Goal: Transaction & Acquisition: Purchase product/service

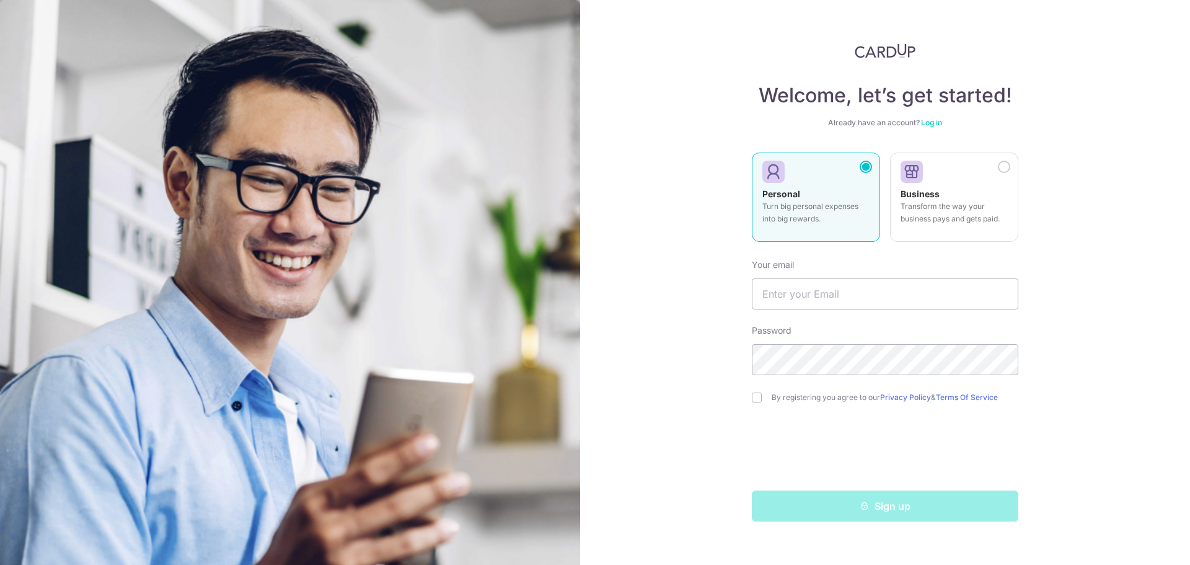
click at [841, 294] on input "text" at bounding box center [885, 293] width 267 height 31
type input "[EMAIL_ADDRESS][DOMAIN_NAME]"
click at [756, 400] on input "checkbox" at bounding box center [757, 397] width 10 height 10
checkbox input "true"
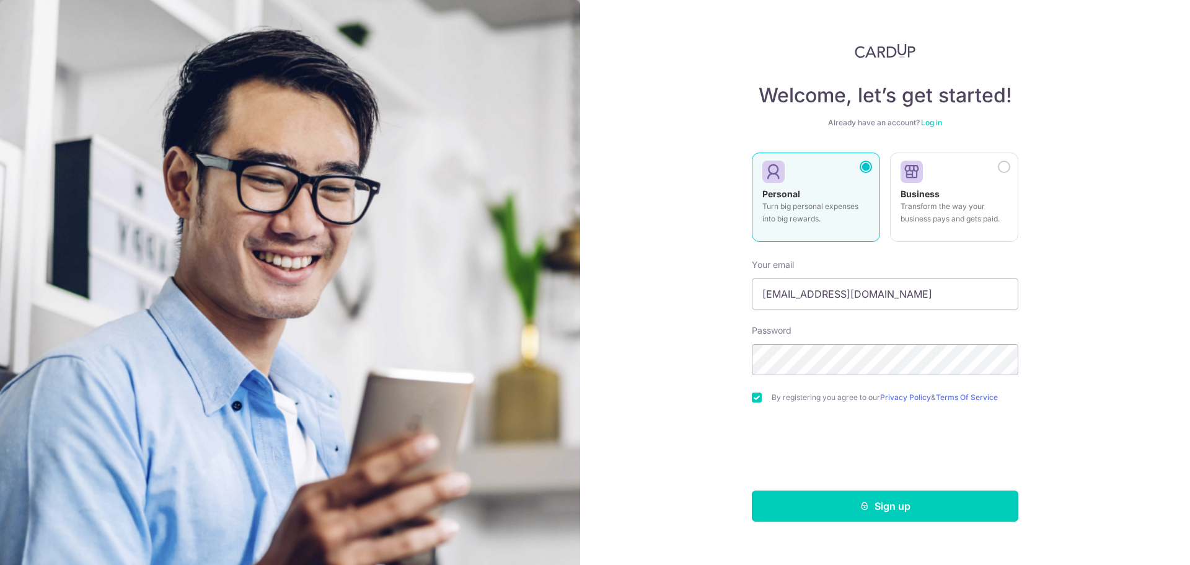
click at [837, 506] on button "Sign up" at bounding box center [885, 505] width 267 height 31
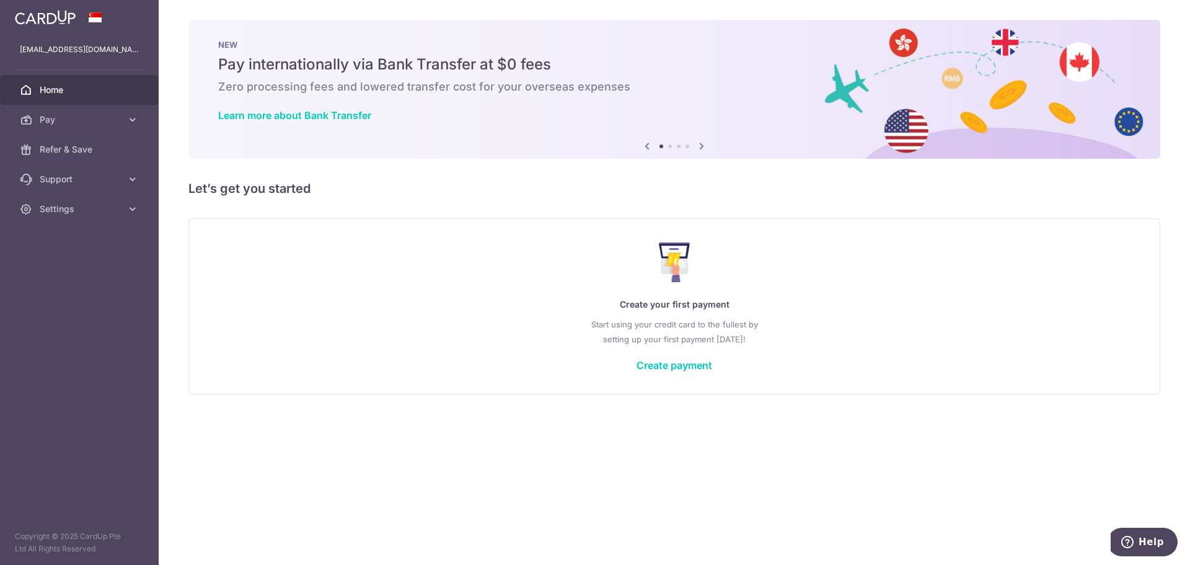
click at [692, 371] on link "Create payment" at bounding box center [675, 365] width 76 height 12
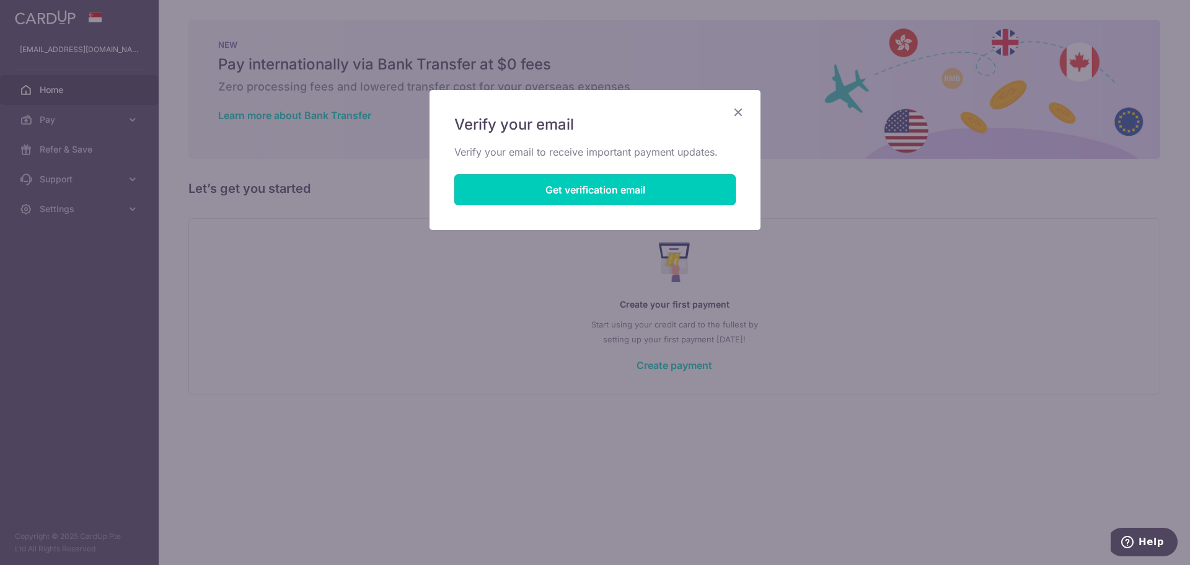
click at [593, 192] on button "Get verification email" at bounding box center [594, 189] width 281 height 31
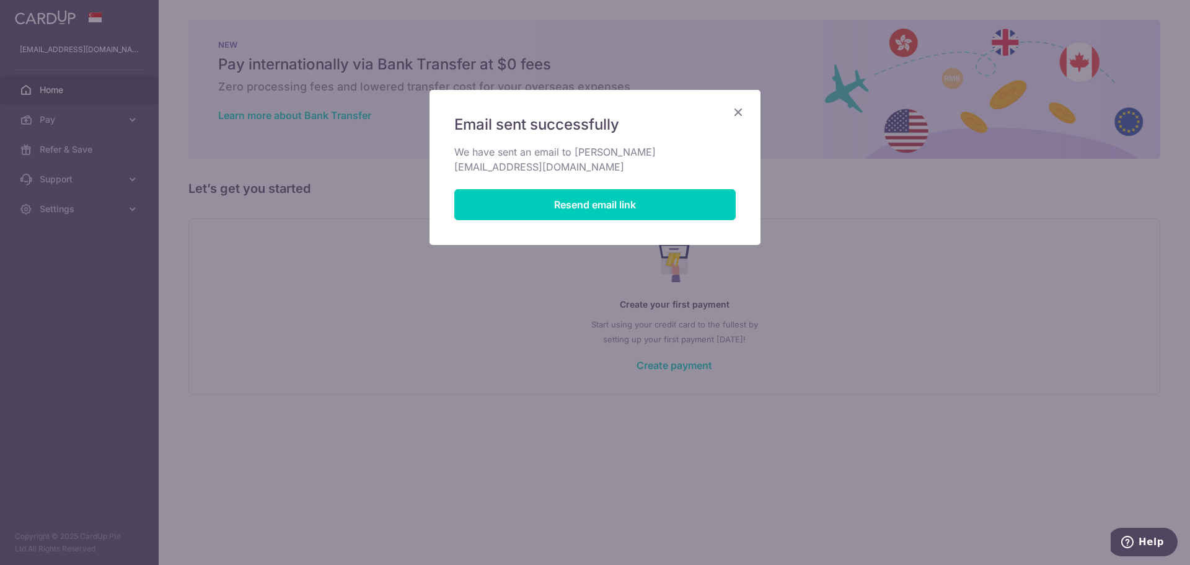
click at [745, 117] on icon "Close" at bounding box center [738, 111] width 15 height 15
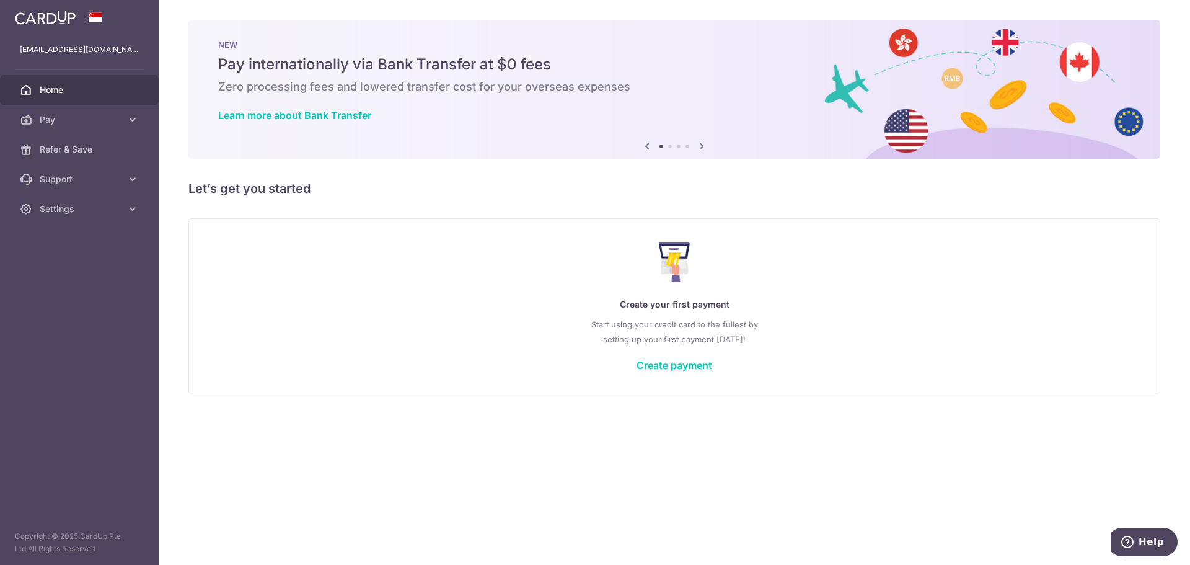
click at [41, 113] on link "Pay" at bounding box center [79, 120] width 159 height 30
click at [688, 363] on link "Create payment" at bounding box center [675, 365] width 76 height 12
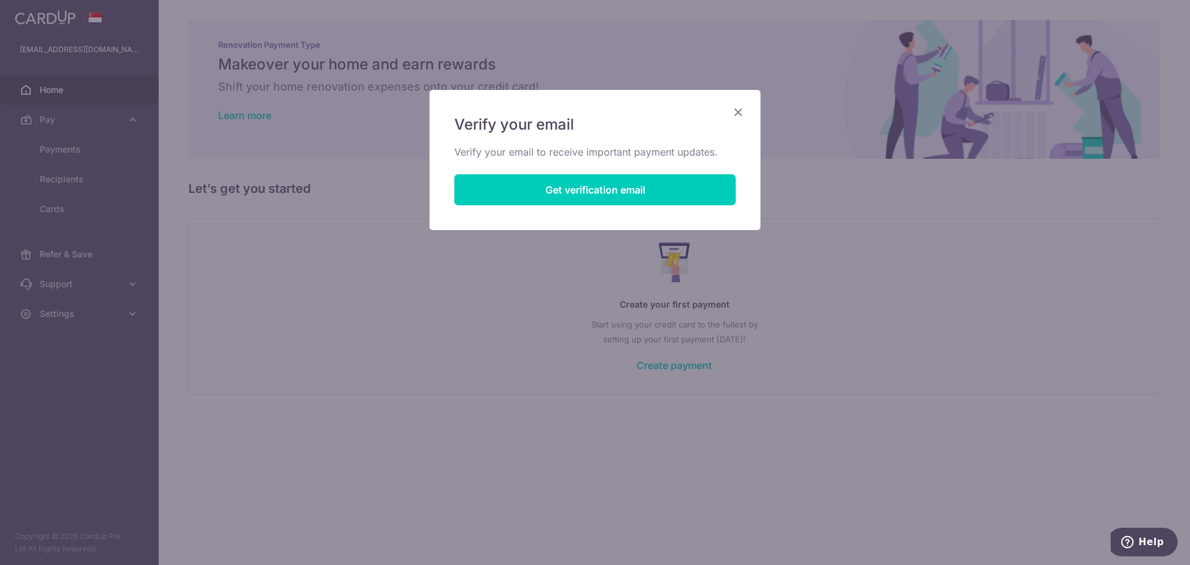
click at [749, 113] on div "Verify your email Verify your email to receive important payment updates. Get v…" at bounding box center [595, 160] width 331 height 140
click at [744, 113] on icon "Close" at bounding box center [738, 111] width 15 height 15
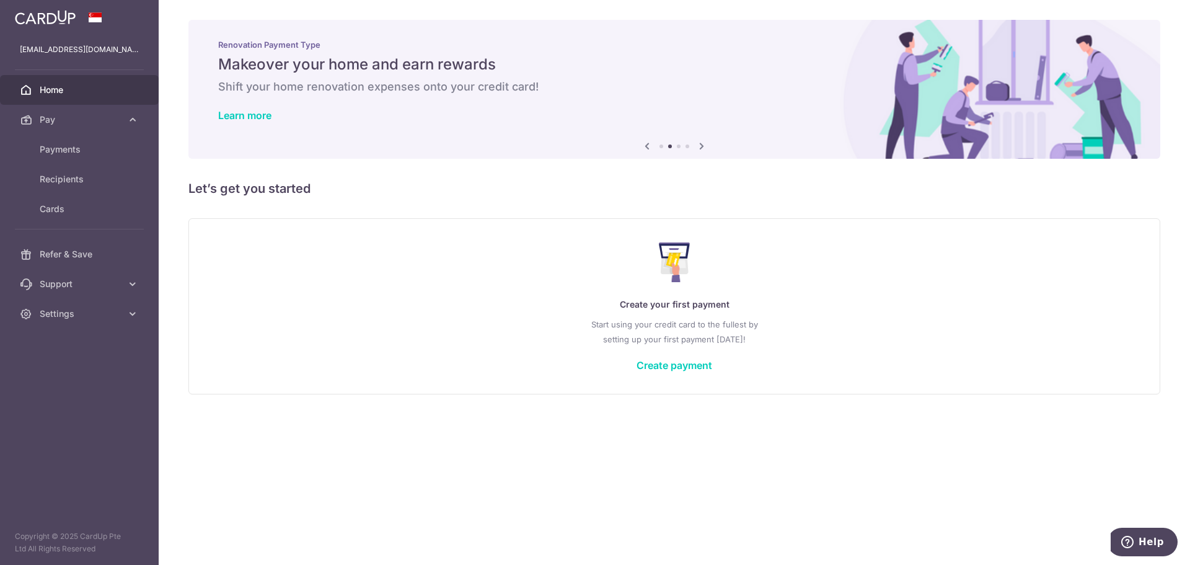
click at [678, 363] on link "Create payment" at bounding box center [675, 365] width 76 height 12
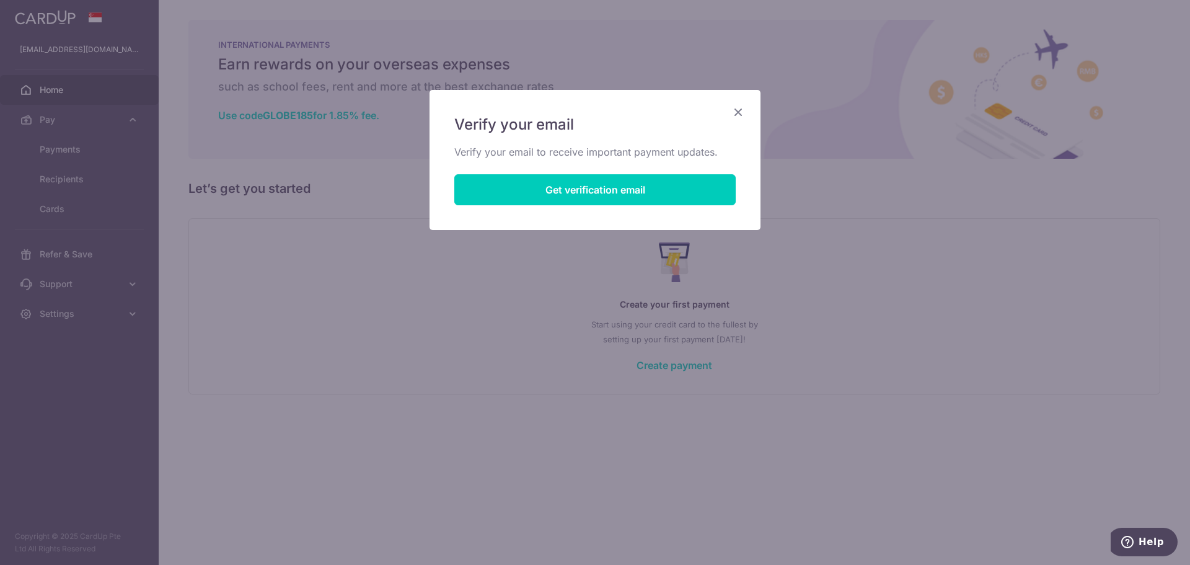
click at [737, 101] on div "Verify your email Verify your email to receive important payment updates. Get v…" at bounding box center [595, 160] width 331 height 140
drag, startPoint x: 758, startPoint y: 101, endPoint x: 751, endPoint y: 102, distance: 6.9
click at [753, 102] on div "Verify your email Verify your email to receive important payment updates. Get v…" at bounding box center [595, 160] width 331 height 140
click at [741, 105] on icon "Close" at bounding box center [738, 111] width 15 height 15
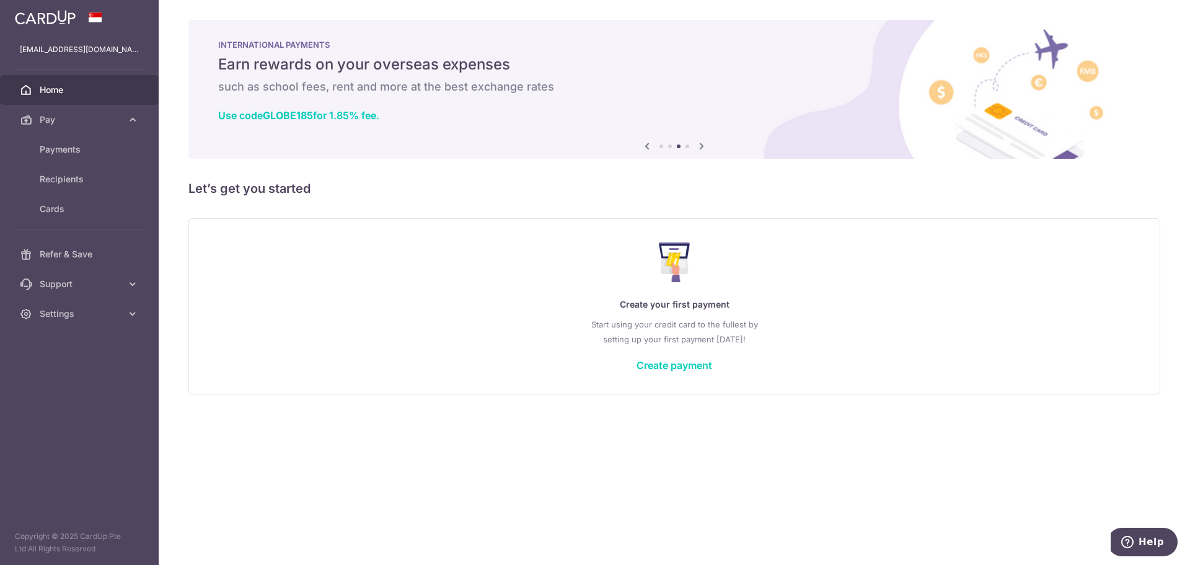
click at [677, 364] on link "Create payment" at bounding box center [675, 365] width 76 height 12
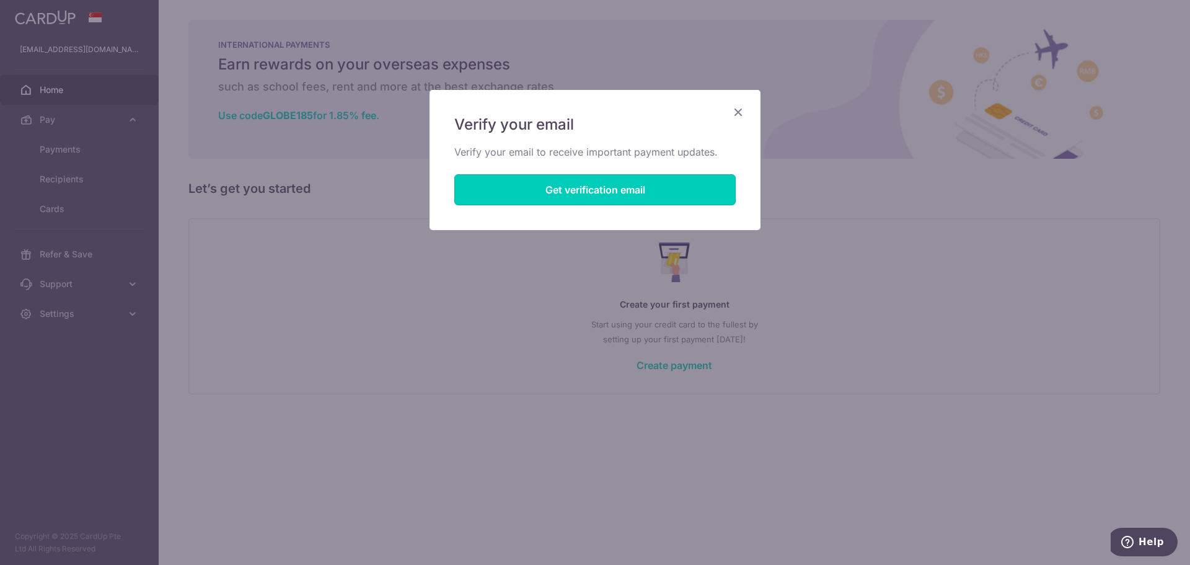
click at [599, 183] on button "Get verification email" at bounding box center [594, 189] width 281 height 31
click at [733, 108] on icon "Close" at bounding box center [738, 111] width 15 height 15
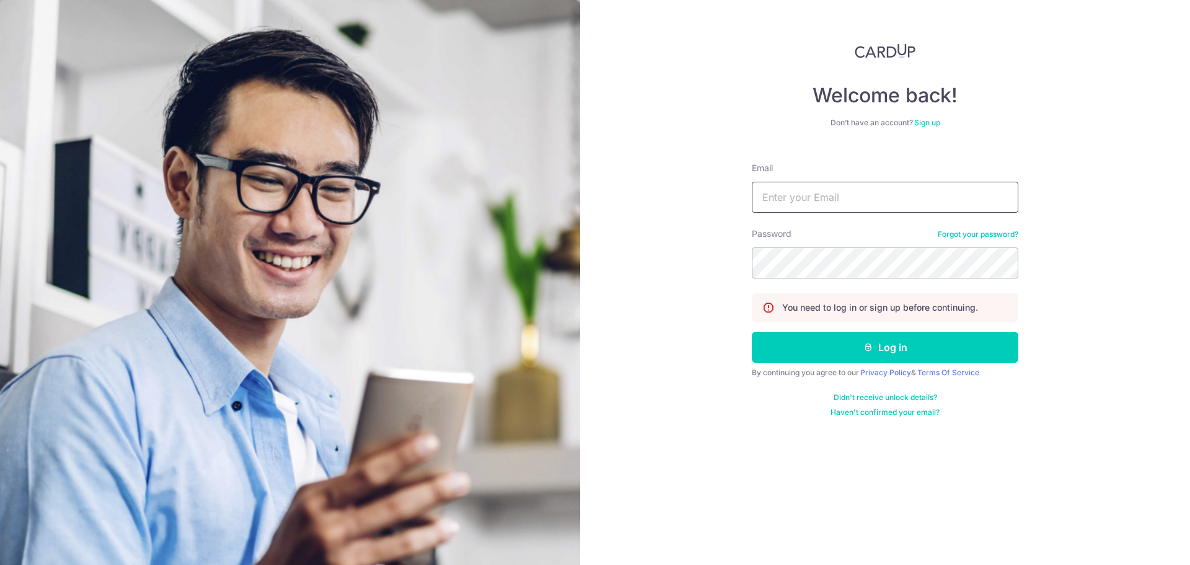
click at [840, 199] on input "Email" at bounding box center [885, 197] width 267 height 31
type input "[EMAIL_ADDRESS][DOMAIN_NAME]"
click at [752, 332] on button "Log in" at bounding box center [885, 347] width 267 height 31
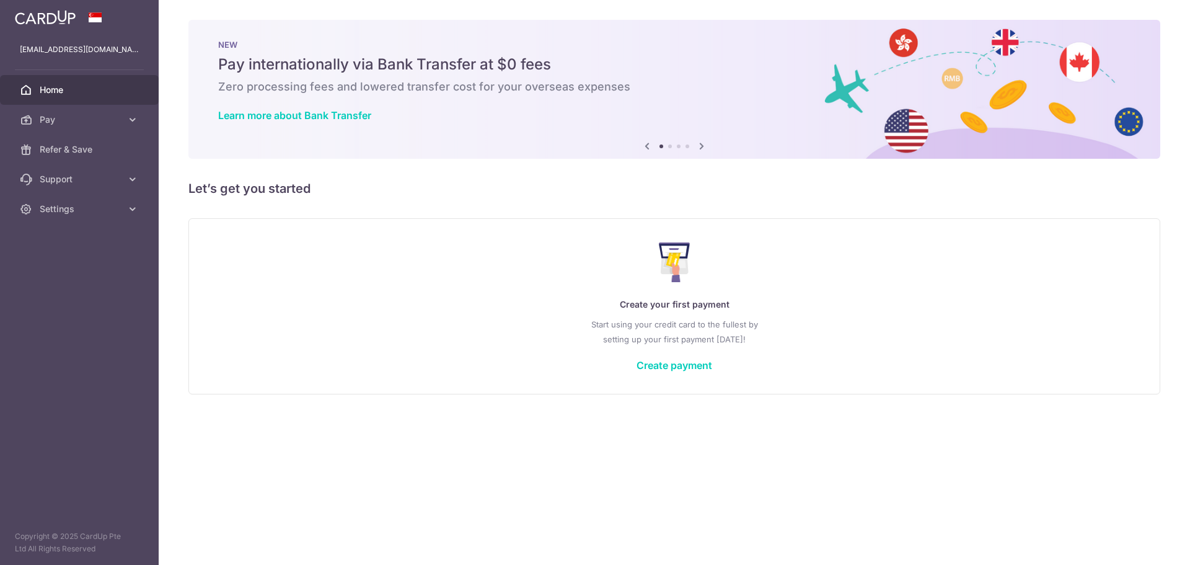
click at [684, 371] on div "Create your first payment Start using your credit card to the fullest by settin…" at bounding box center [674, 305] width 941 height 147
click at [683, 366] on link "Create payment" at bounding box center [675, 365] width 76 height 12
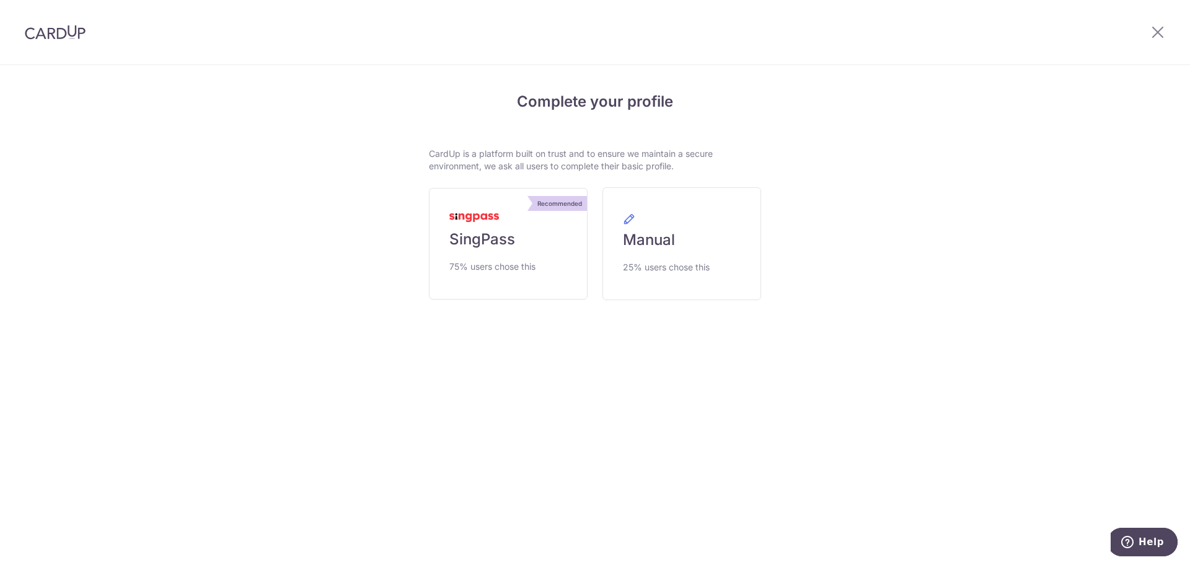
click at [533, 244] on link "Recommended SingPass 75% users chose this" at bounding box center [508, 244] width 159 height 112
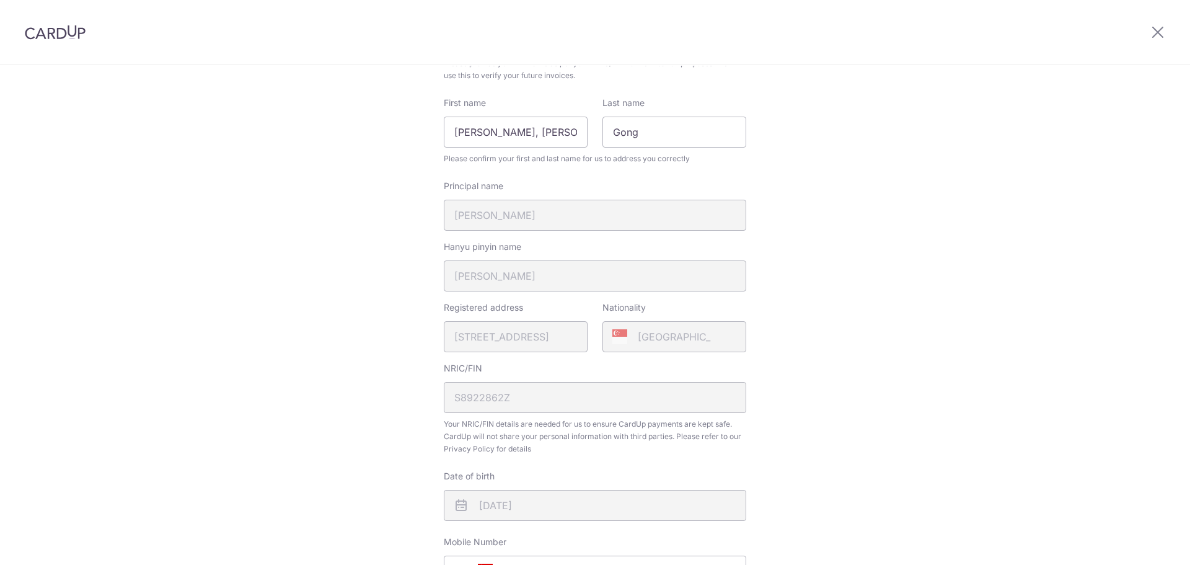
scroll to position [310, 0]
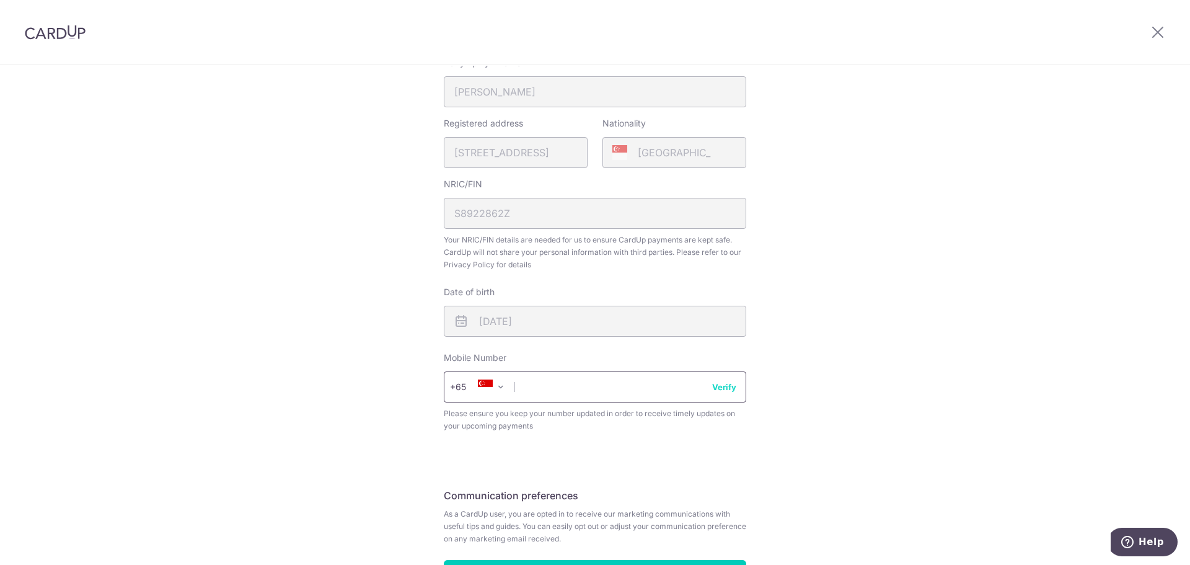
click at [534, 390] on input "text" at bounding box center [595, 386] width 302 height 31
type input "91829880"
select select "65"
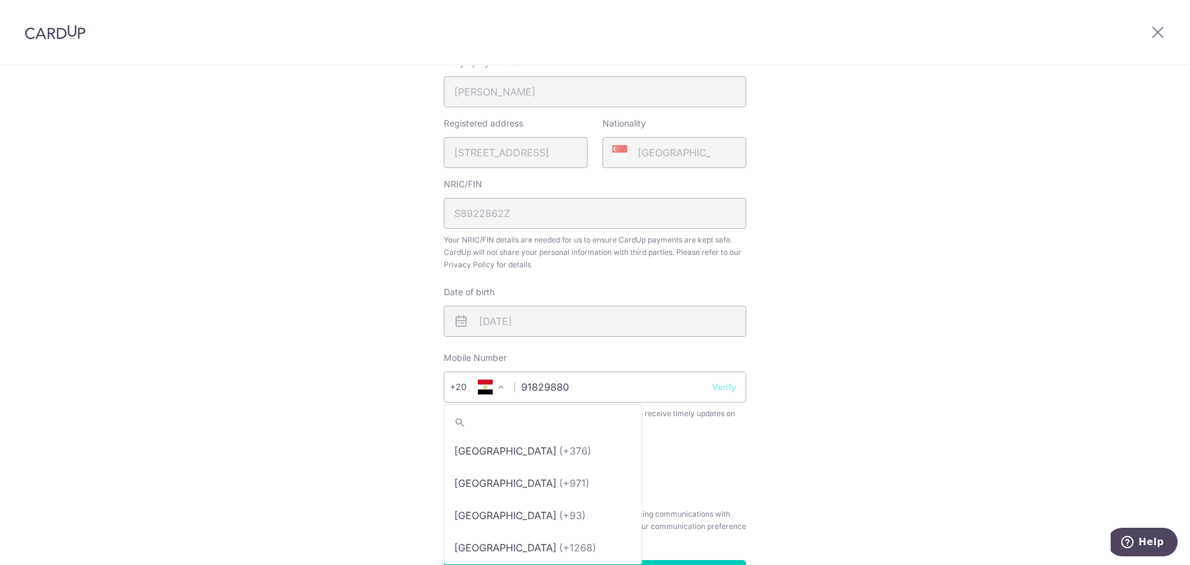
click at [450, 389] on span "+20" at bounding box center [466, 386] width 33 height 15
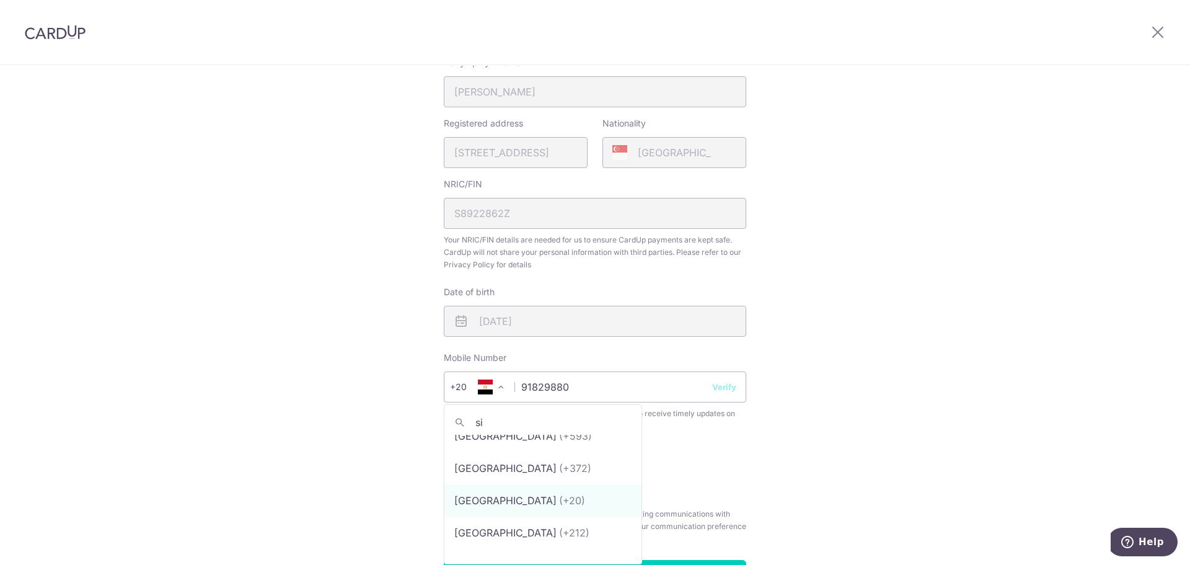
scroll to position [0, 0]
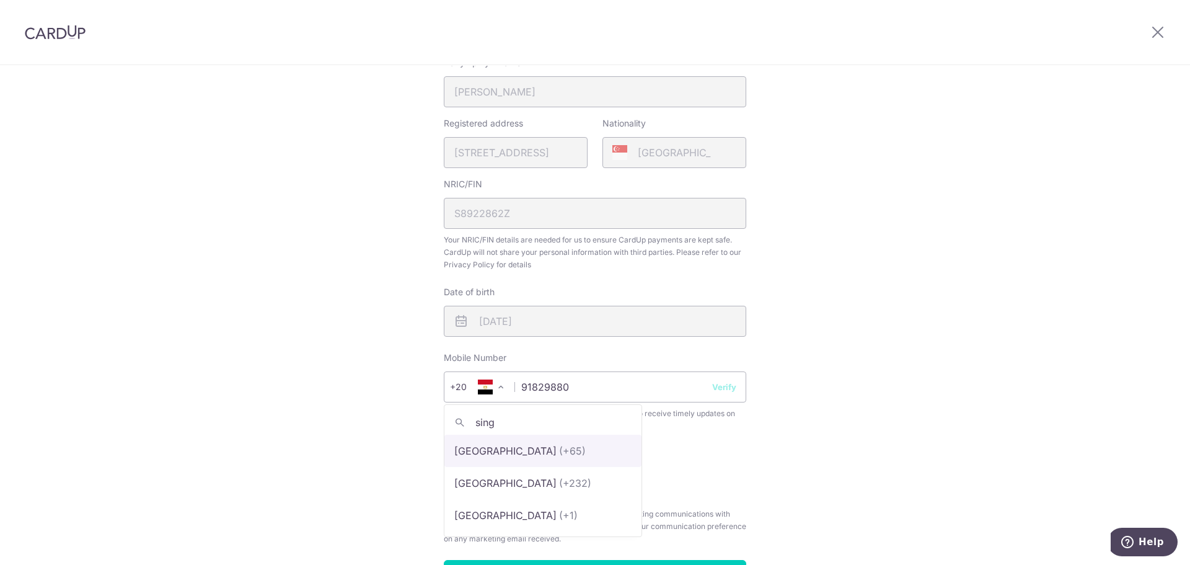
type input "singa"
select select "199"
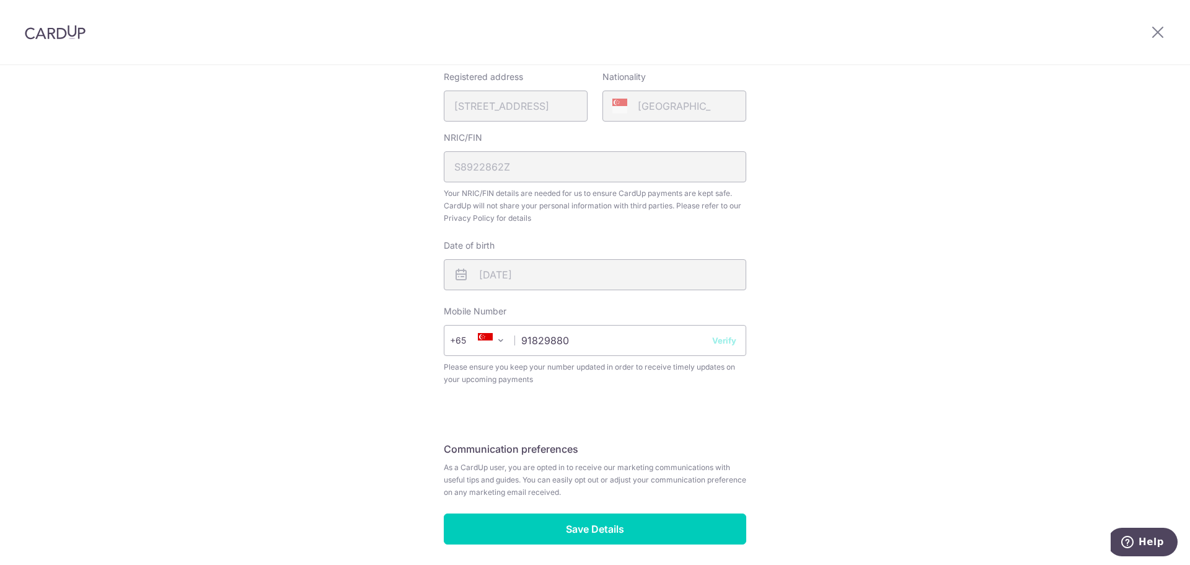
scroll to position [404, 0]
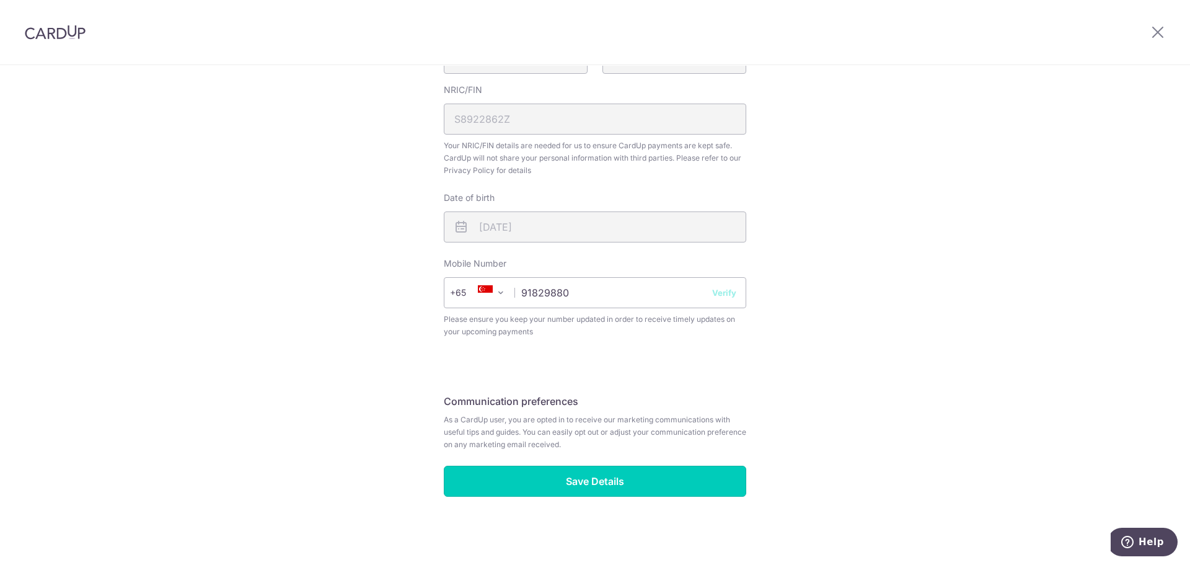
click at [536, 472] on input "Save Details" at bounding box center [595, 481] width 302 height 31
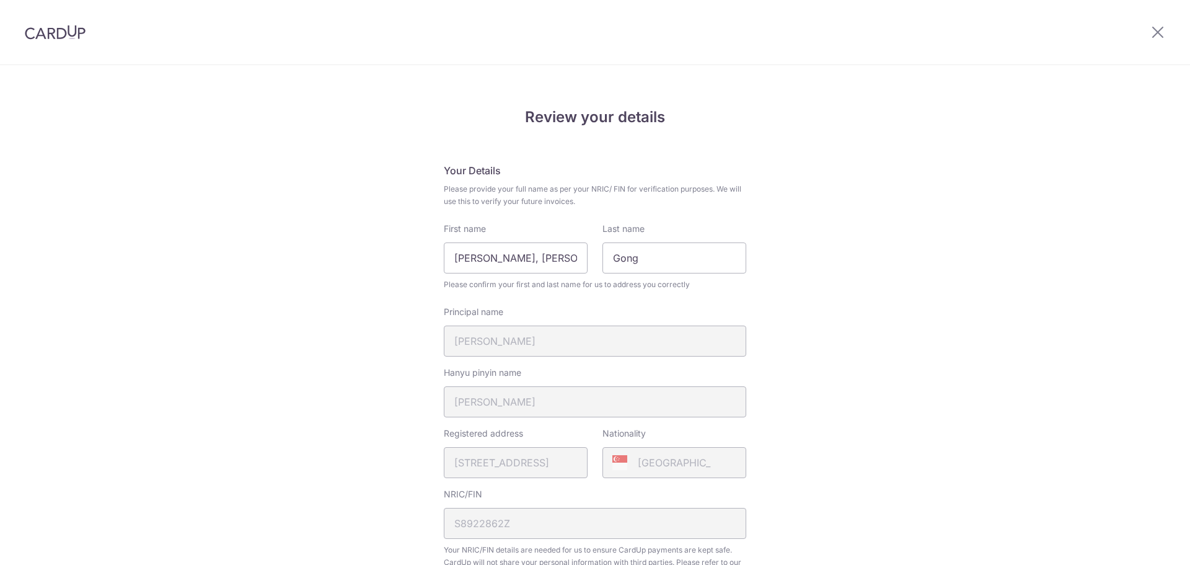
scroll to position [422, 0]
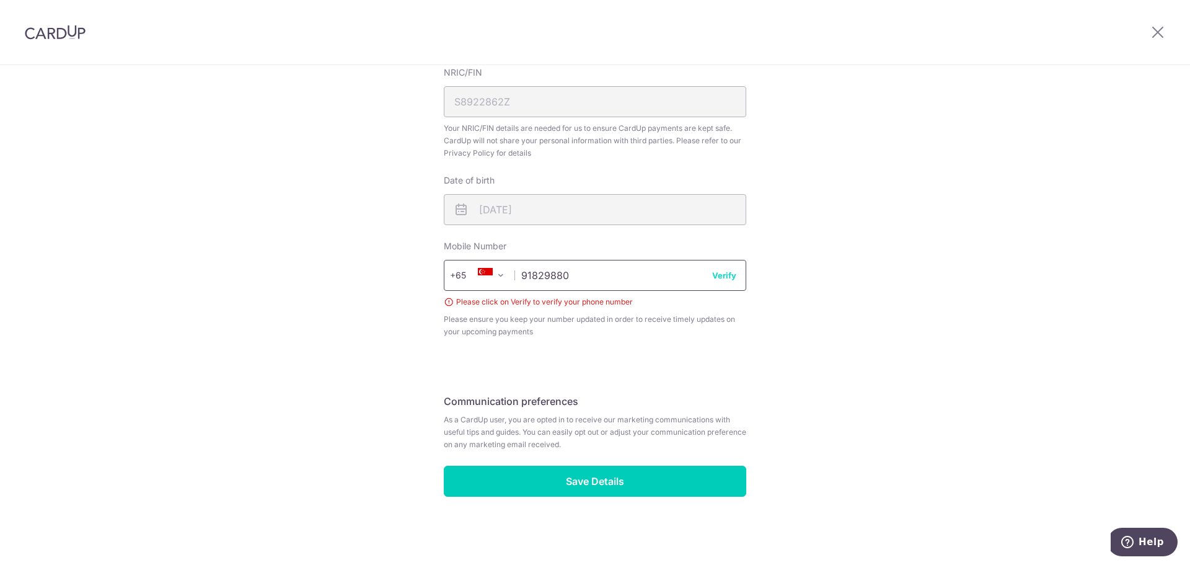
click at [722, 264] on input "91829880" at bounding box center [595, 275] width 302 height 31
click at [712, 285] on input "91829880" at bounding box center [595, 275] width 302 height 31
click at [713, 280] on button "Verify" at bounding box center [724, 275] width 24 height 12
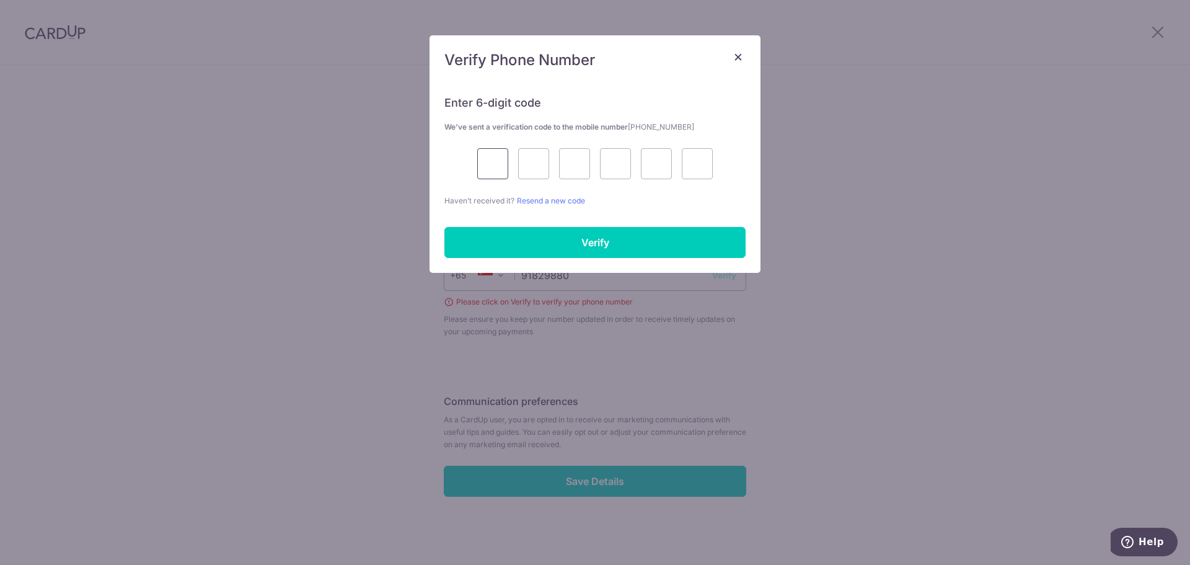
click at [495, 172] on input "text" at bounding box center [492, 163] width 31 height 31
type input "2"
type input "6"
type input "1"
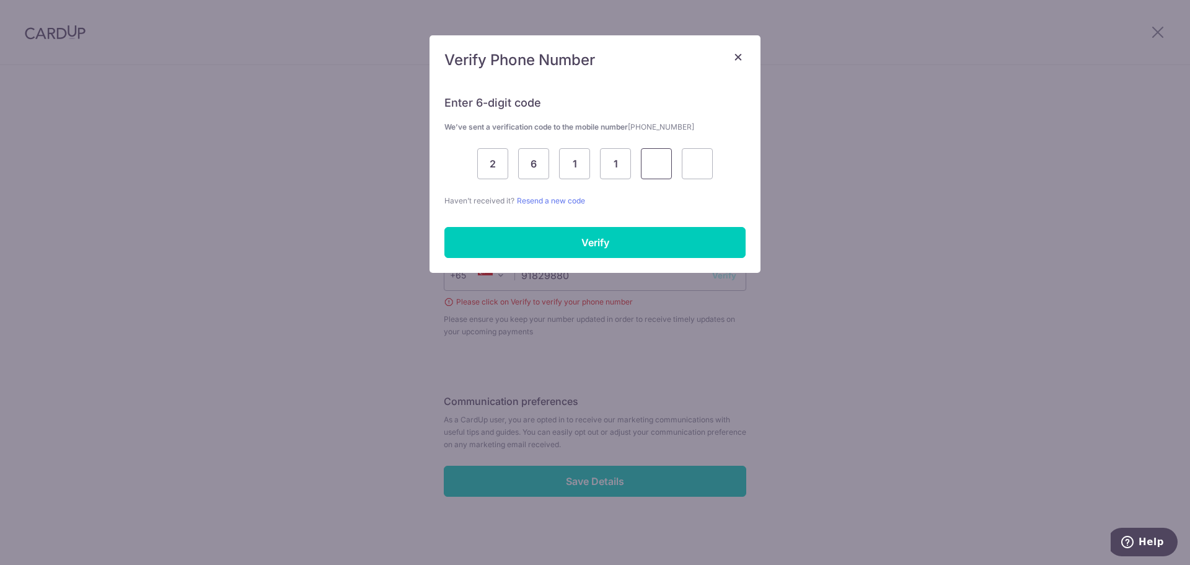
type input "6"
type input "8"
click at [529, 233] on input "Verify" at bounding box center [594, 242] width 301 height 31
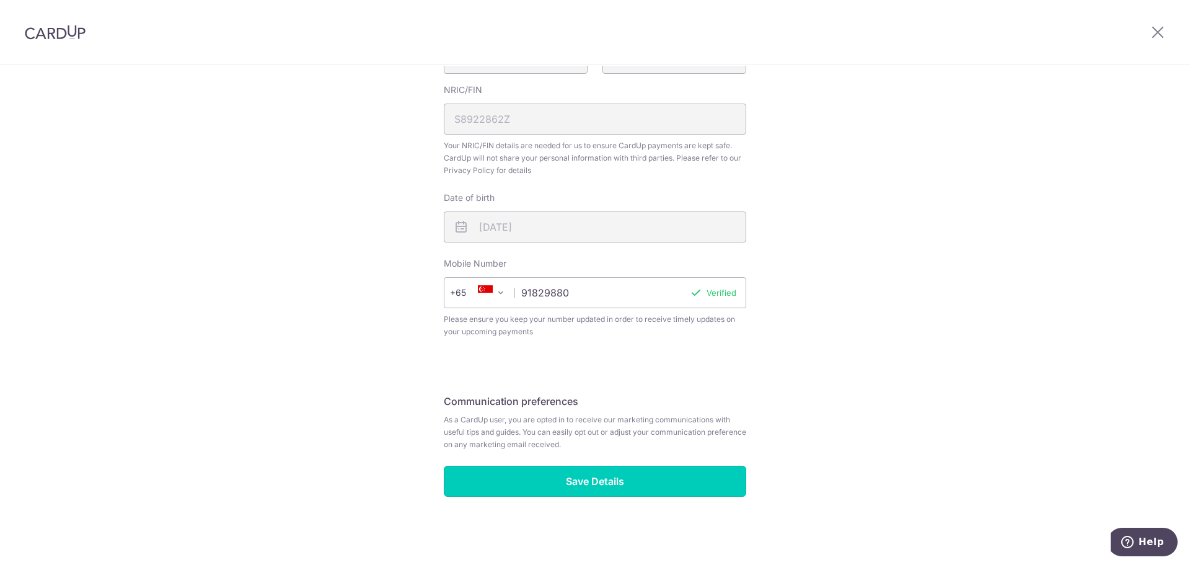
click at [551, 477] on input "Save Details" at bounding box center [595, 481] width 302 height 31
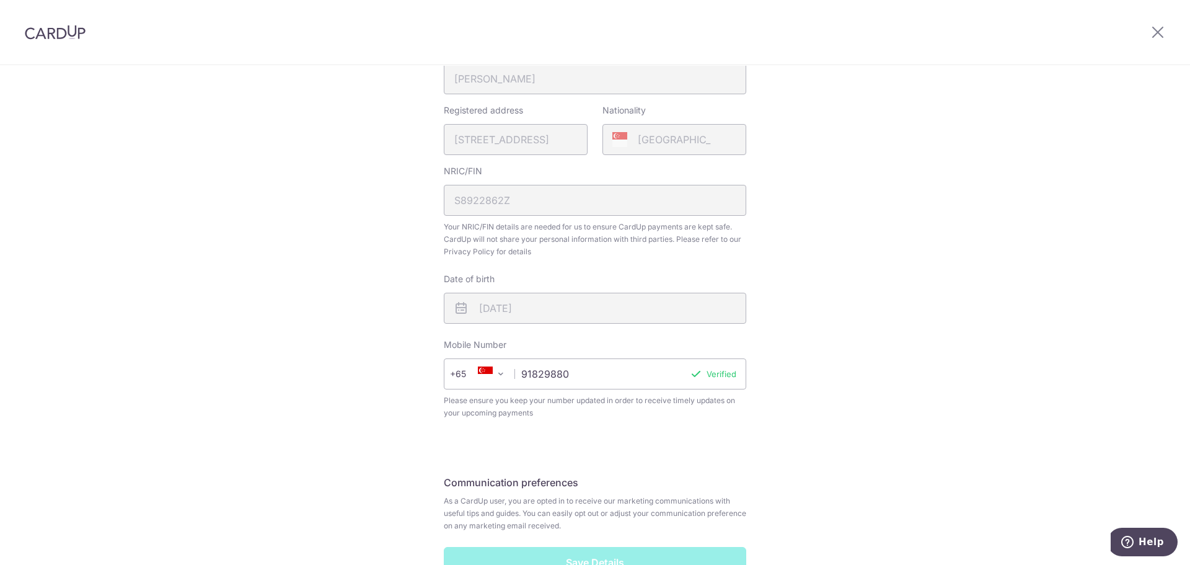
scroll to position [342, 0]
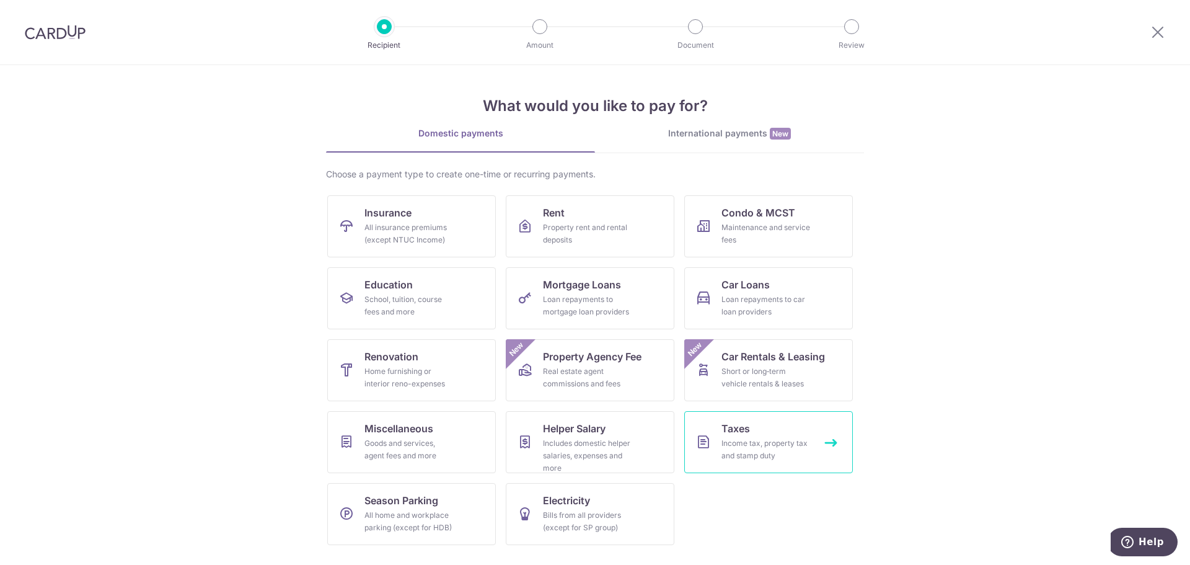
click at [772, 448] on div "Income tax, property tax and stamp duty" at bounding box center [766, 449] width 89 height 25
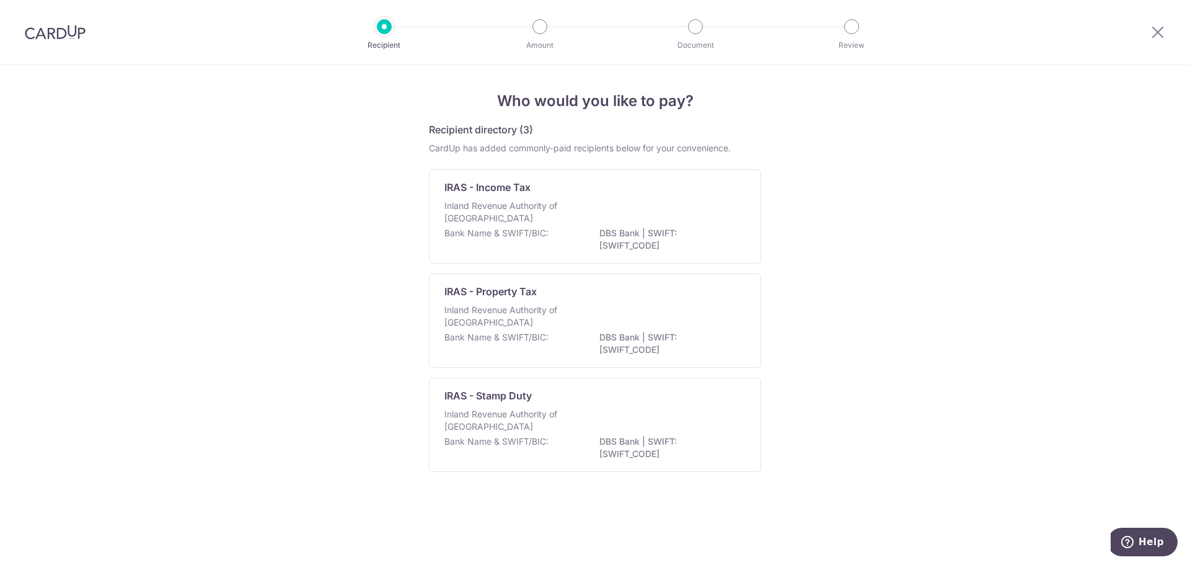
click at [529, 231] on p "Bank Name & SWIFT/BIC:" at bounding box center [496, 233] width 104 height 12
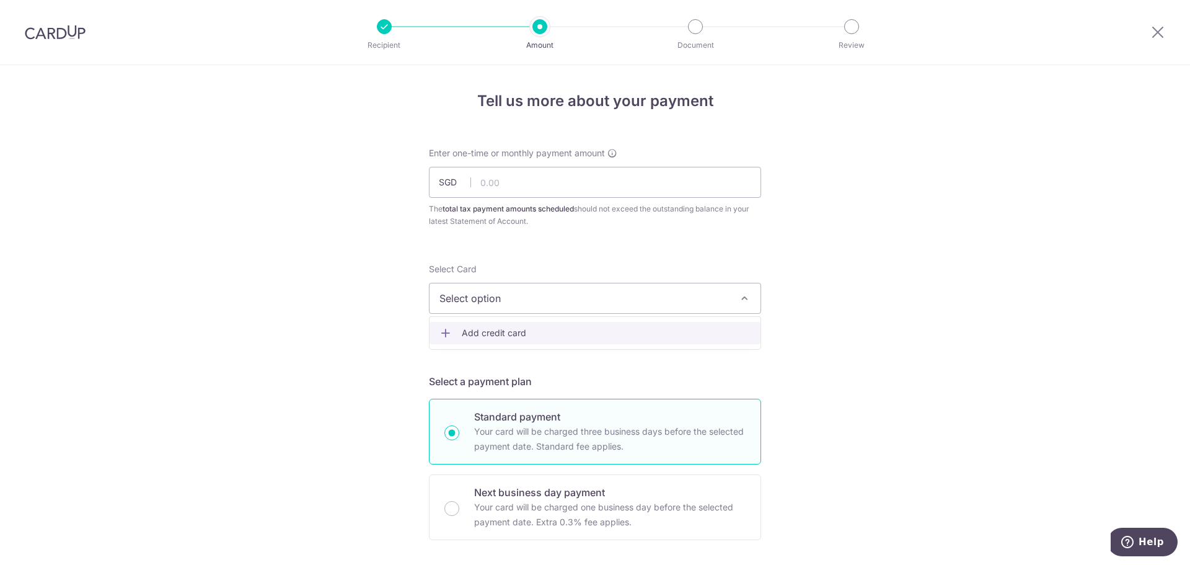
click at [521, 332] on span "Add credit card" at bounding box center [606, 333] width 289 height 12
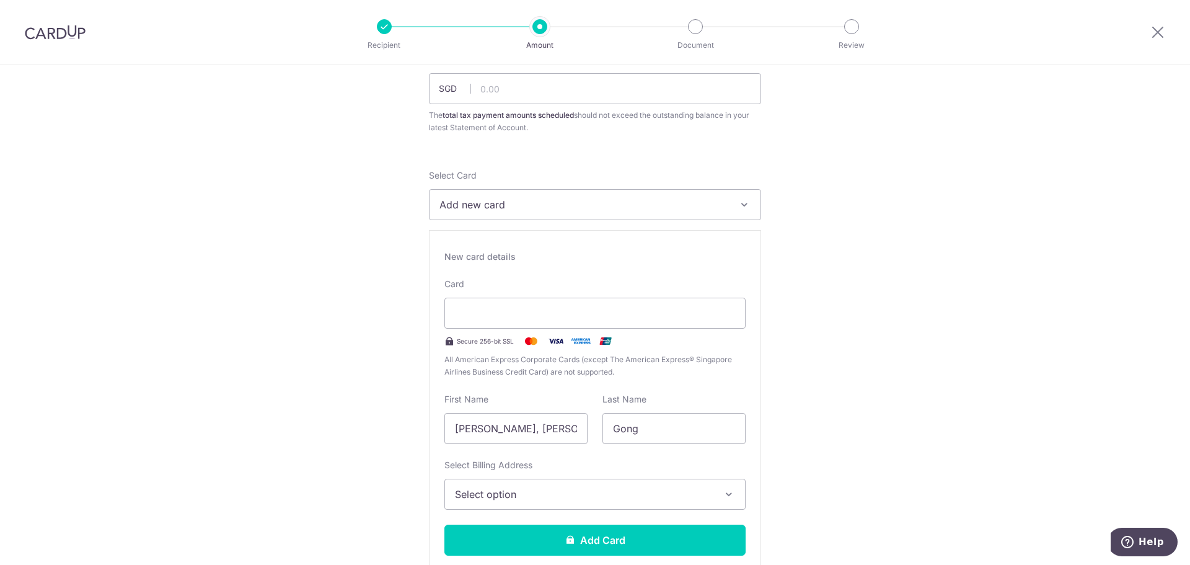
scroll to position [62, 0]
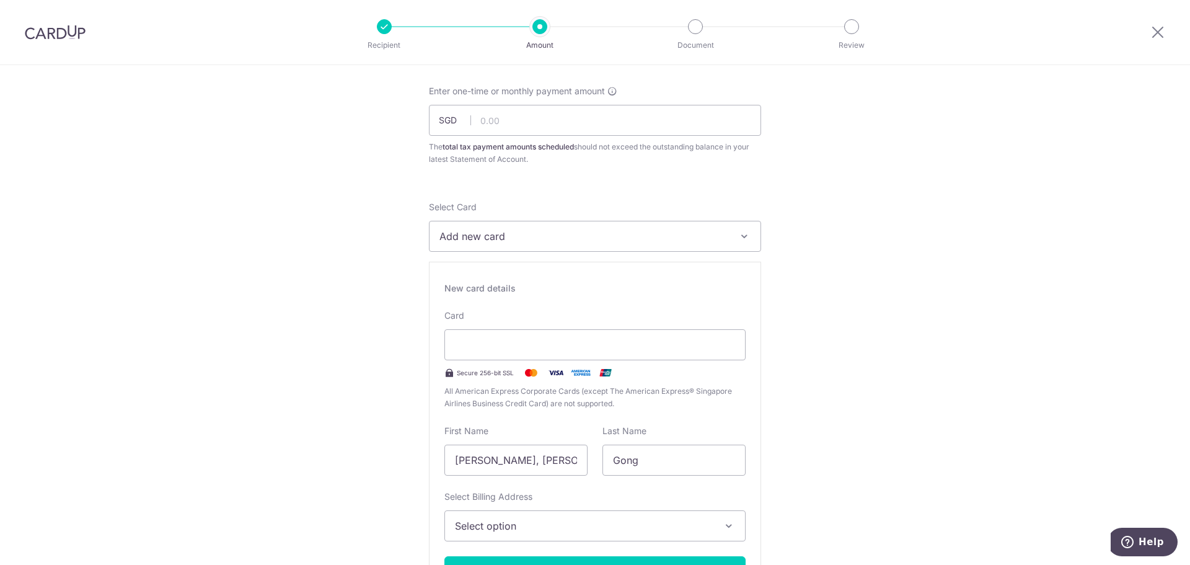
click at [545, 225] on button "Add new card" at bounding box center [595, 236] width 332 height 31
click at [536, 280] on link "Add credit card" at bounding box center [595, 271] width 331 height 22
drag, startPoint x: 186, startPoint y: 397, endPoint x: 0, endPoint y: 371, distance: 187.8
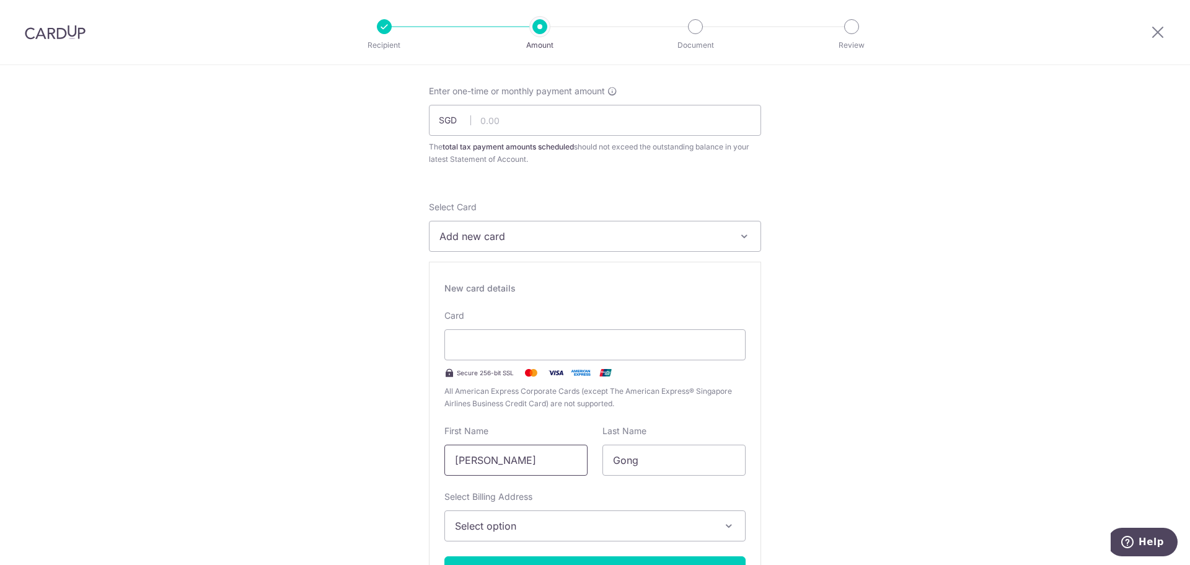
type input "[PERSON_NAME]"
click at [541, 532] on span "Select option" at bounding box center [584, 525] width 258 height 15
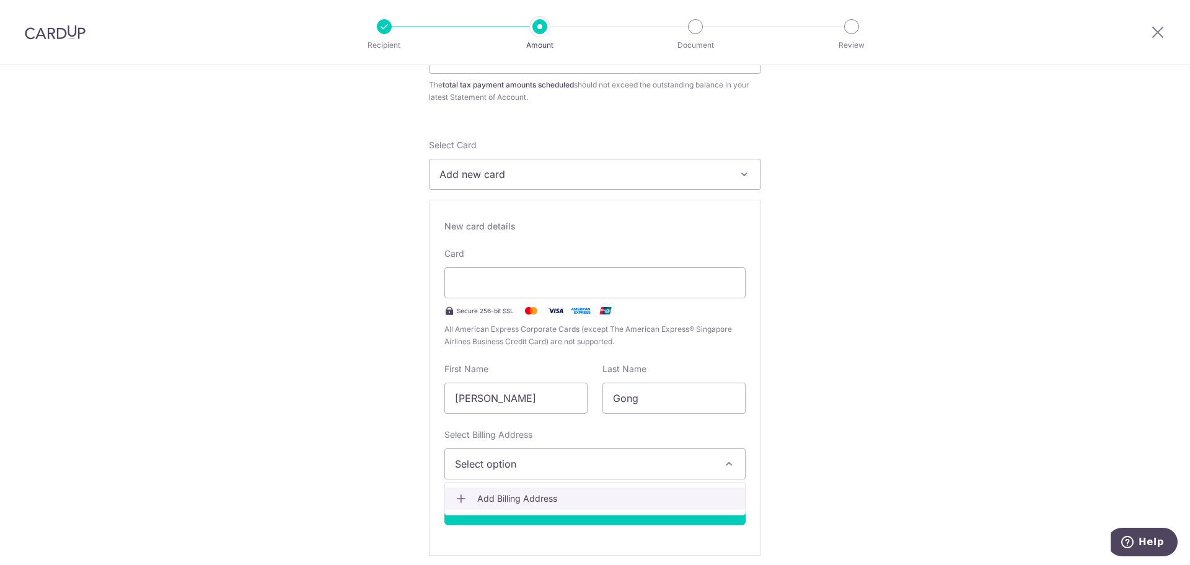
click at [517, 495] on span "Add Billing Address" at bounding box center [606, 498] width 258 height 12
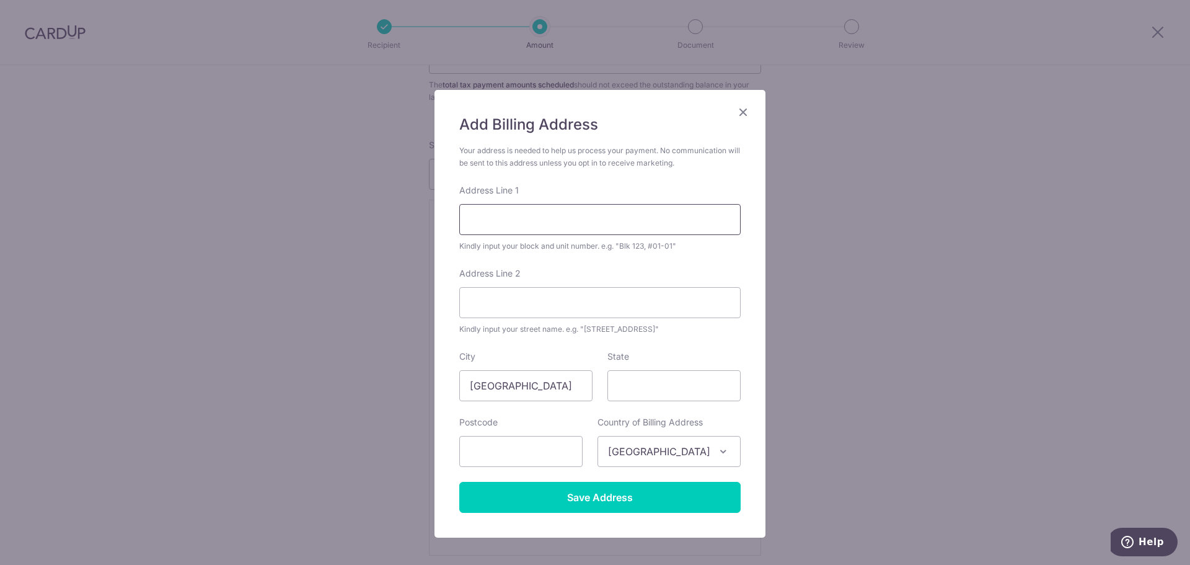
click at [516, 213] on input "Address Line 1" at bounding box center [599, 219] width 281 height 31
type input "Block [STREET_ADDRESS]"
type input "#14-120"
type input "[GEOGRAPHIC_DATA]"
type input "080107"
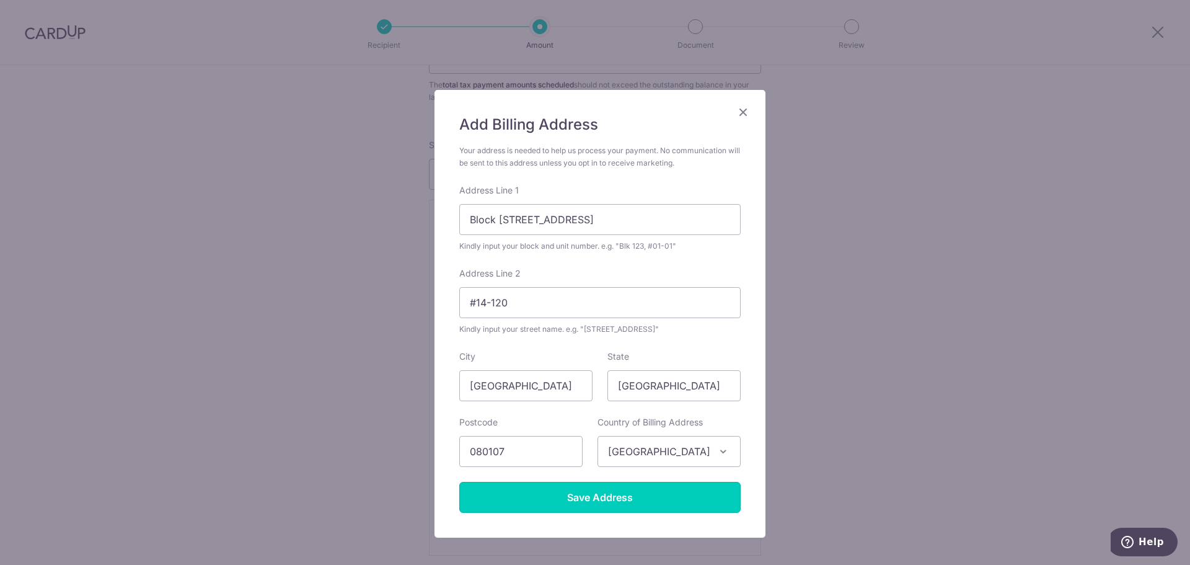
click at [642, 492] on input "Save Address" at bounding box center [599, 497] width 281 height 31
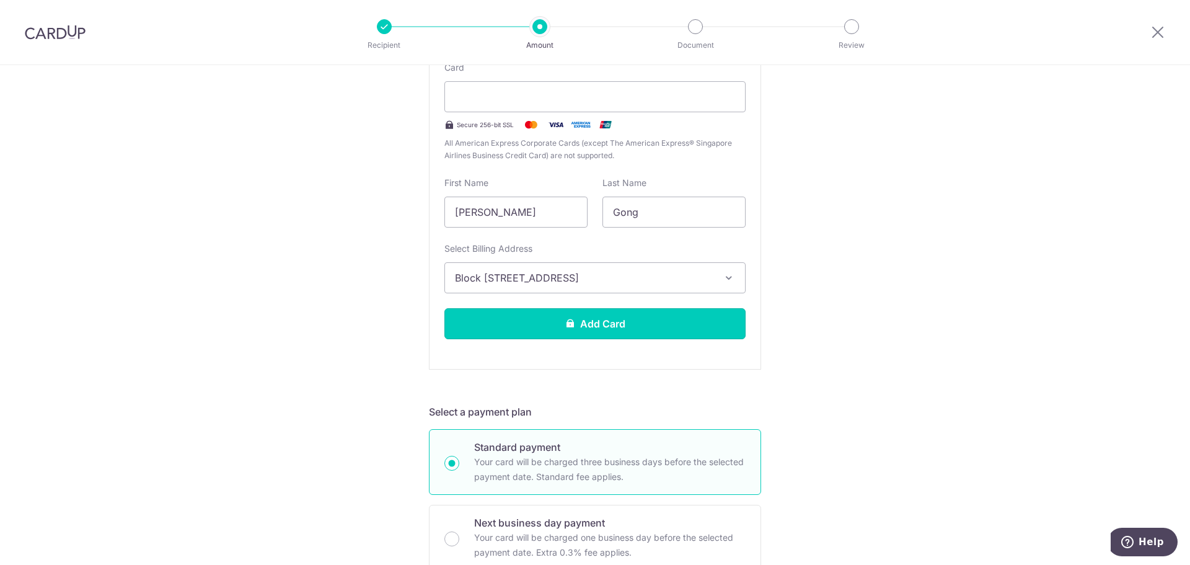
click at [644, 337] on button "Add Card" at bounding box center [594, 323] width 301 height 31
click at [587, 324] on button "Add Card" at bounding box center [594, 323] width 301 height 31
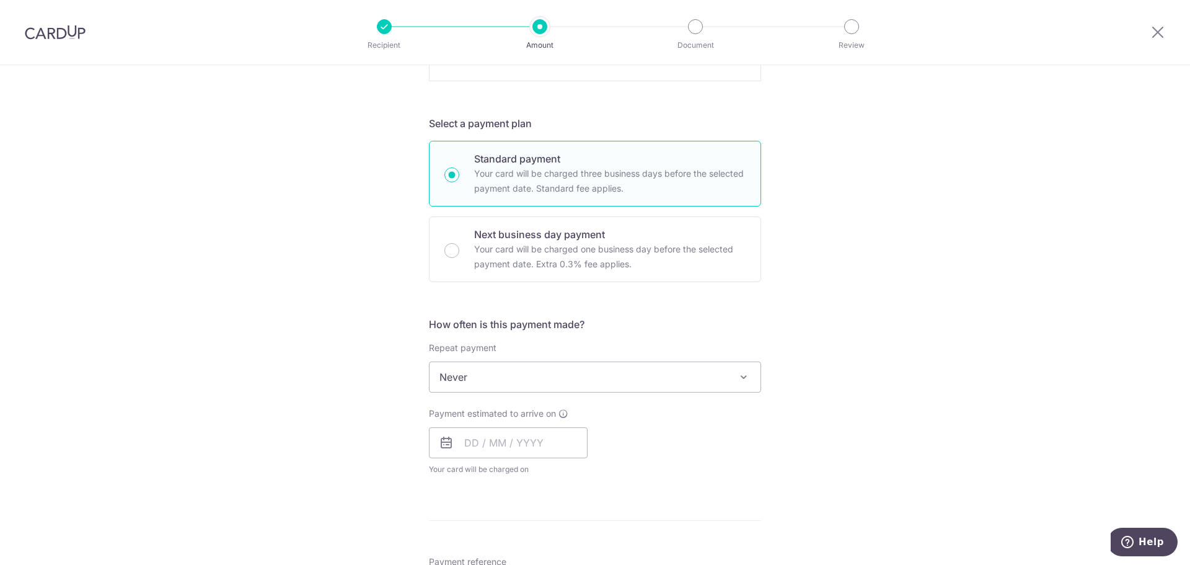
scroll to position [637, 0]
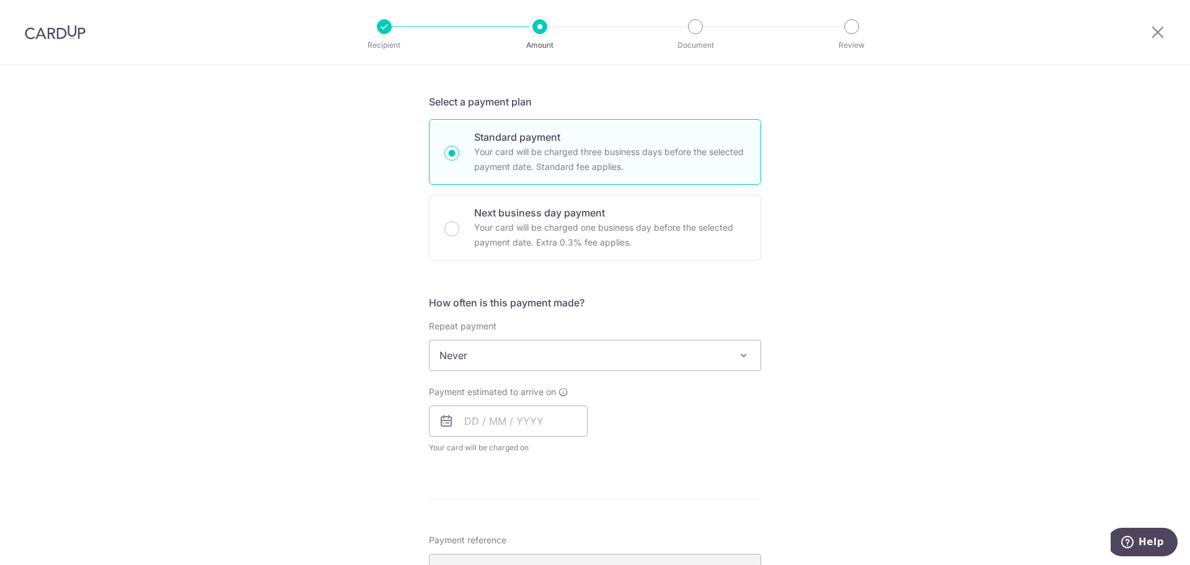
click at [629, 342] on span "Never" at bounding box center [595, 355] width 331 height 30
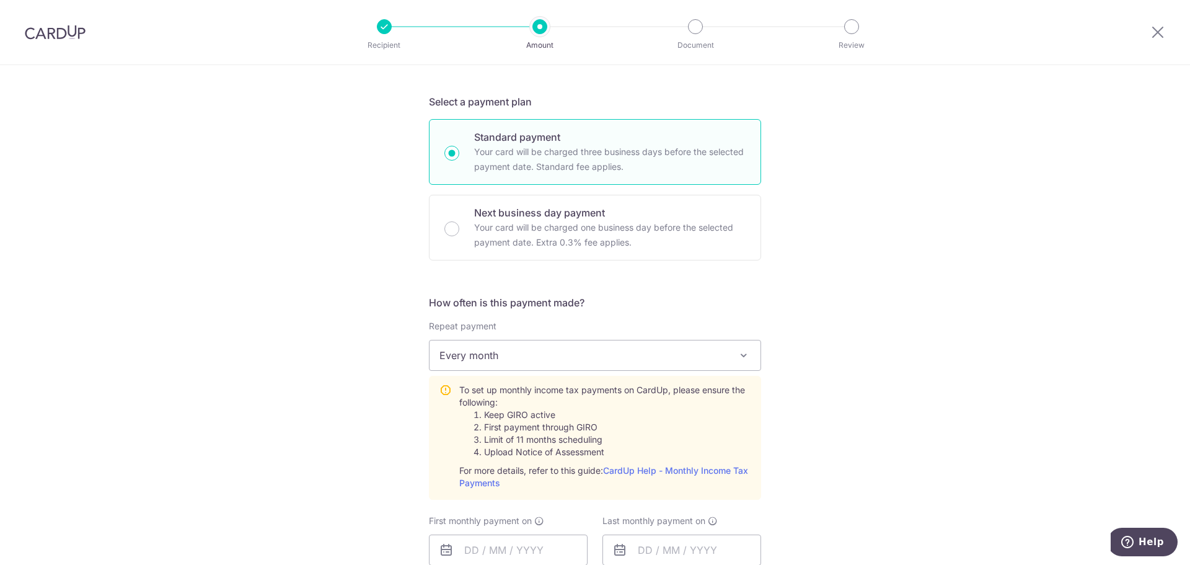
select select "3"
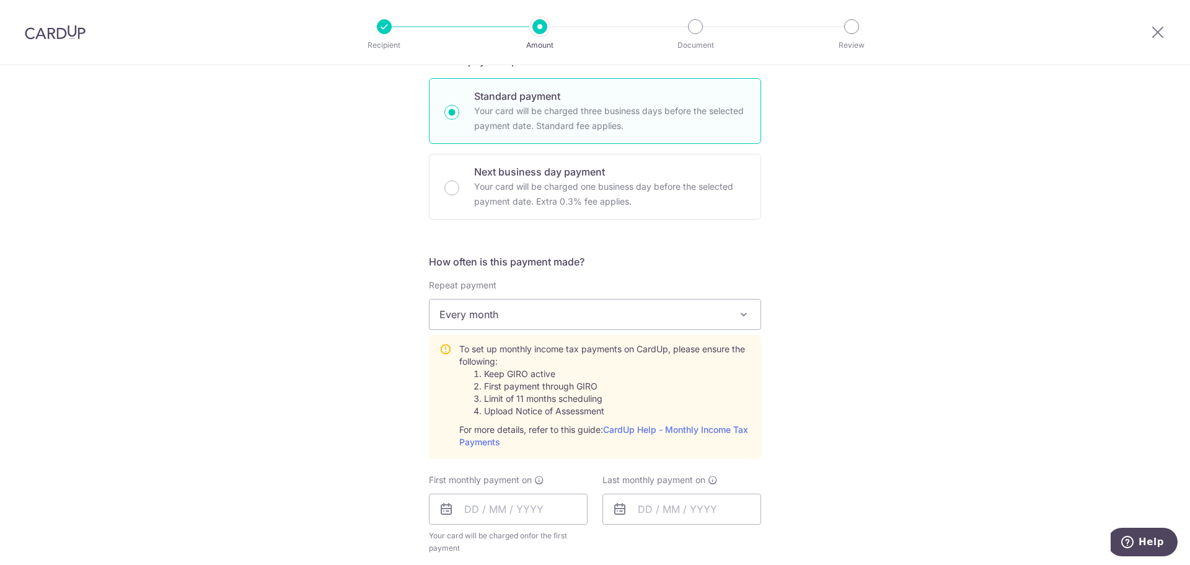
scroll to position [699, 0]
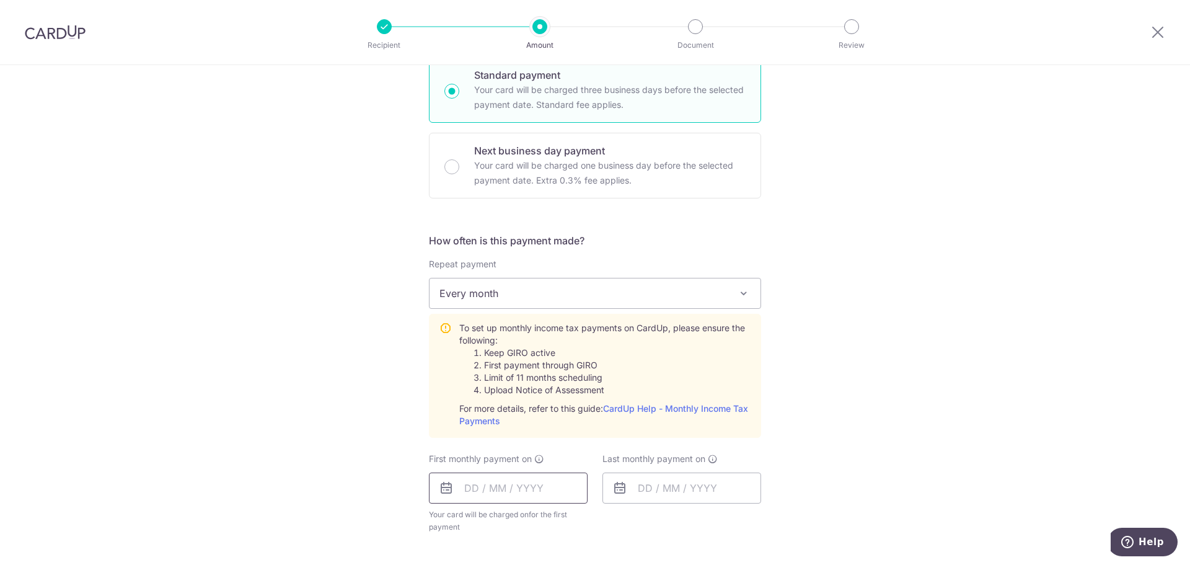
click at [573, 498] on input "text" at bounding box center [508, 487] width 159 height 31
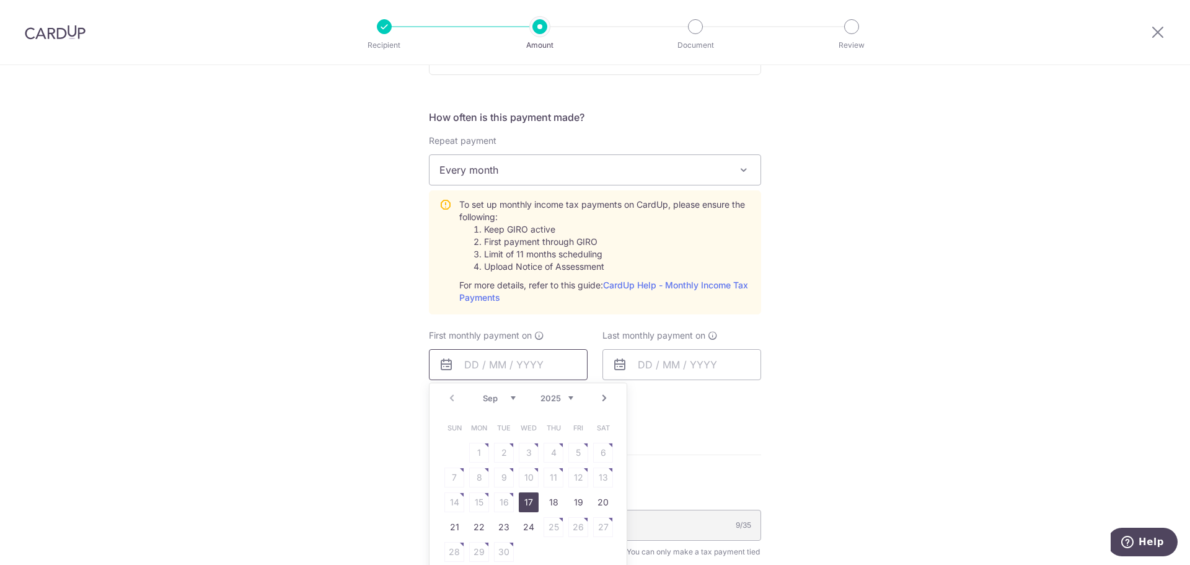
scroll to position [823, 0]
click at [603, 397] on link "Next" at bounding box center [604, 397] width 15 height 15
click at [603, 400] on link "Next" at bounding box center [604, 397] width 15 height 15
click at [448, 395] on link "Prev" at bounding box center [451, 397] width 15 height 15
click at [531, 550] on table "Sun Mon Tue Wed Thu Fri Sat 1 2 3 4 5 6 7 8 9 10 11 12 13 14 15 16 17 18 19 20 …" at bounding box center [529, 489] width 174 height 149
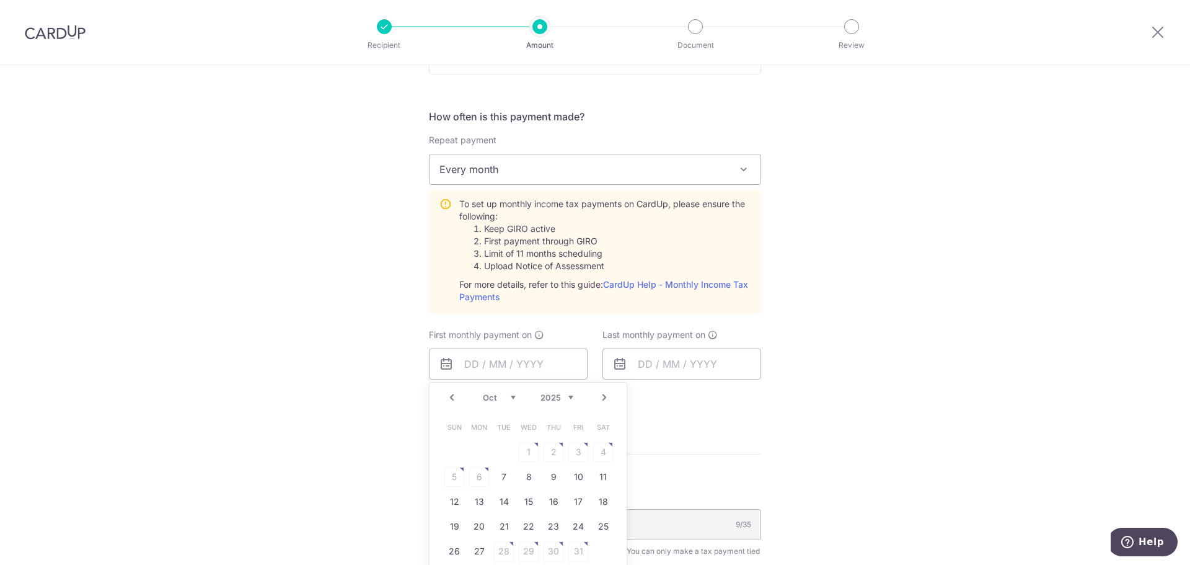
click at [534, 541] on table "Sun Mon Tue Wed Thu Fri Sat 1 2 3 4 5 6 7 8 9 10 11 12 13 14 15 16 17 18 19 20 …" at bounding box center [529, 489] width 174 height 149
click at [502, 531] on link "21" at bounding box center [504, 526] width 20 height 20
type input "[DATE]"
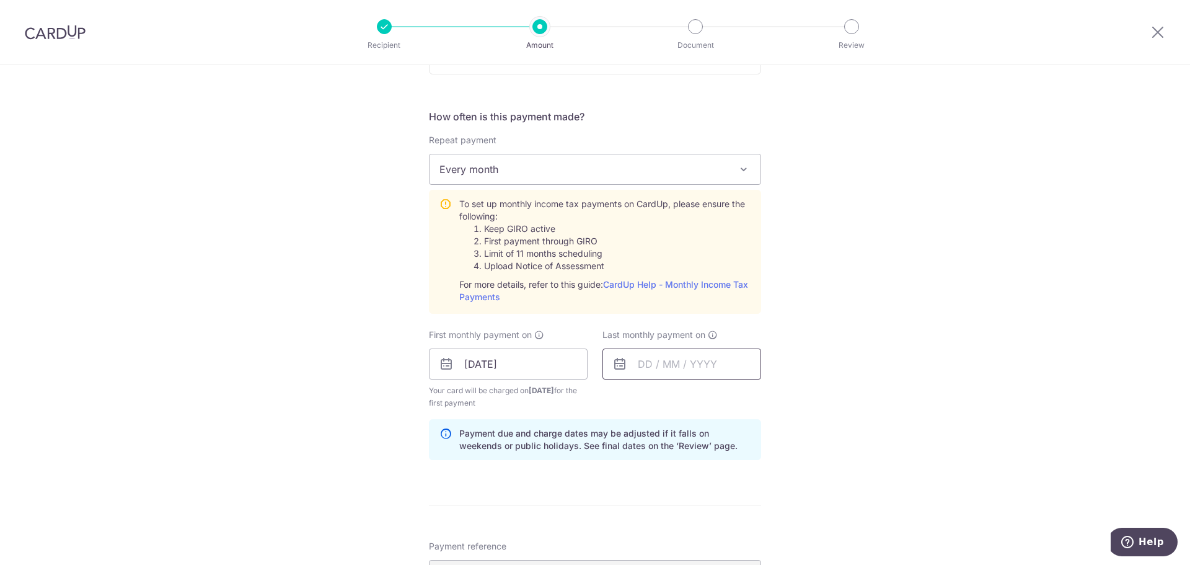
click at [655, 364] on input "text" at bounding box center [682, 363] width 159 height 31
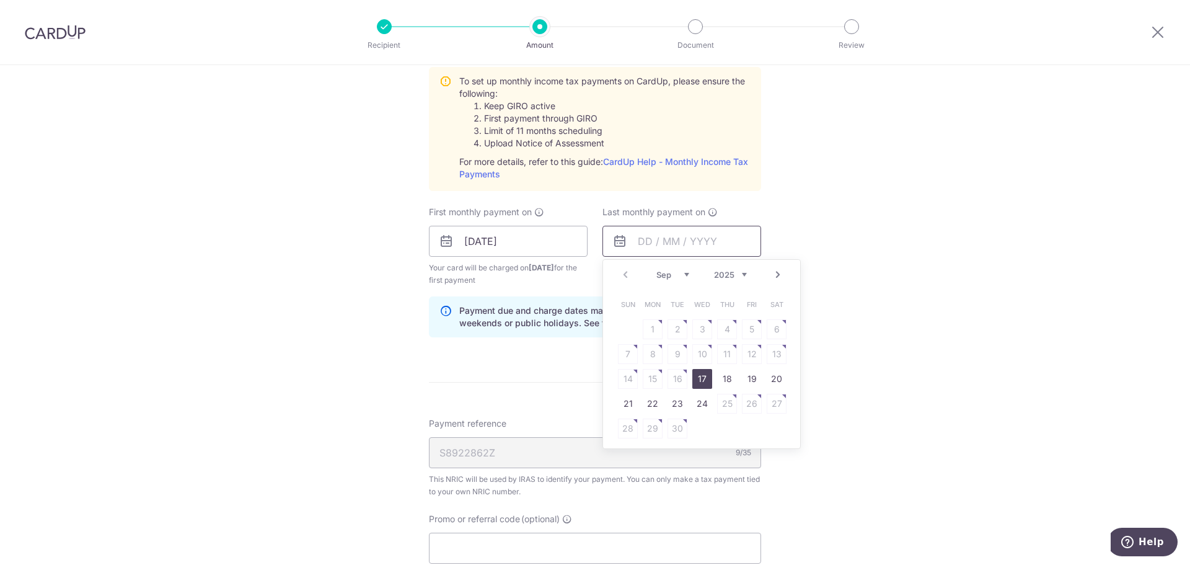
scroll to position [947, 0]
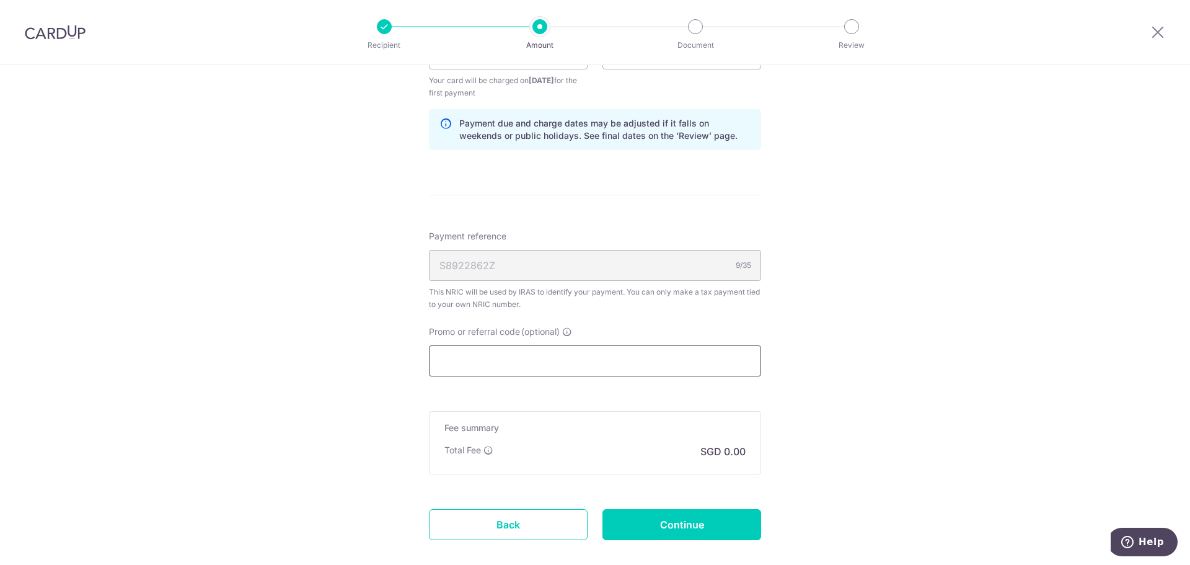
click at [607, 352] on input "Promo or referral code (optional)" at bounding box center [595, 360] width 332 height 31
paste input "KELVINC23"
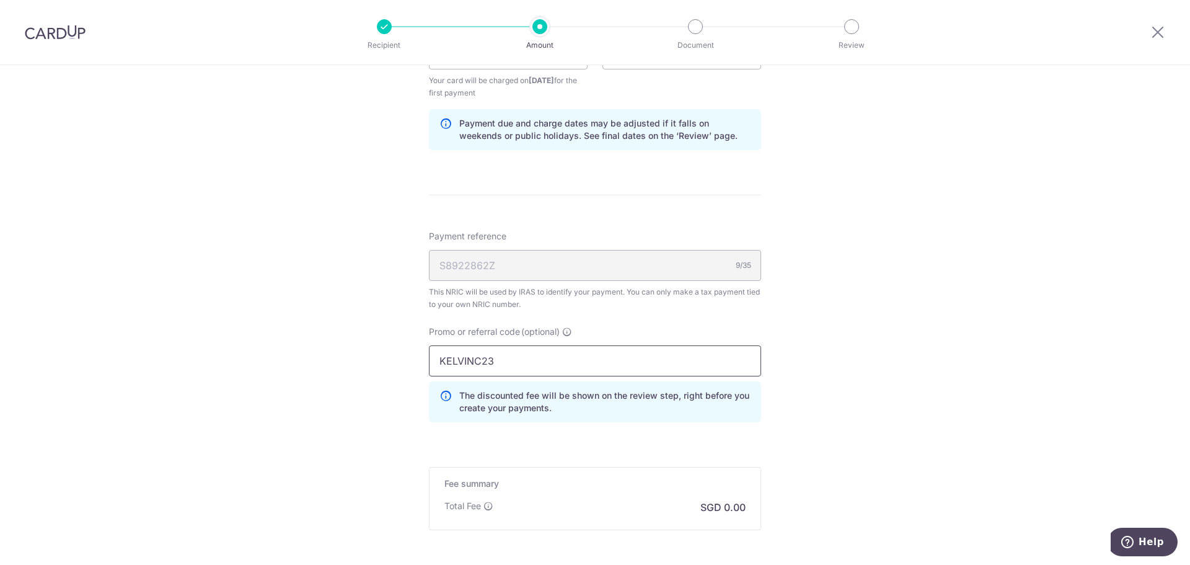
type input "KELVINC23"
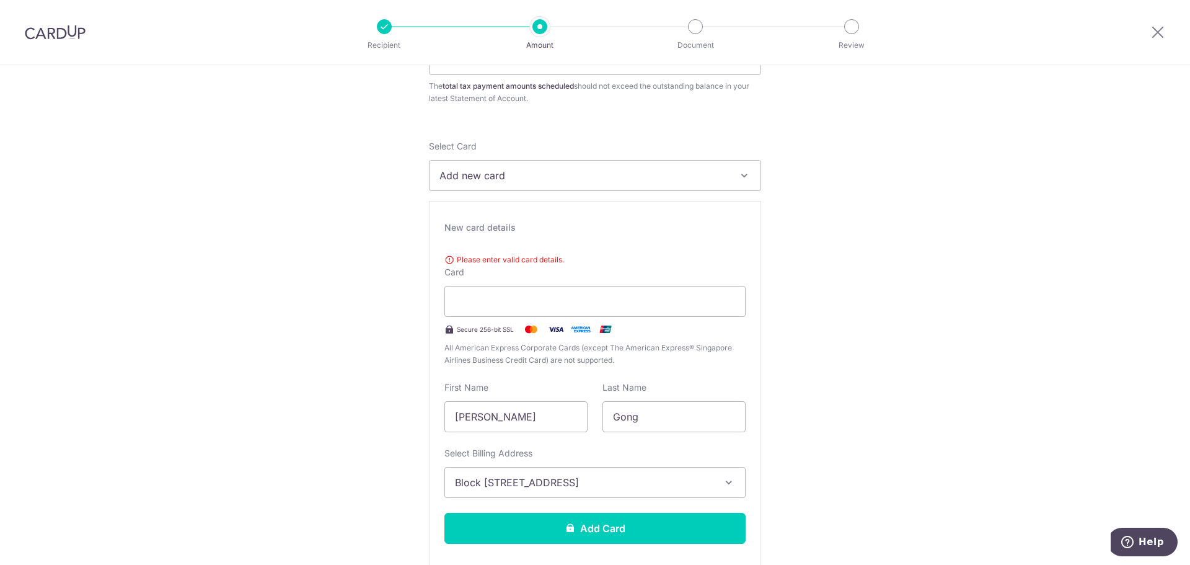
scroll to position [124, 0]
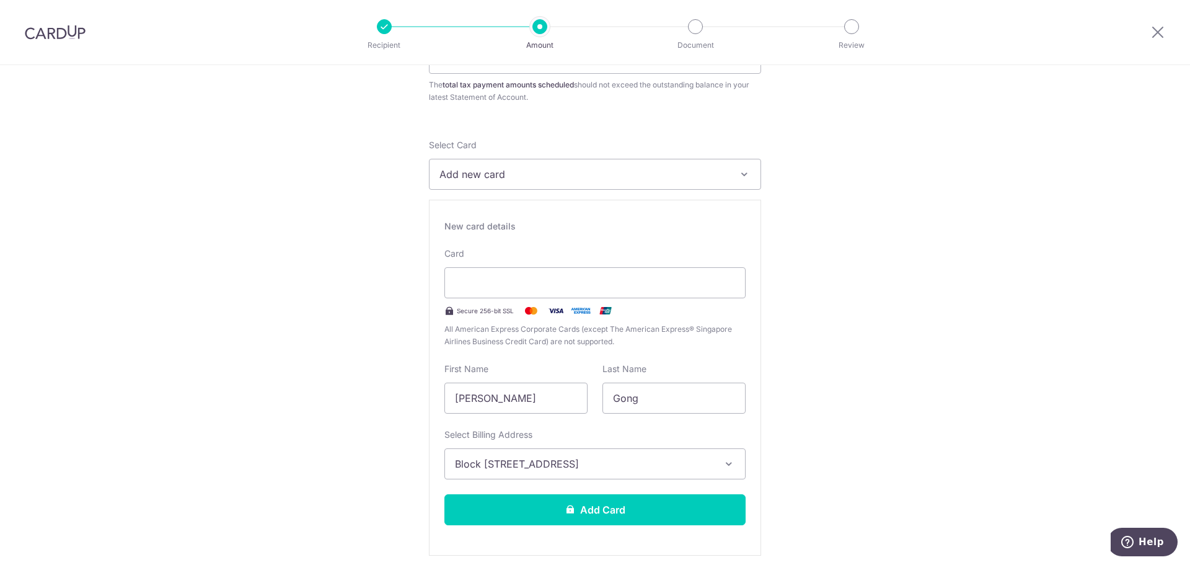
click at [656, 506] on button "Add Card" at bounding box center [594, 509] width 301 height 31
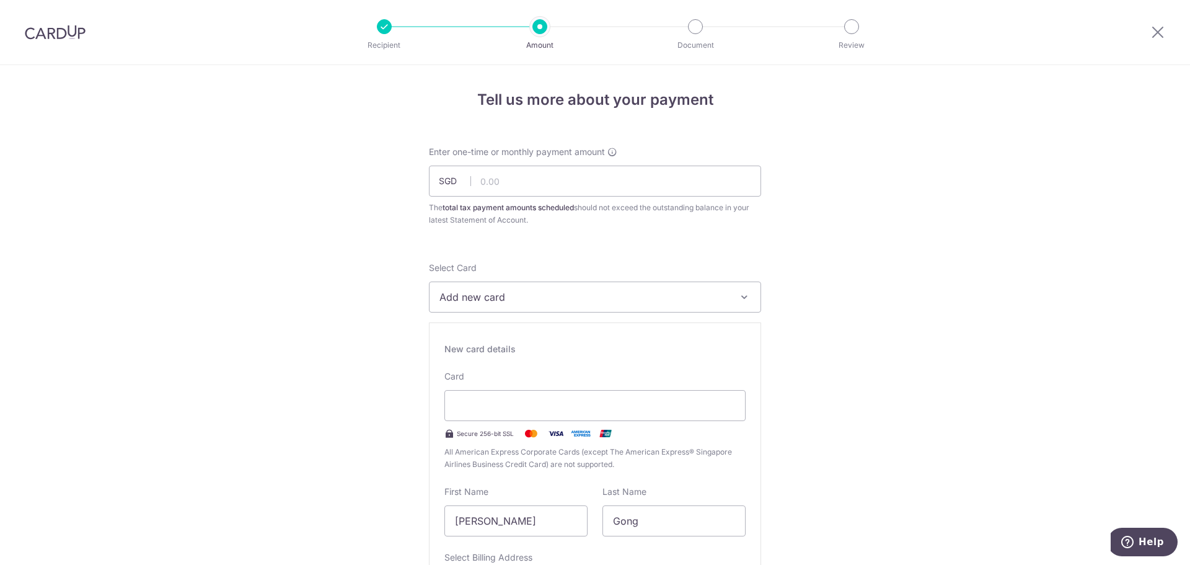
scroll to position [0, 0]
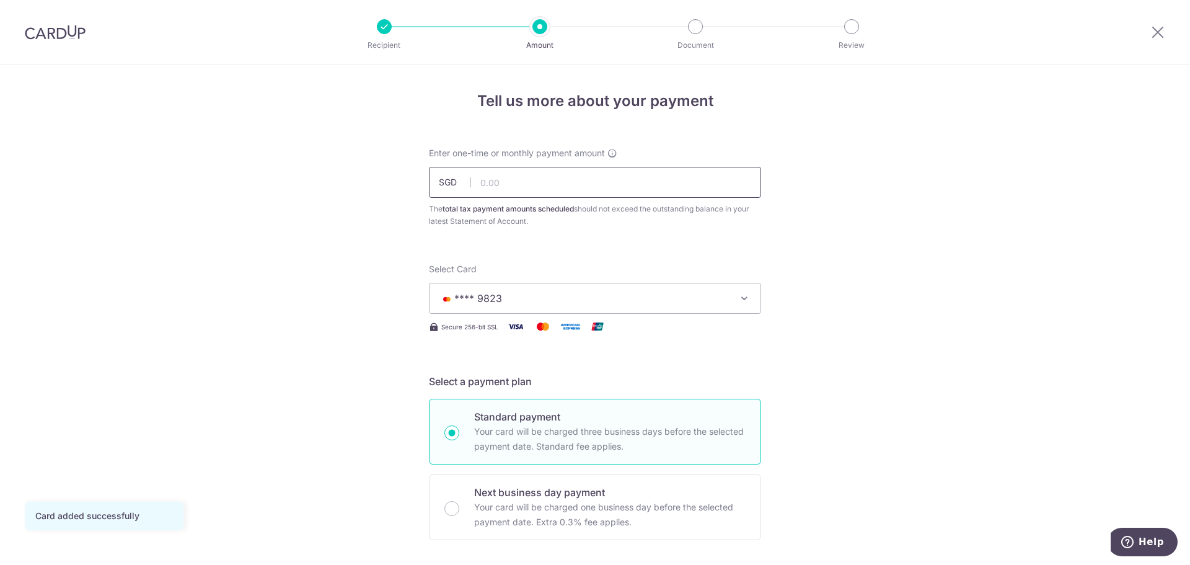
click at [517, 177] on input "text" at bounding box center [595, 182] width 332 height 31
type input "950.00"
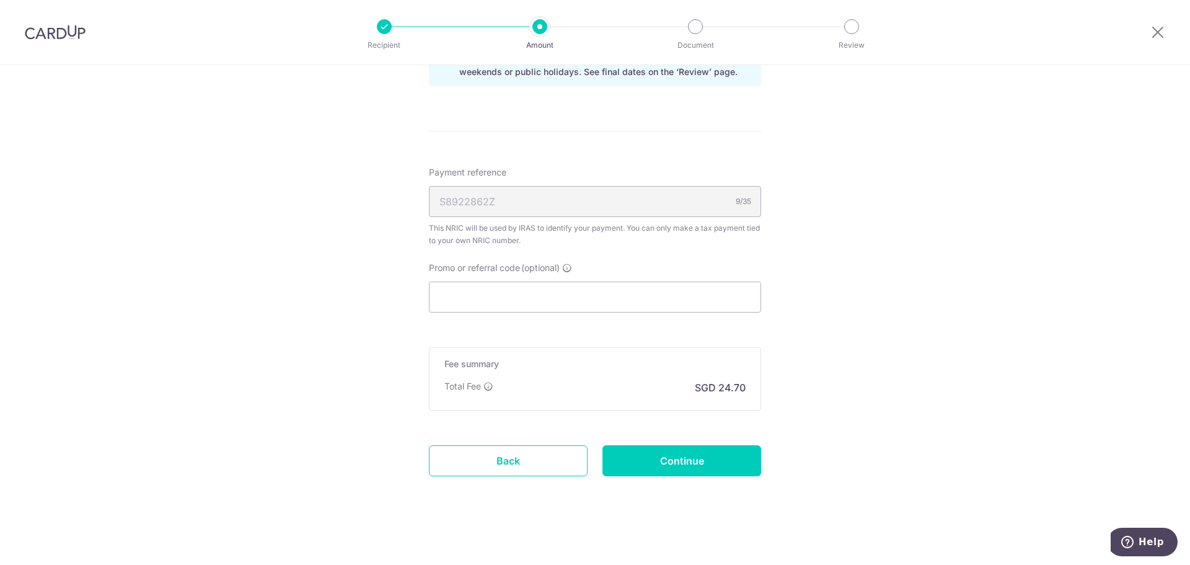
scroll to position [702, 0]
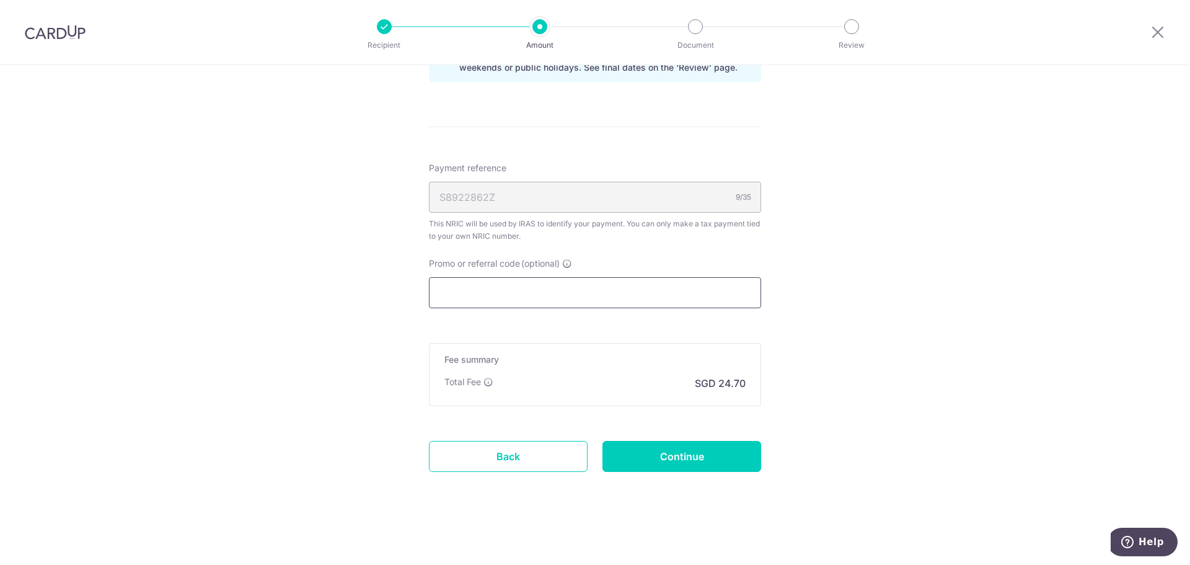
click at [495, 294] on input "Promo or referral code (optional)" at bounding box center [595, 292] width 332 height 31
paste input "KELVINC23"
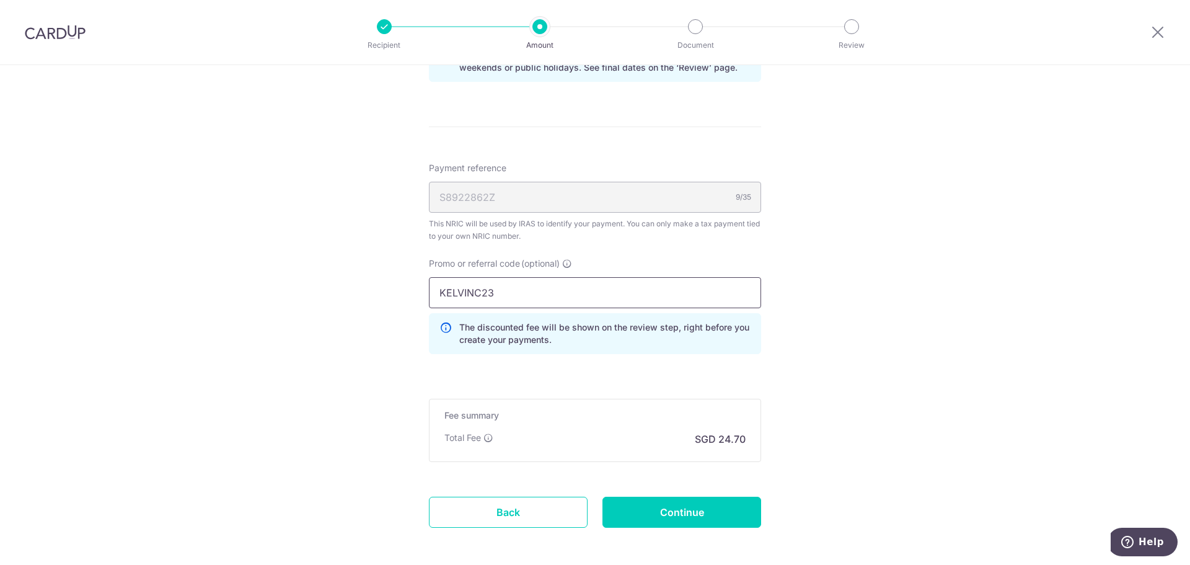
type input "KELVINC23"
click at [671, 364] on form "Enter one-time or monthly payment amount SGD 950.00 950.00 The total tax paymen…" at bounding box center [595, 4] width 332 height 1118
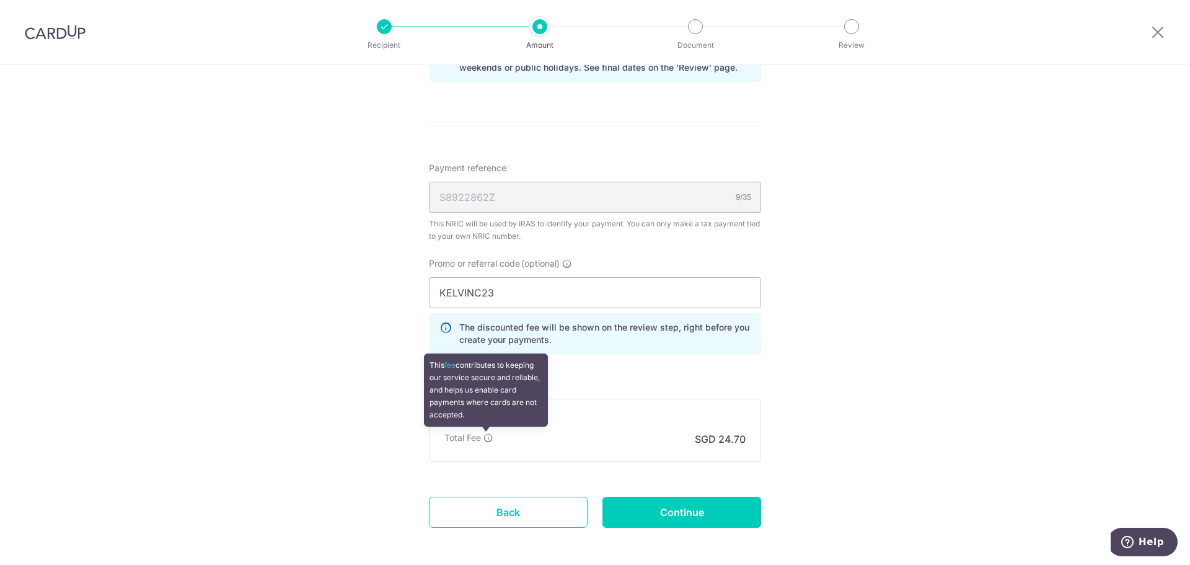
click at [488, 443] on span at bounding box center [489, 438] width 10 height 10
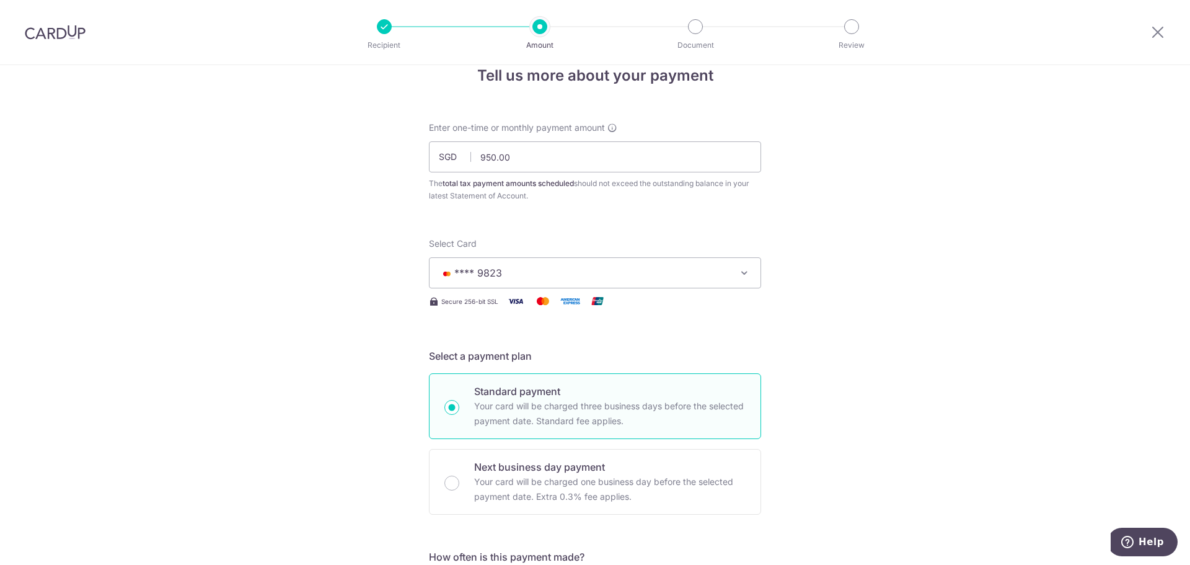
scroll to position [0, 0]
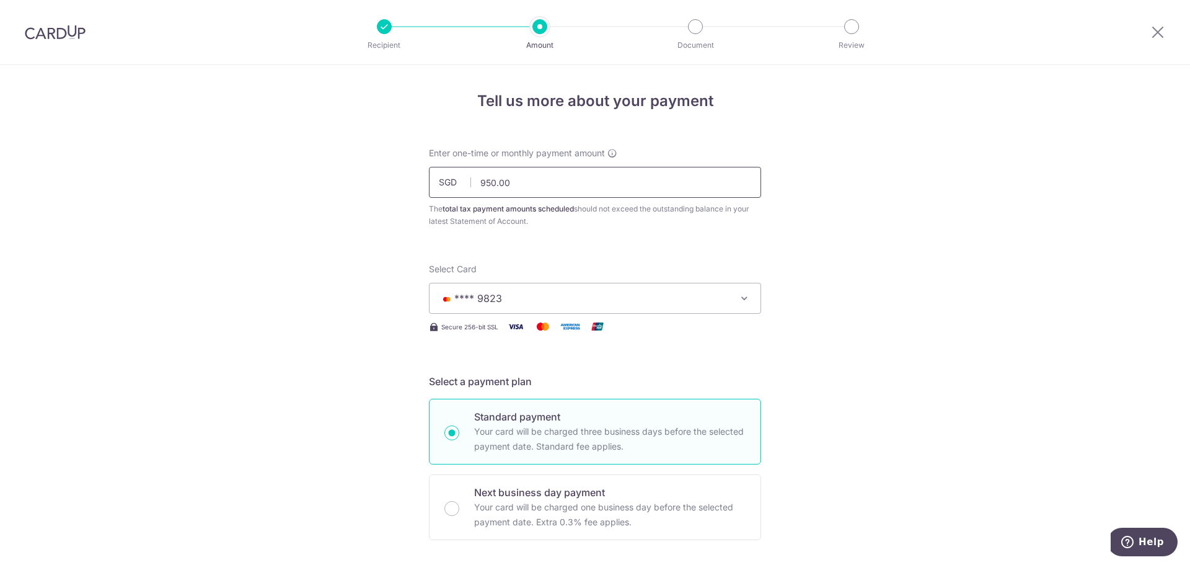
drag, startPoint x: 523, startPoint y: 180, endPoint x: 157, endPoint y: 128, distance: 368.8
type input "3"
click at [541, 196] on input "970.00" at bounding box center [595, 182] width 332 height 31
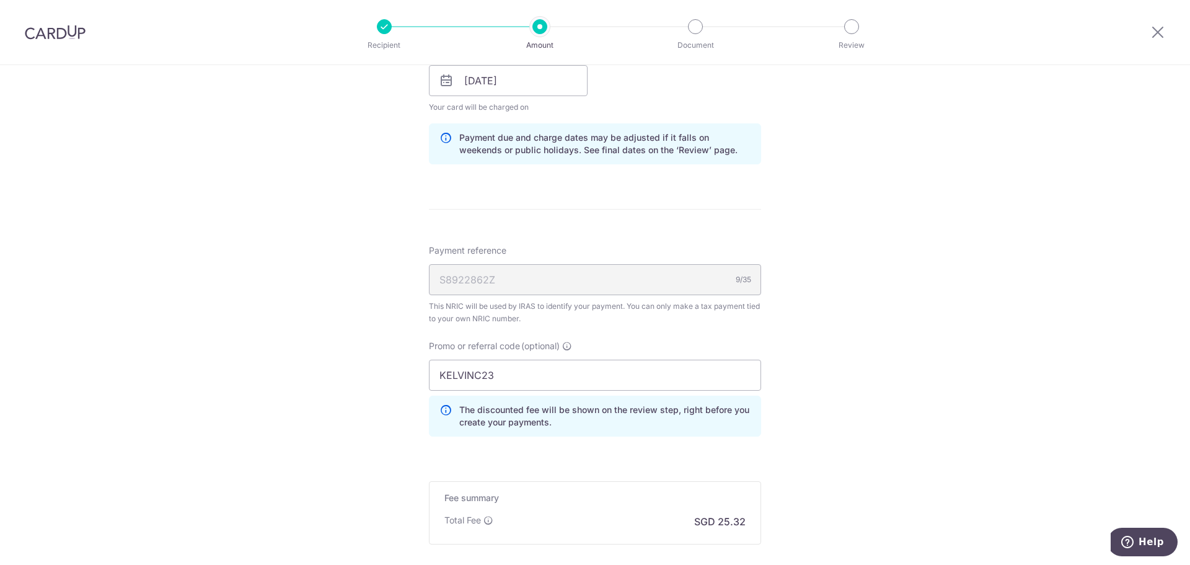
scroll to position [758, 0]
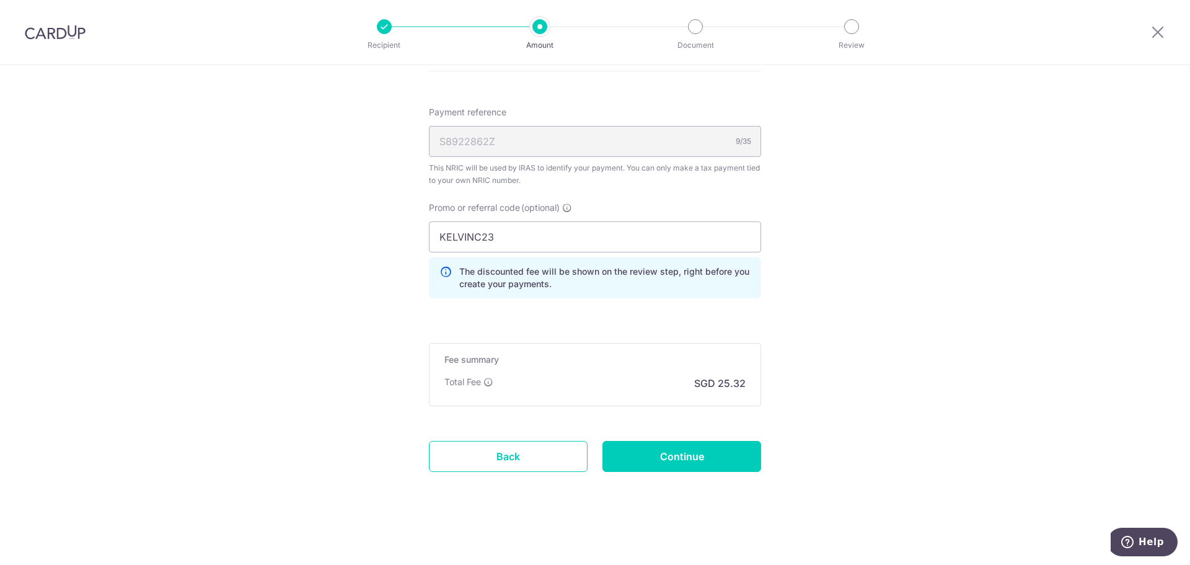
click at [668, 376] on div "Total Fee SGD 25.32" at bounding box center [594, 383] width 301 height 15
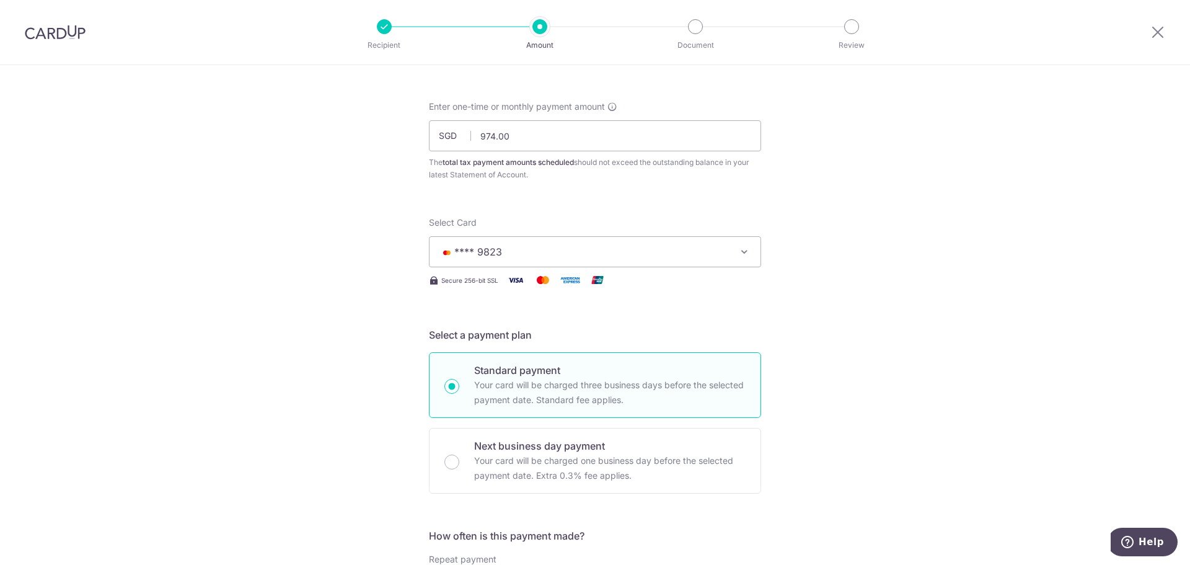
scroll to position [0, 0]
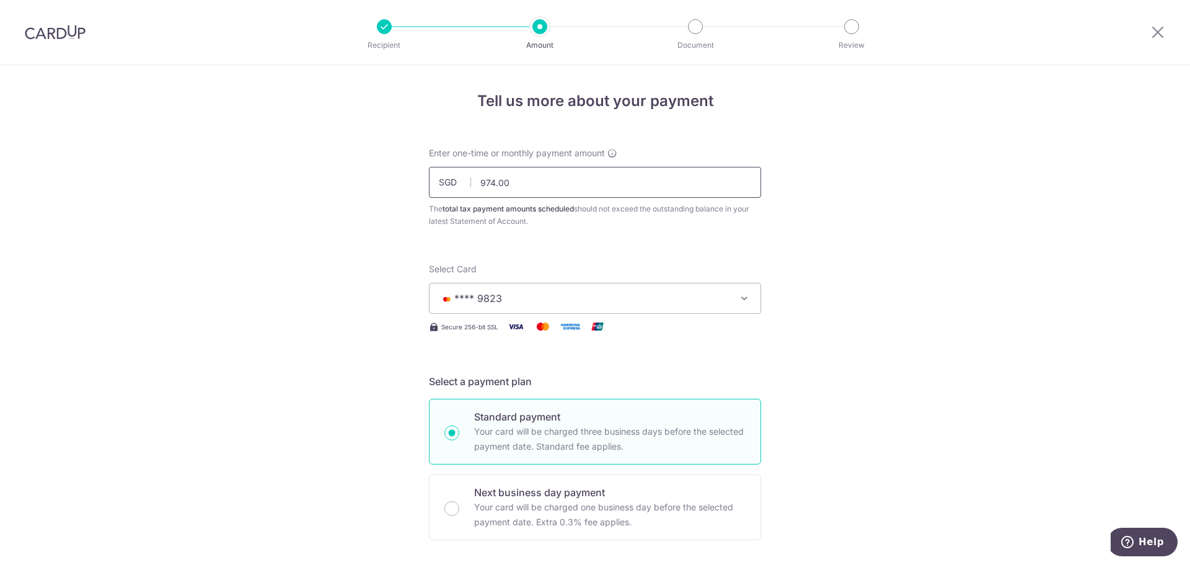
click at [490, 177] on input "974.00" at bounding box center [595, 182] width 332 height 31
type input "975.00"
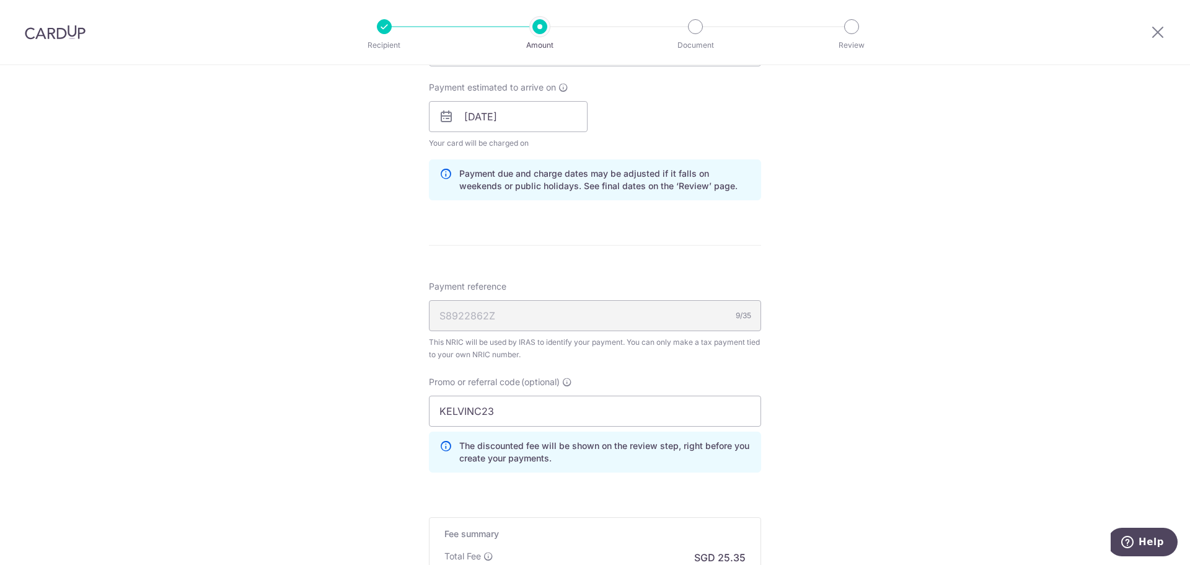
scroll to position [744, 0]
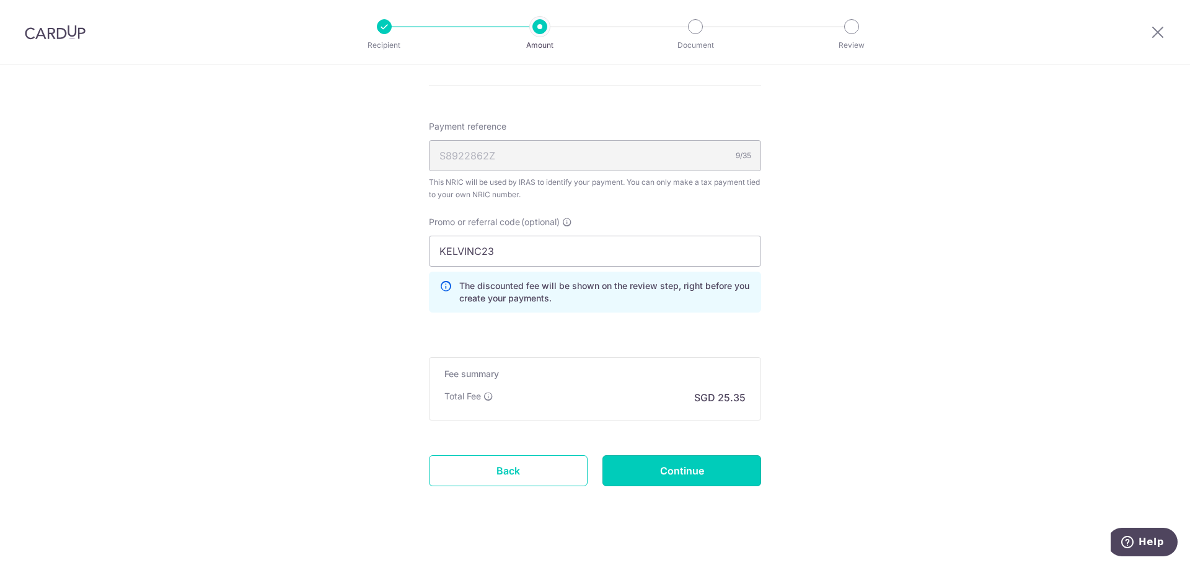
click at [625, 475] on input "Continue" at bounding box center [682, 470] width 159 height 31
type input "Create Schedule"
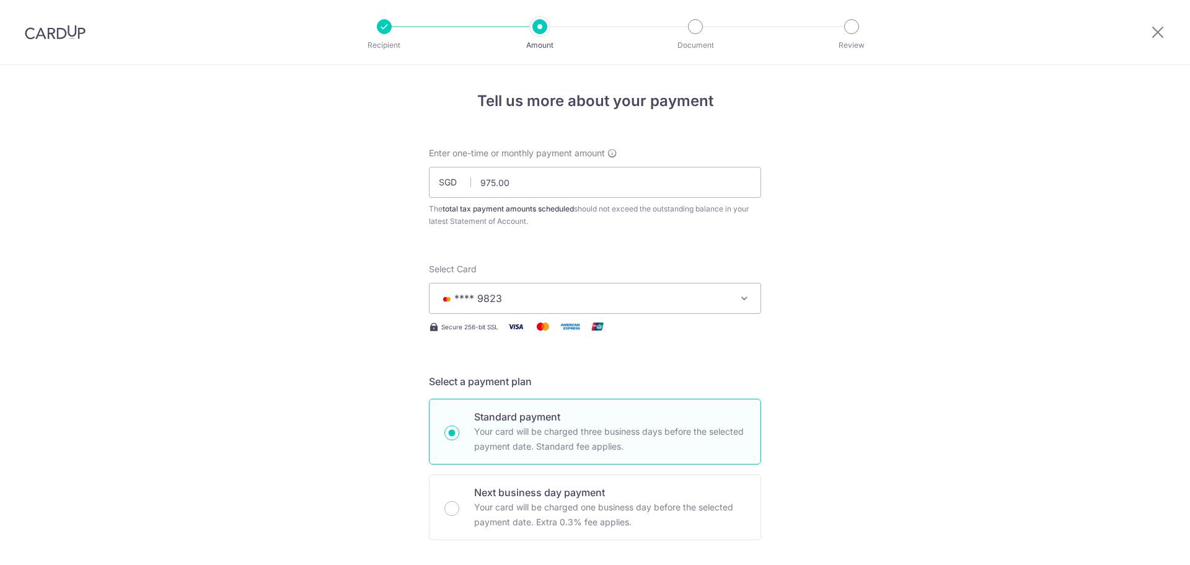
scroll to position [775, 0]
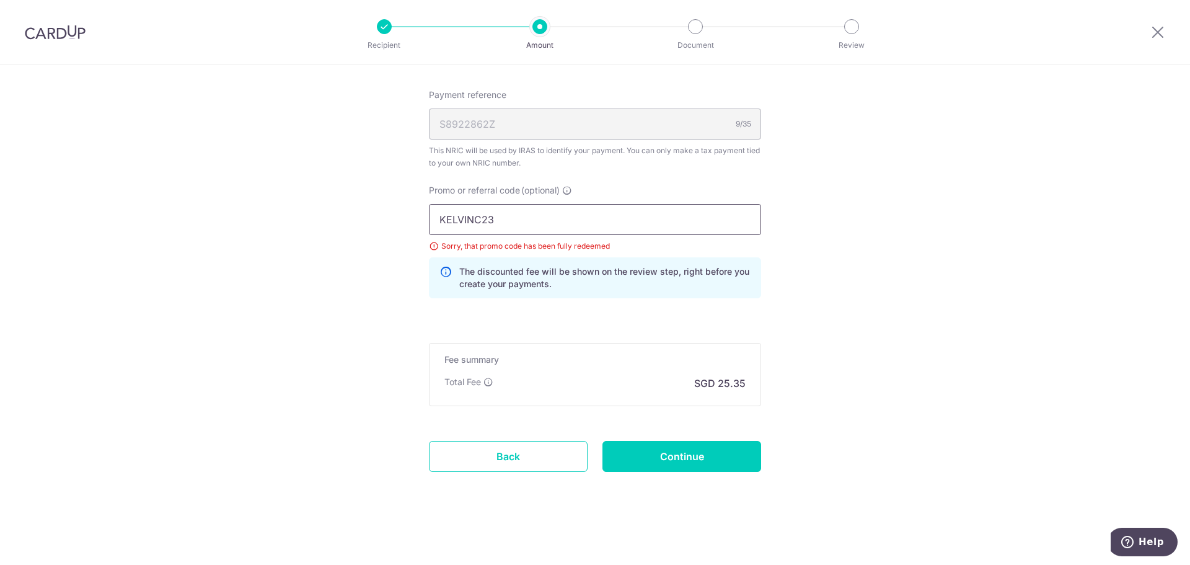
drag, startPoint x: 471, startPoint y: 216, endPoint x: 306, endPoint y: 197, distance: 166.6
type input "STEPHENC23"
click at [674, 447] on input "Continue" at bounding box center [682, 456] width 159 height 31
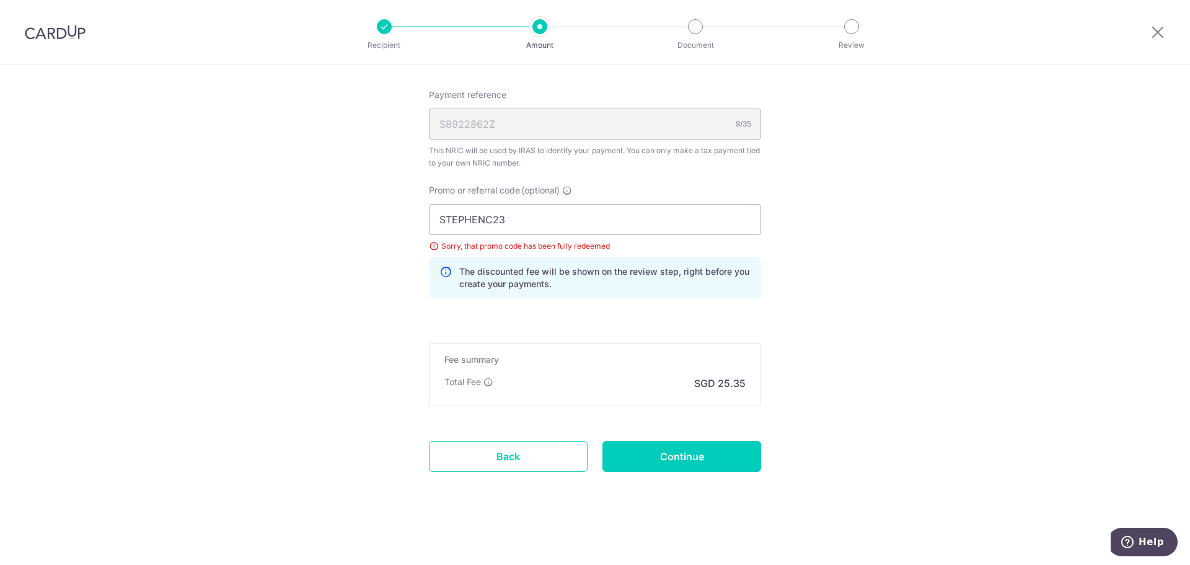
type input "Update Schedule"
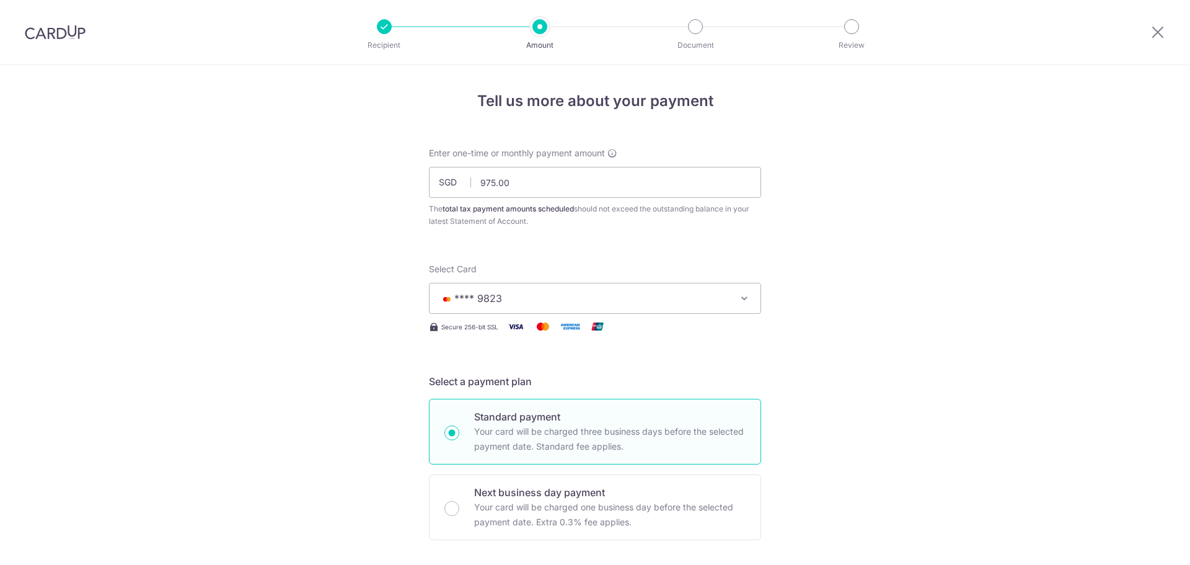
scroll to position [775, 0]
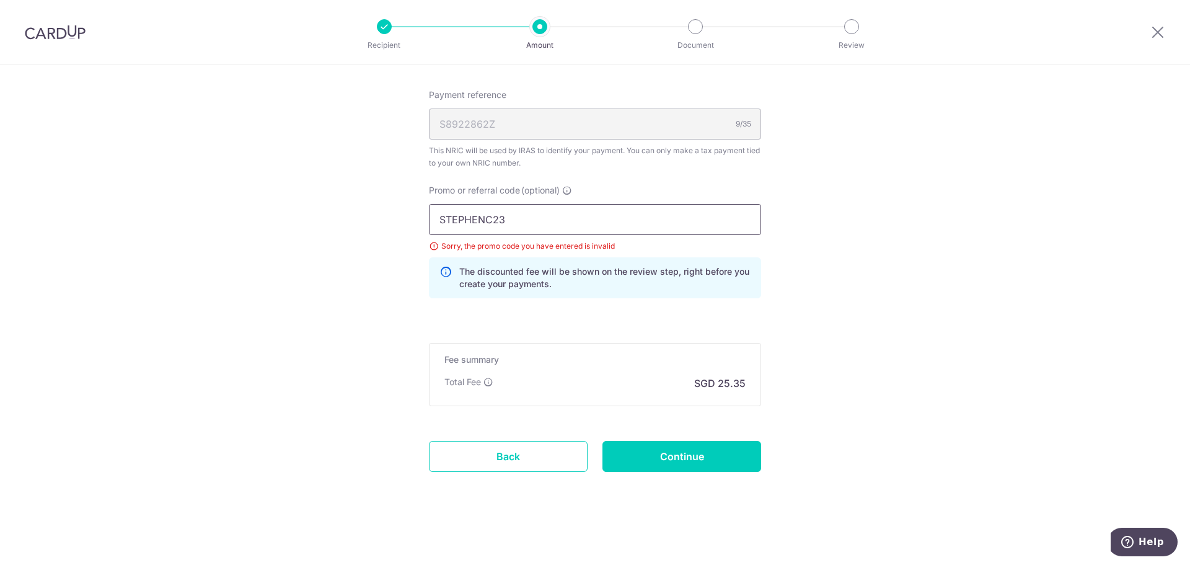
click at [473, 215] on input "STEPHENC23" at bounding box center [595, 219] width 332 height 31
type input "STEPHENH23"
click at [648, 466] on input "Continue" at bounding box center [682, 456] width 159 height 31
type input "Update Schedule"
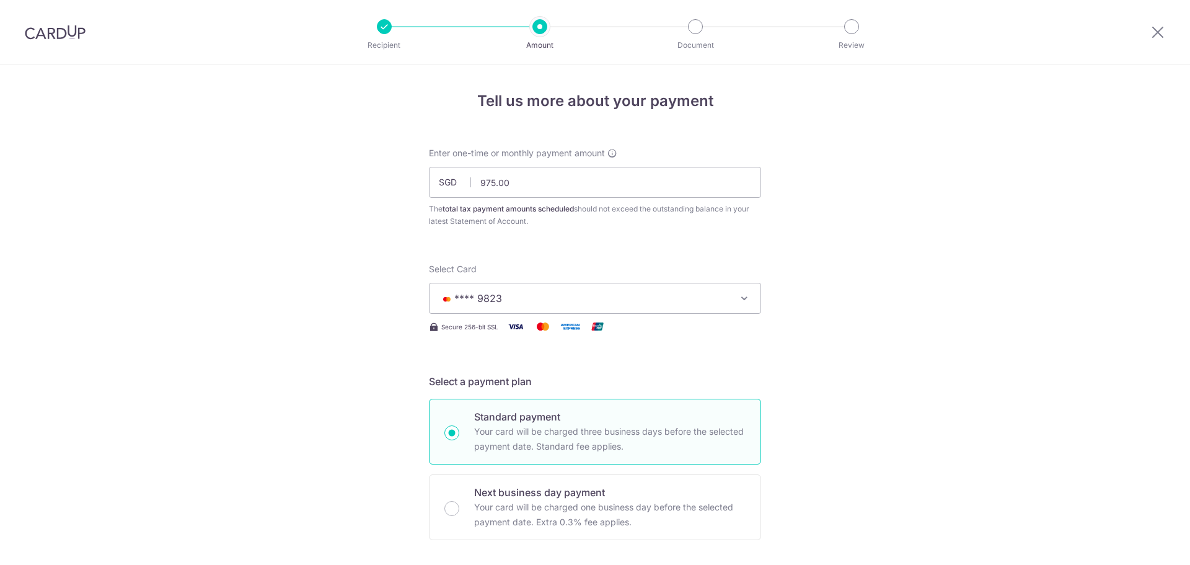
scroll to position [775, 0]
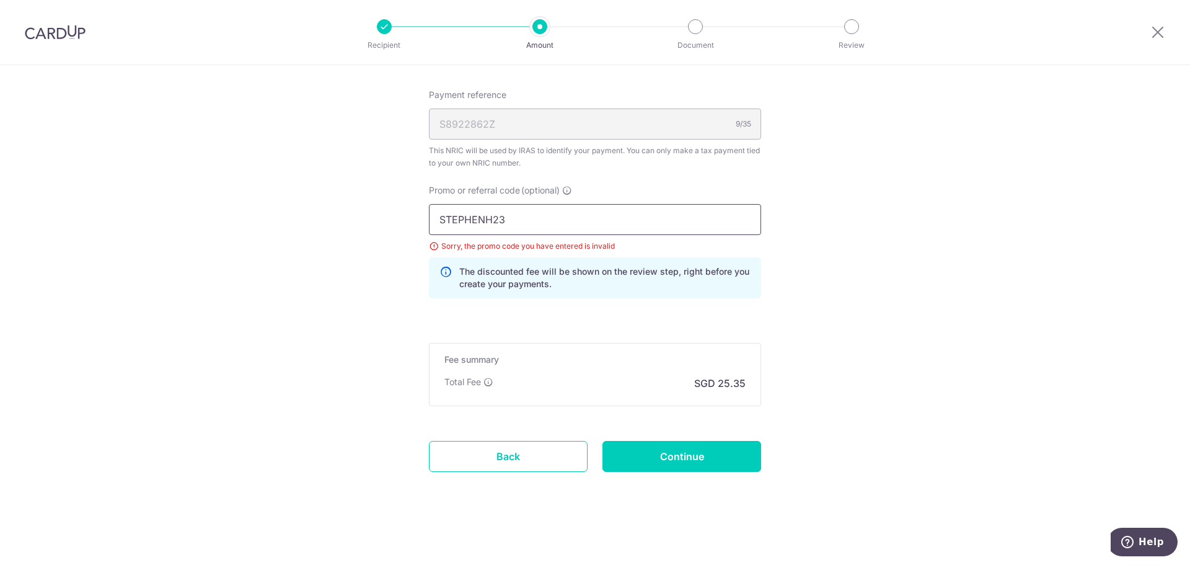
drag, startPoint x: 510, startPoint y: 216, endPoint x: 128, endPoint y: 110, distance: 396.9
paste input "JINGXIONGT20"
type input "JINGXIONGT203"
click at [682, 461] on input "Continue" at bounding box center [682, 456] width 159 height 31
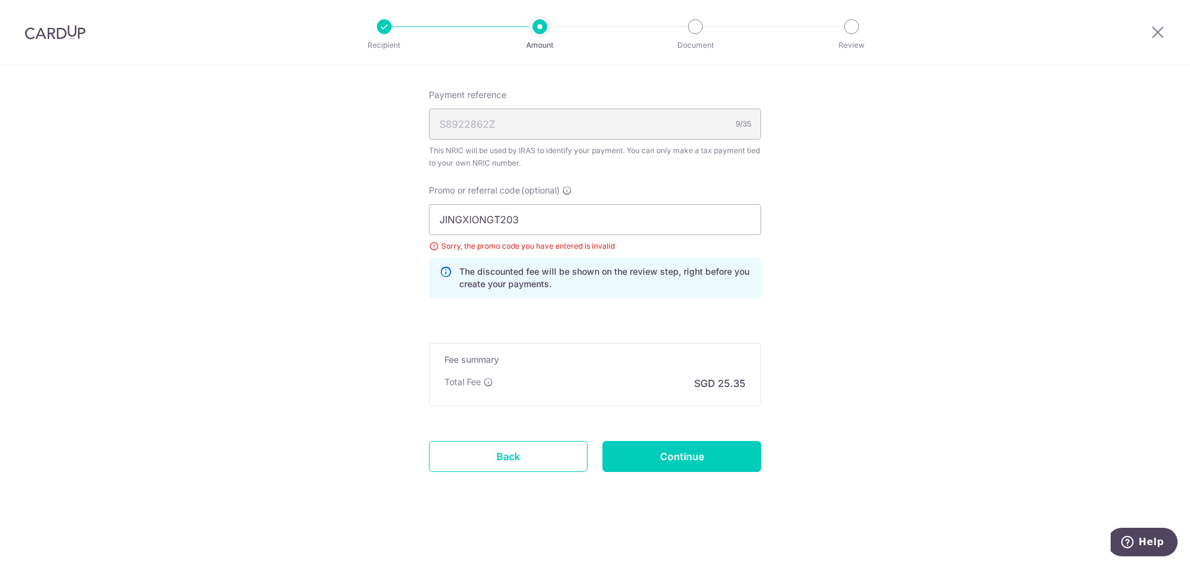
type input "Update Schedule"
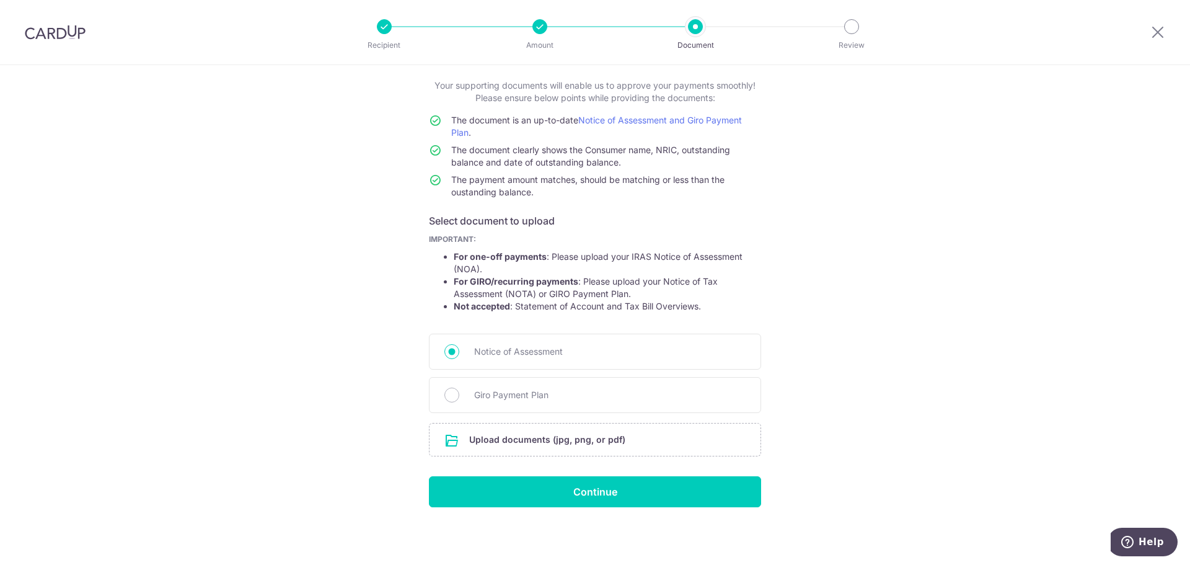
scroll to position [68, 0]
click at [446, 355] on input "Notice of Assessment" at bounding box center [451, 350] width 15 height 15
click at [510, 440] on input "file" at bounding box center [595, 439] width 331 height 32
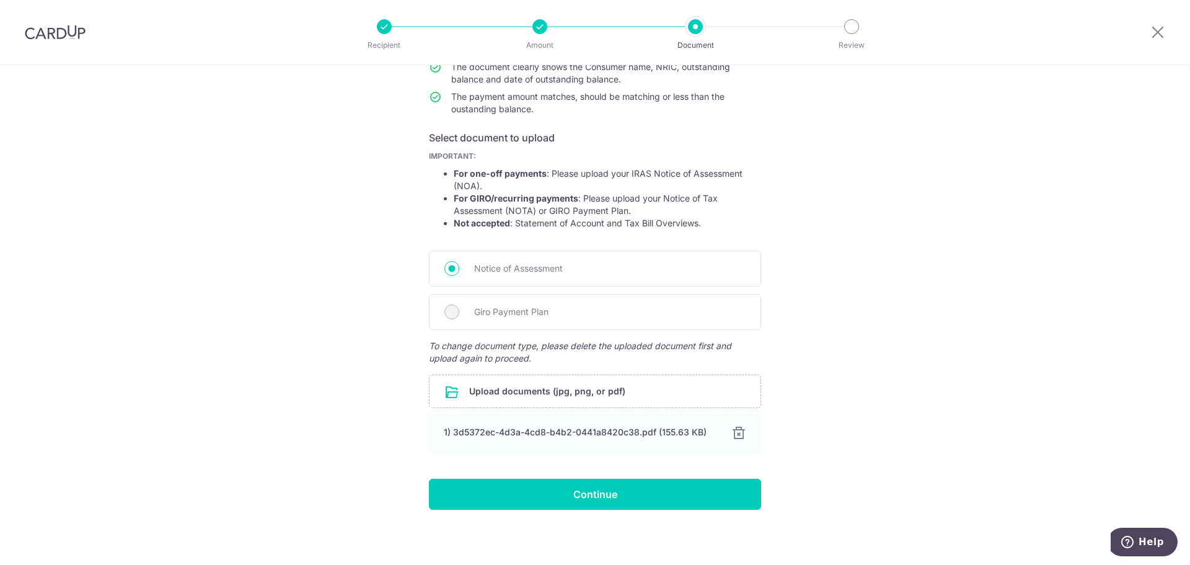
scroll to position [154, 0]
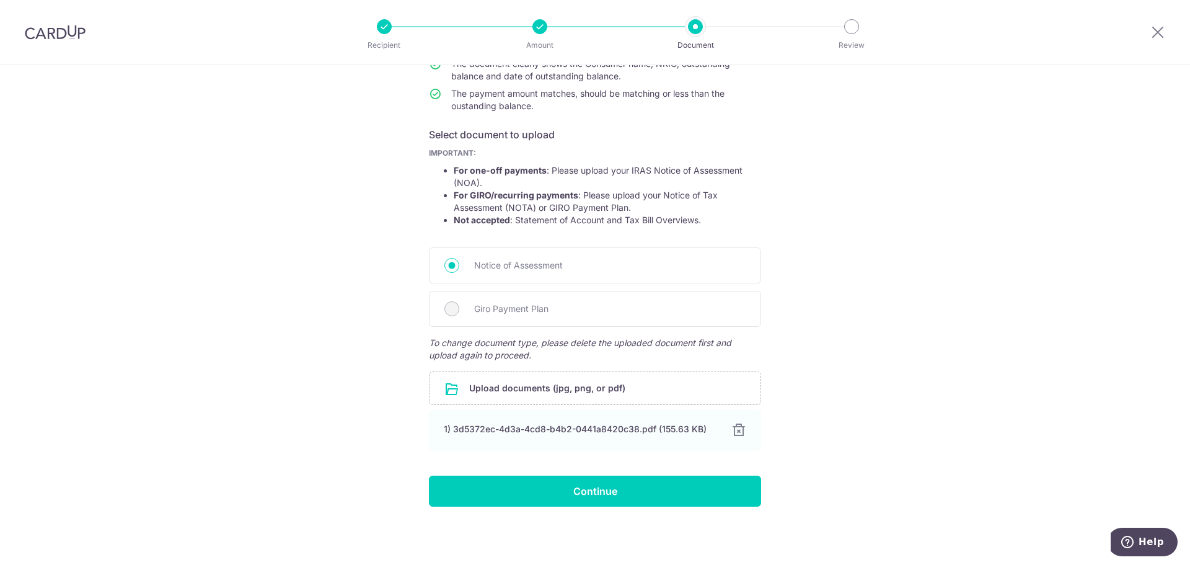
click at [640, 475] on form "Your supporting documents will enable us to approve your payments smoothly! Ple…" at bounding box center [595, 249] width 332 height 513
click at [626, 485] on input "Continue" at bounding box center [595, 490] width 332 height 31
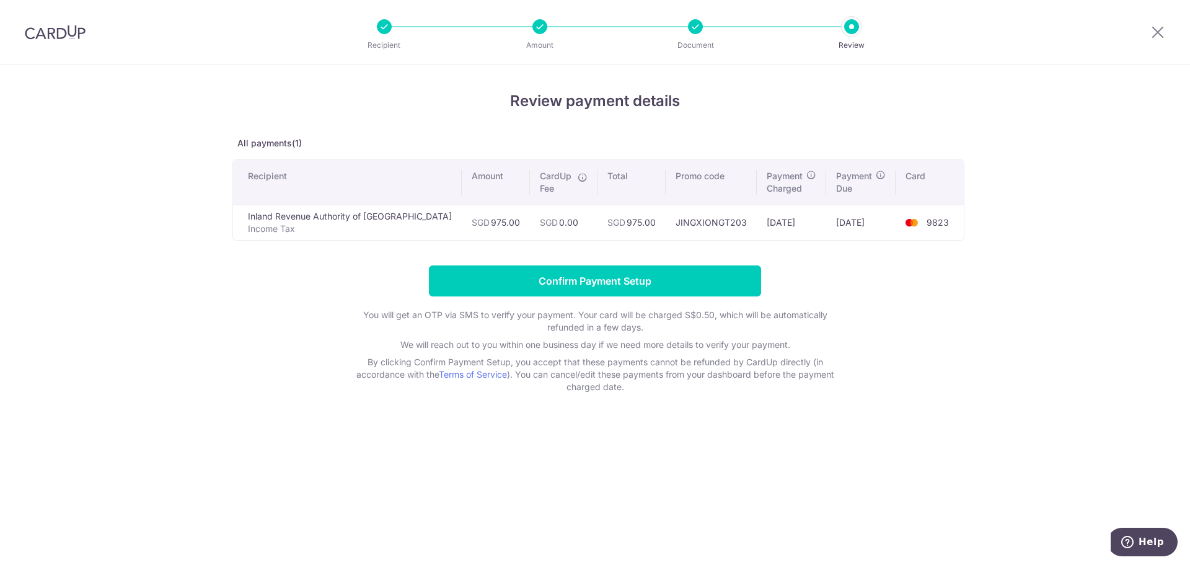
click at [530, 216] on td "SGD 0.00" at bounding box center [564, 222] width 68 height 35
click at [554, 222] on td "SGD 0.00" at bounding box center [564, 222] width 68 height 35
click at [540, 23] on div at bounding box center [539, 26] width 15 height 15
click at [1154, 31] on icon at bounding box center [1157, 31] width 15 height 15
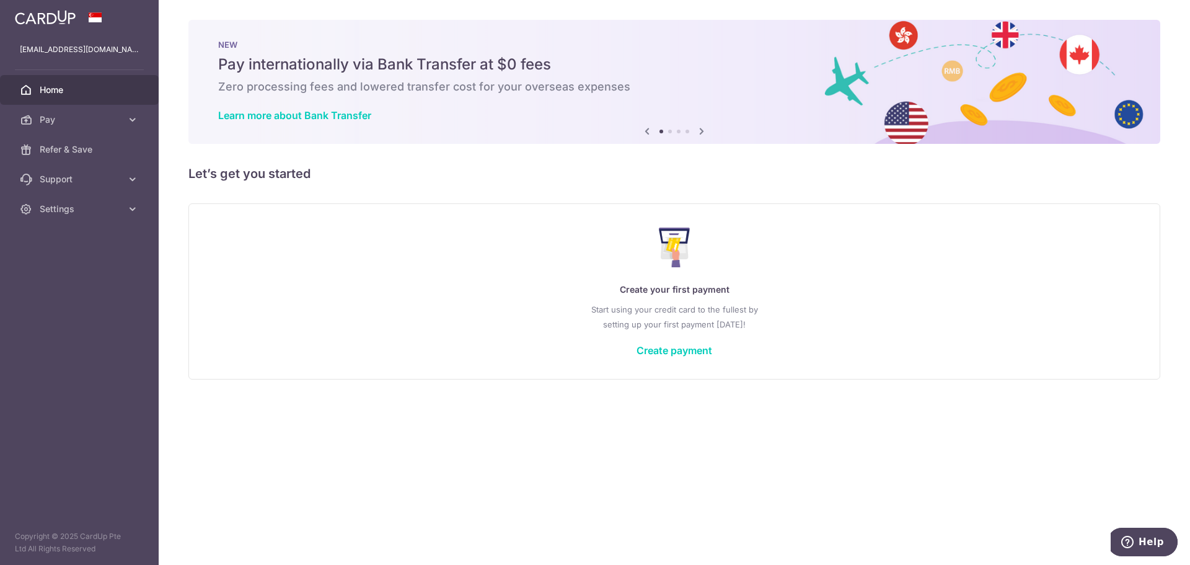
click at [688, 354] on link "Create payment" at bounding box center [675, 350] width 76 height 12
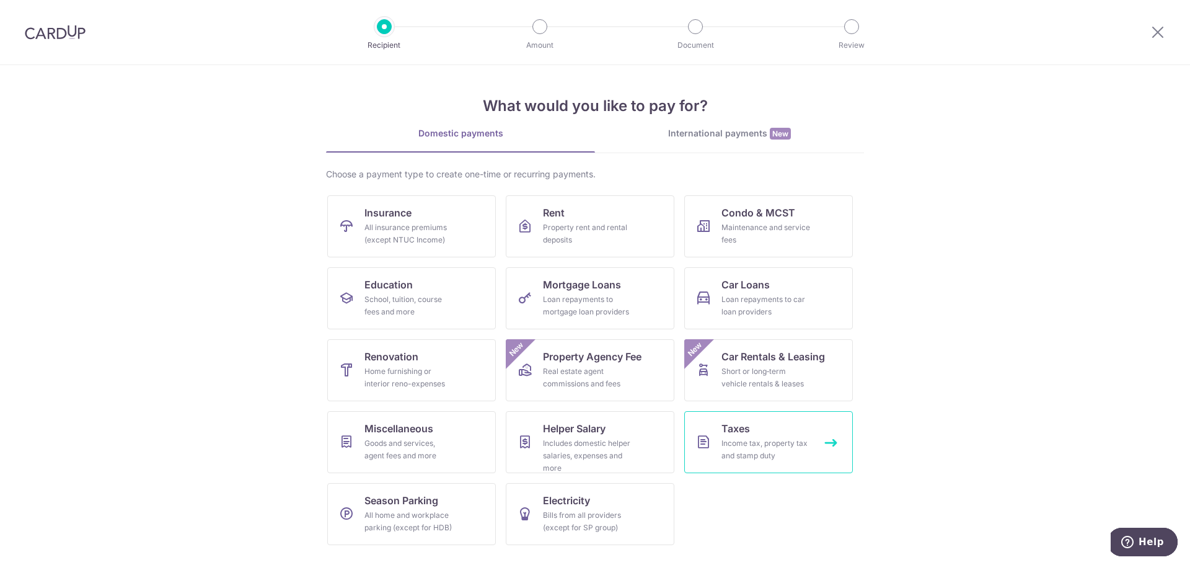
click at [773, 441] on div "Income tax, property tax and stamp duty" at bounding box center [766, 449] width 89 height 25
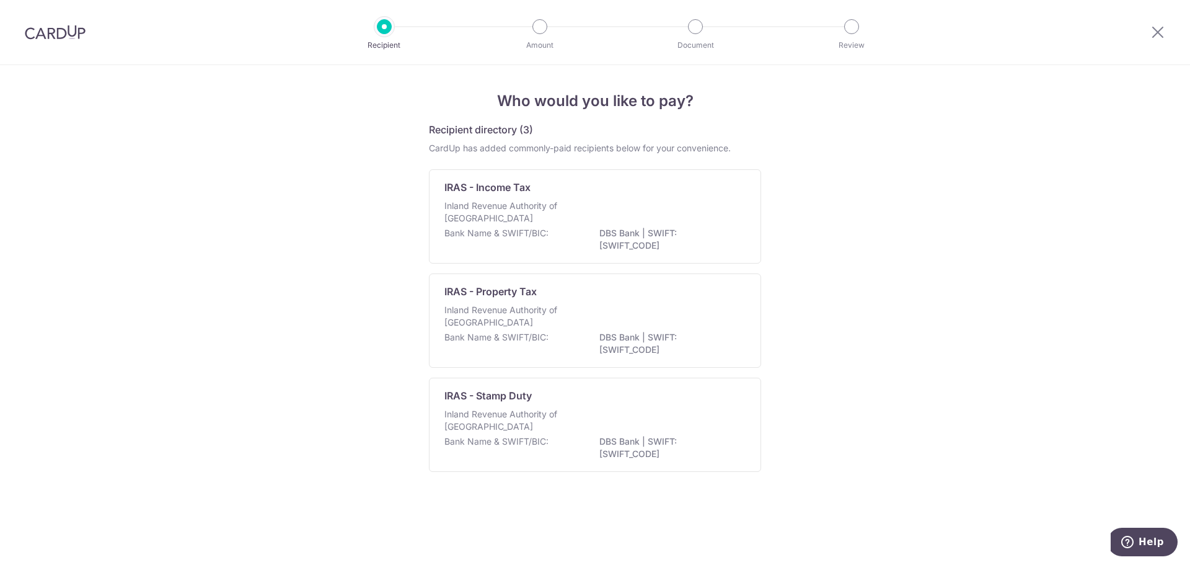
click at [545, 236] on p "Bank Name & SWIFT/BIC:" at bounding box center [496, 233] width 104 height 12
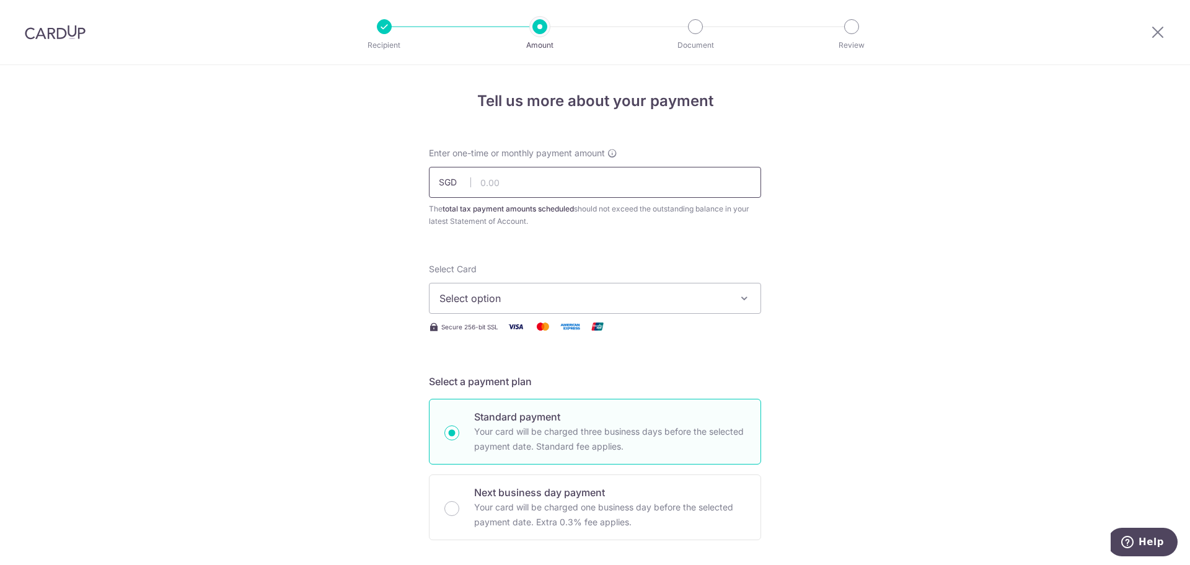
click at [514, 185] on input "text" at bounding box center [595, 182] width 332 height 31
type input "975.00"
click at [533, 298] on span "Select option" at bounding box center [583, 298] width 289 height 15
click at [503, 374] on link "**** 9823" at bounding box center [595, 387] width 331 height 30
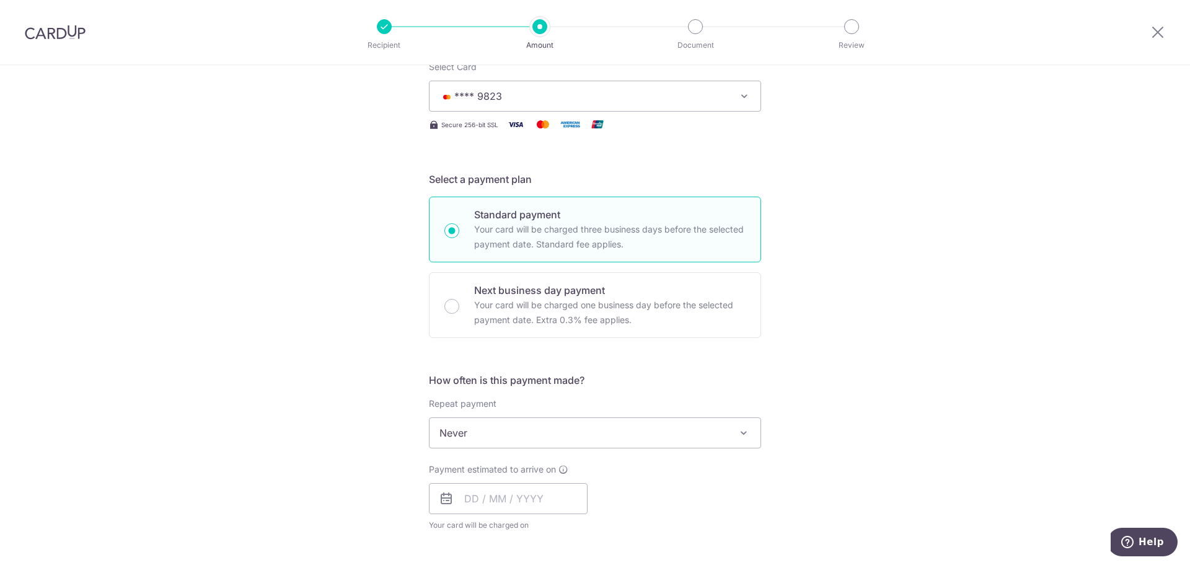
scroll to position [248, 0]
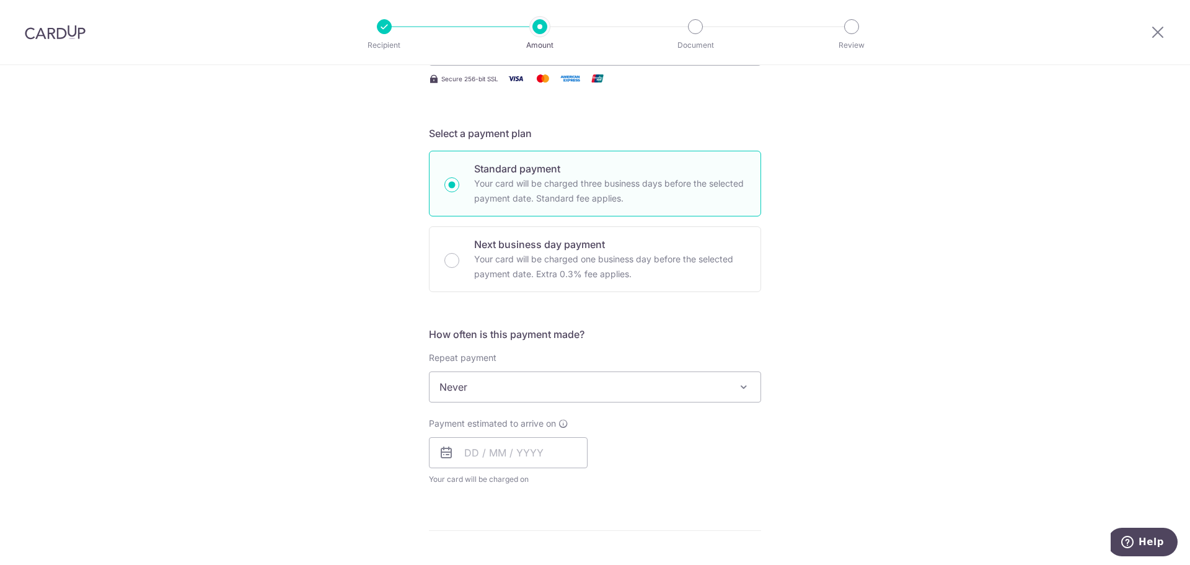
click at [473, 385] on span "Never" at bounding box center [595, 387] width 331 height 30
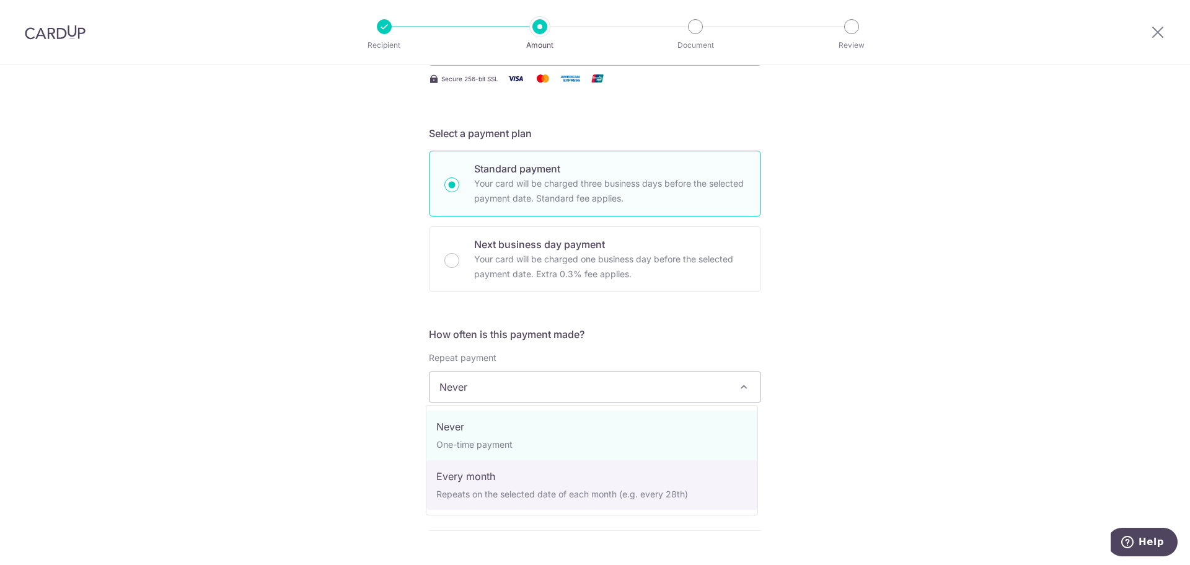
select select "3"
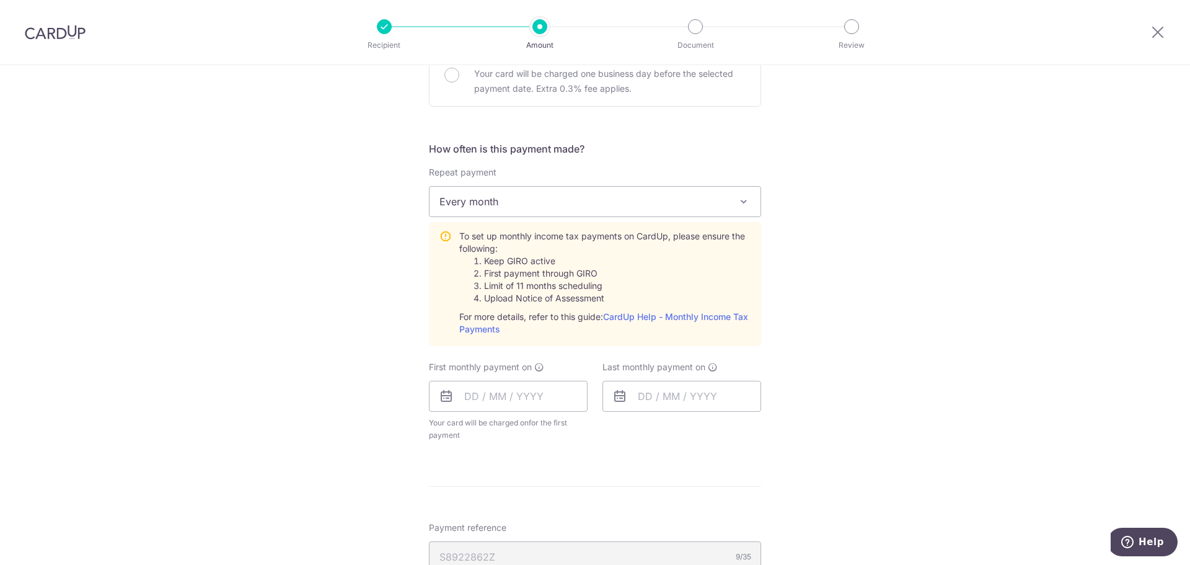
scroll to position [434, 0]
click at [495, 401] on input "text" at bounding box center [508, 395] width 159 height 31
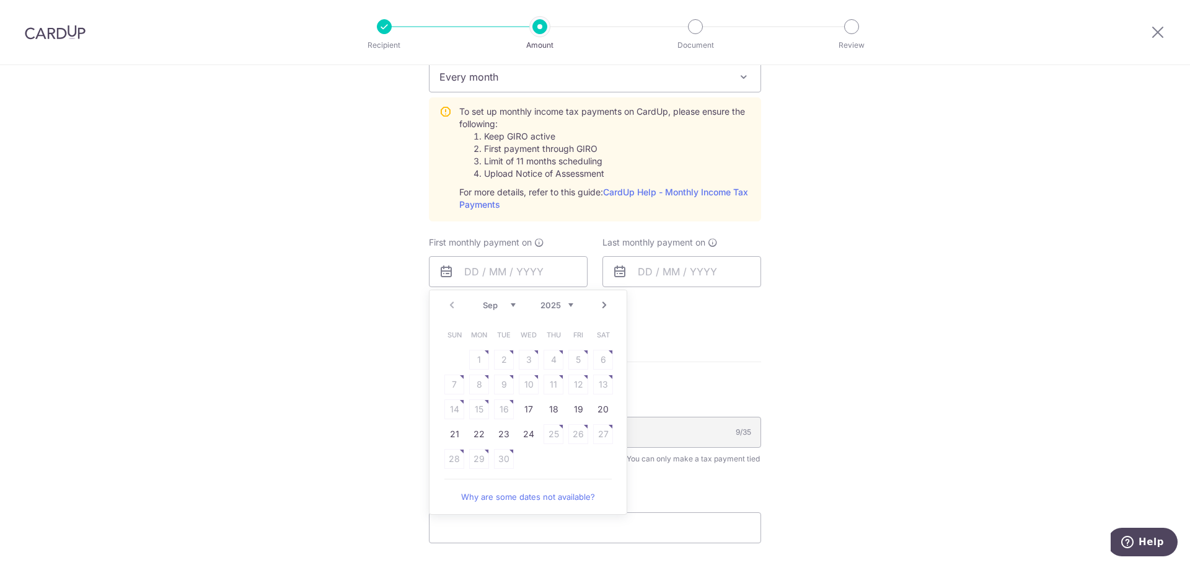
click at [394, 311] on div "Tell us more about your payment Enter one-time or monthly payment amount SGD 97…" at bounding box center [595, 153] width 1190 height 1292
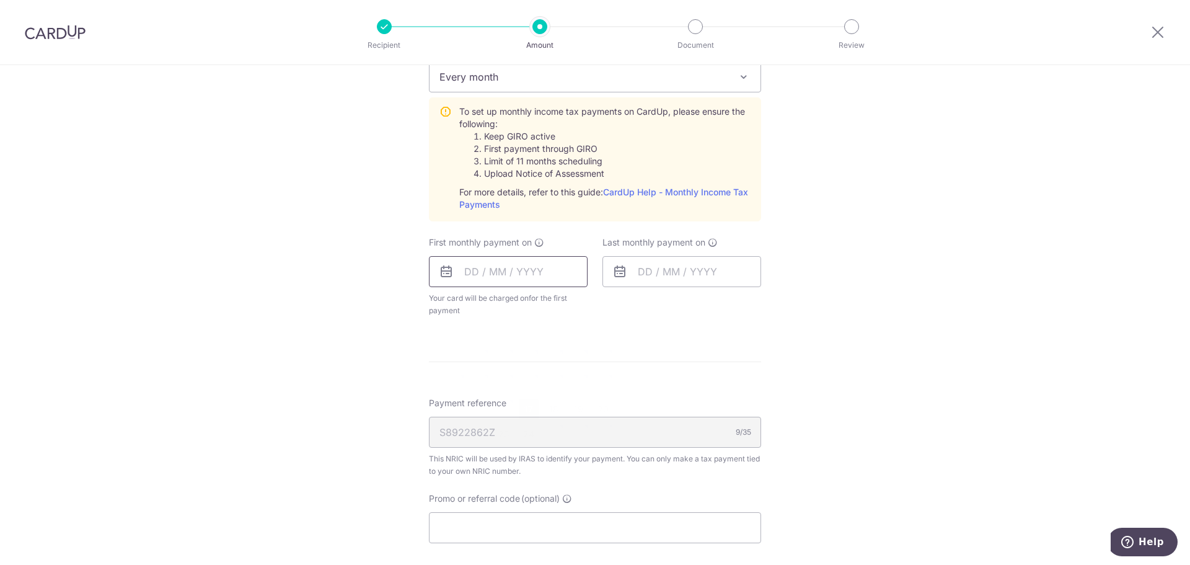
click at [561, 274] on input "text" at bounding box center [508, 271] width 159 height 31
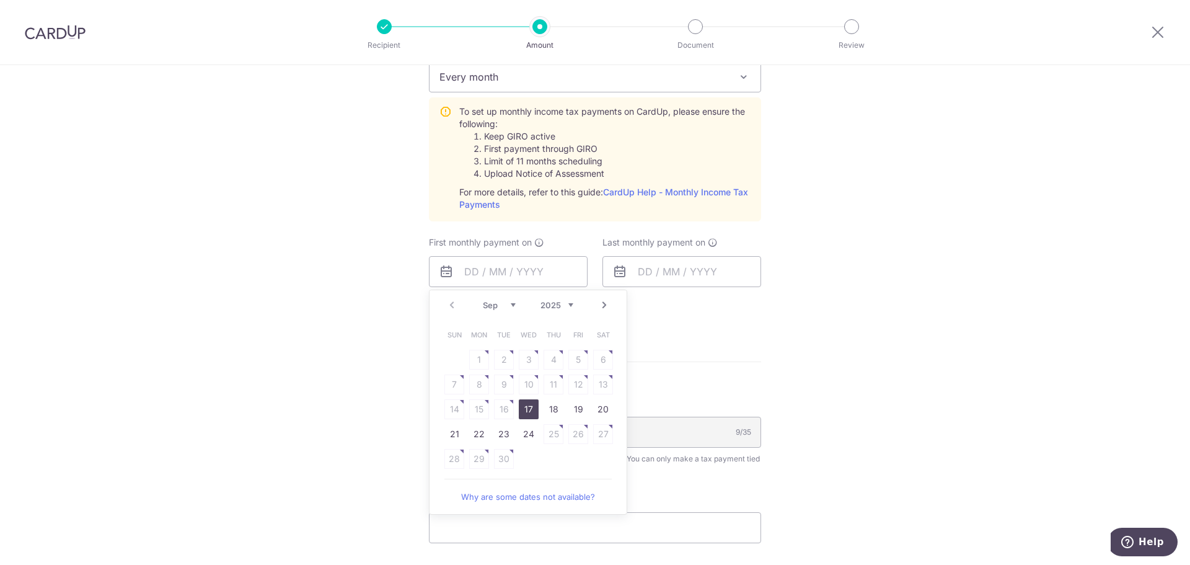
click at [606, 303] on link "Next" at bounding box center [604, 305] width 15 height 15
click at [531, 433] on link "22" at bounding box center [529, 434] width 20 height 20
type input "[DATE]"
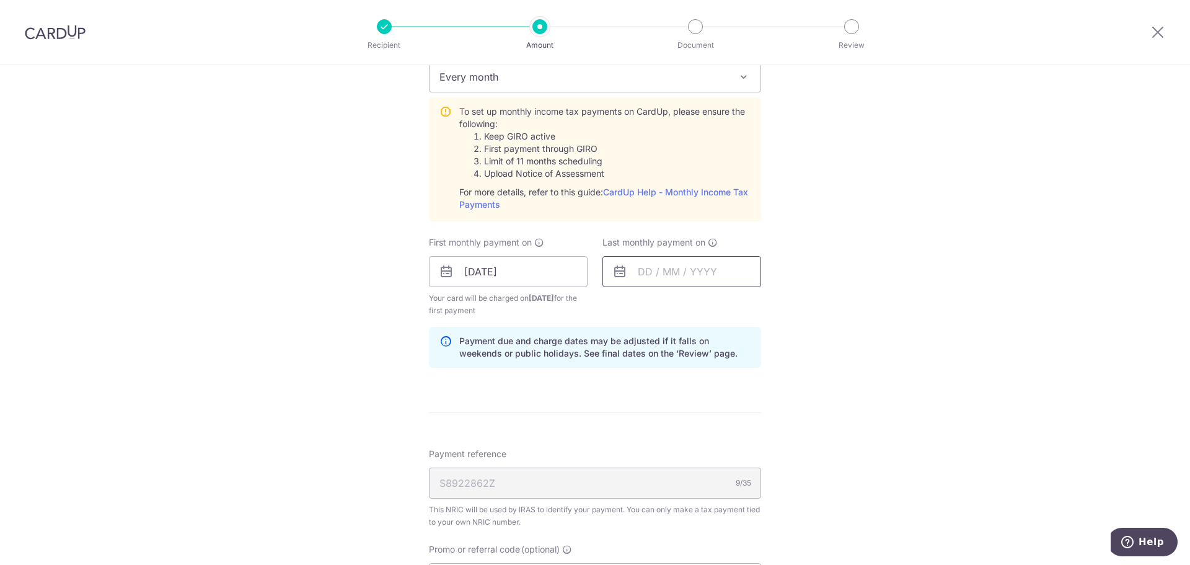
click at [673, 276] on input "text" at bounding box center [682, 271] width 159 height 31
click at [776, 306] on link "Next" at bounding box center [778, 305] width 15 height 15
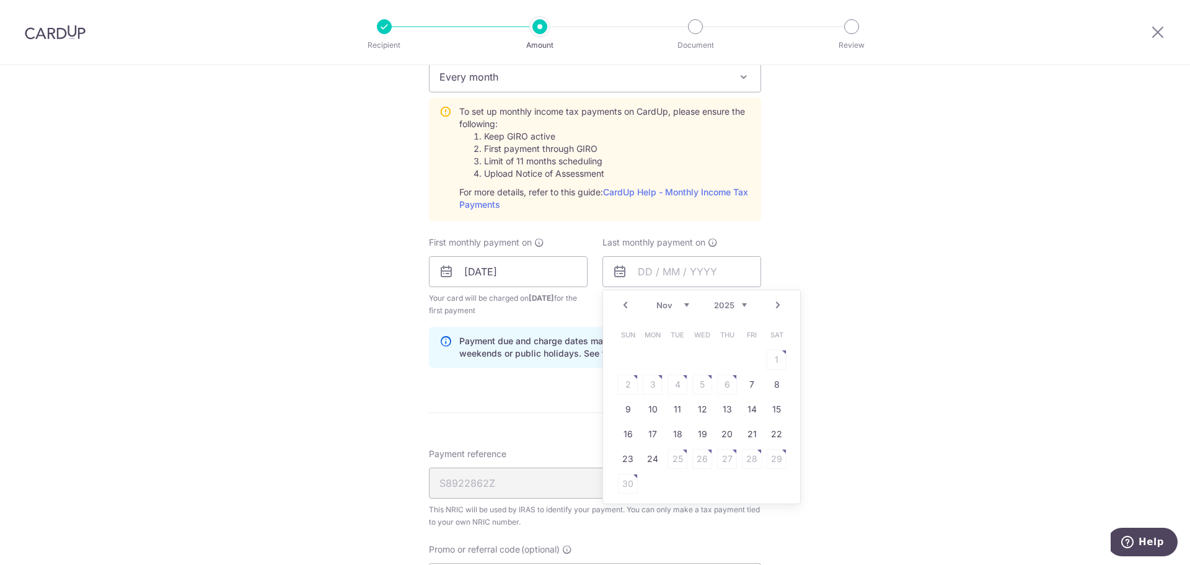
click at [776, 306] on link "Next" at bounding box center [778, 305] width 15 height 15
click at [728, 408] on link "19" at bounding box center [727, 409] width 20 height 20
type input "19/03/2026"
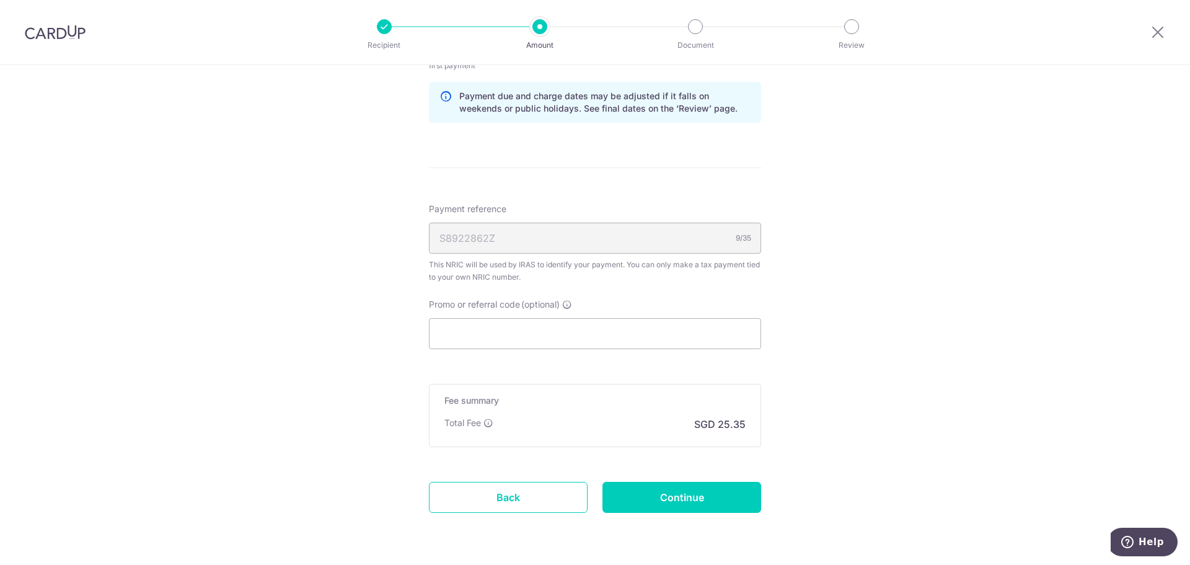
scroll to position [806, 0]
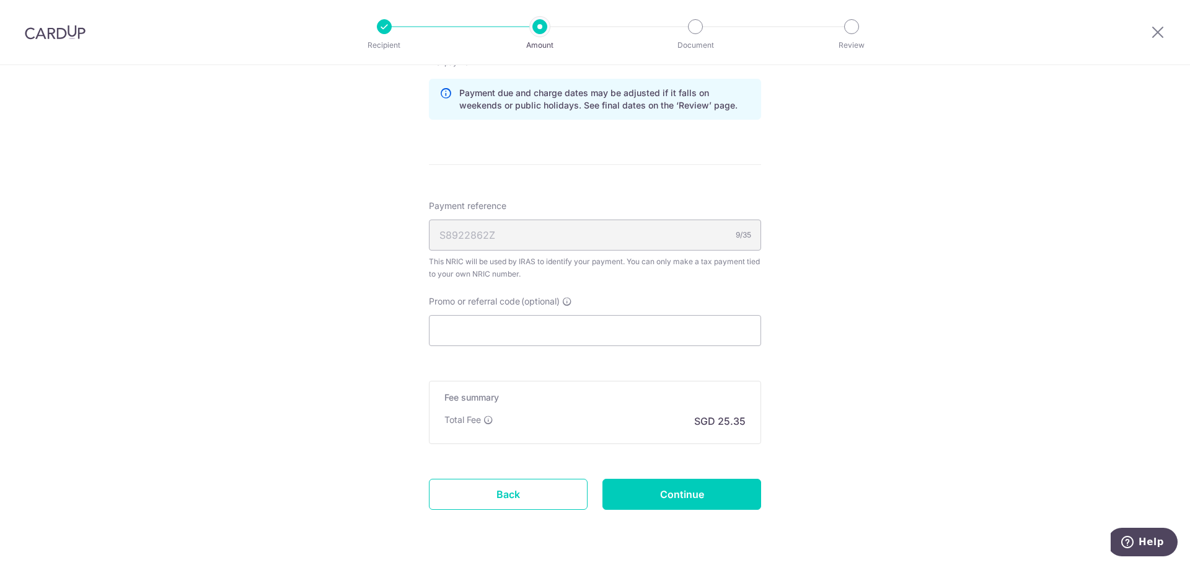
click at [575, 337] on input "Promo or referral code (optional)" at bounding box center [595, 330] width 332 height 31
paste input "JINGXIONGT203"
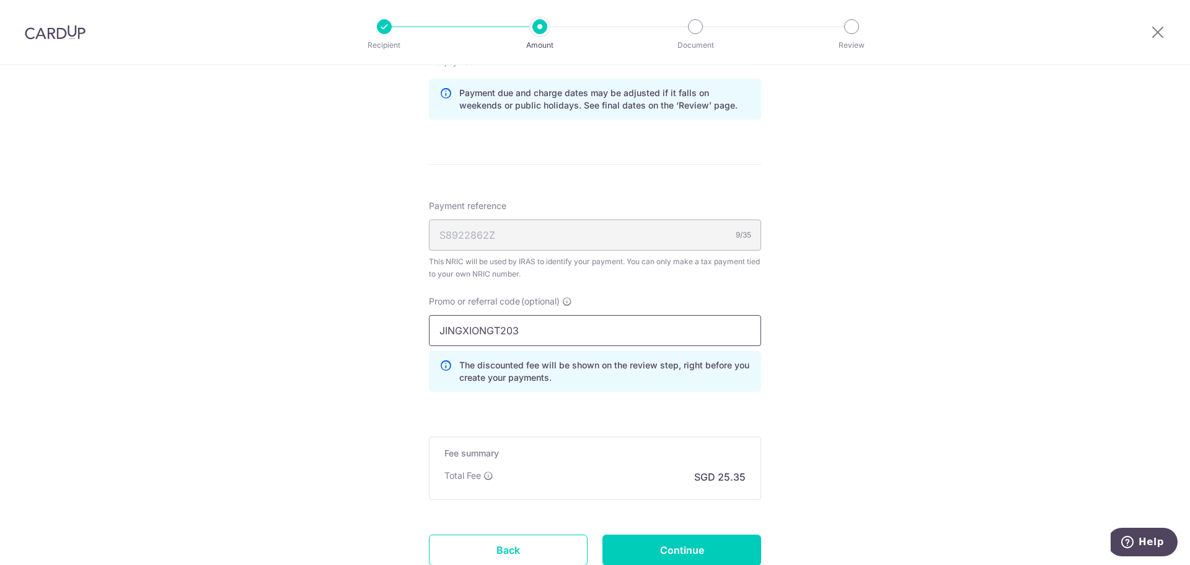
scroll to position [899, 0]
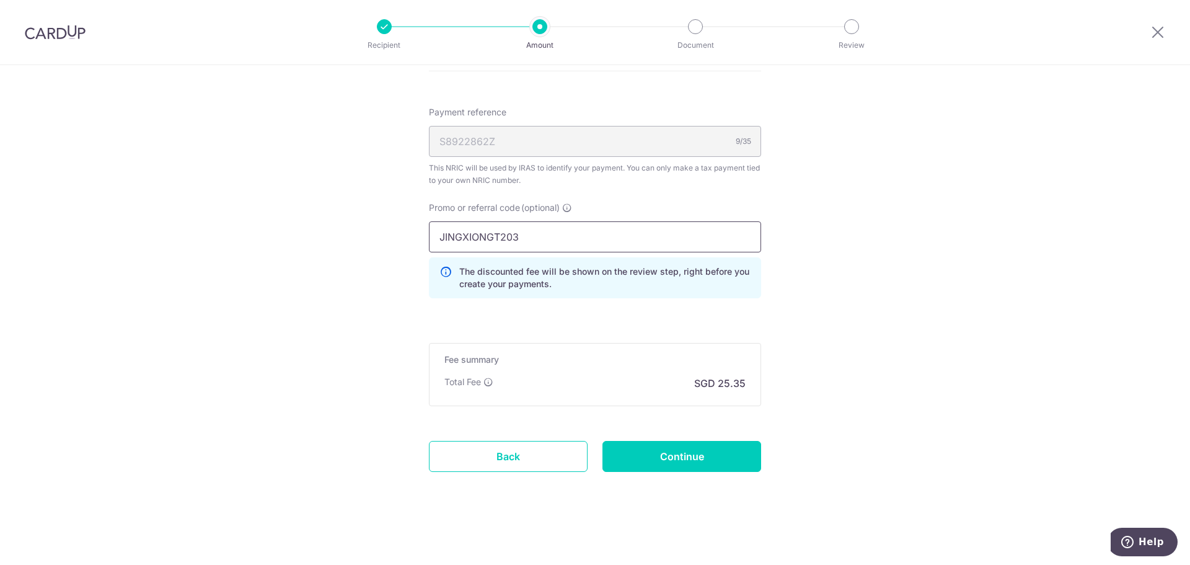
type input "JINGXIONGT203"
click at [697, 460] on input "Continue" at bounding box center [682, 456] width 159 height 31
type input "Create Schedule"
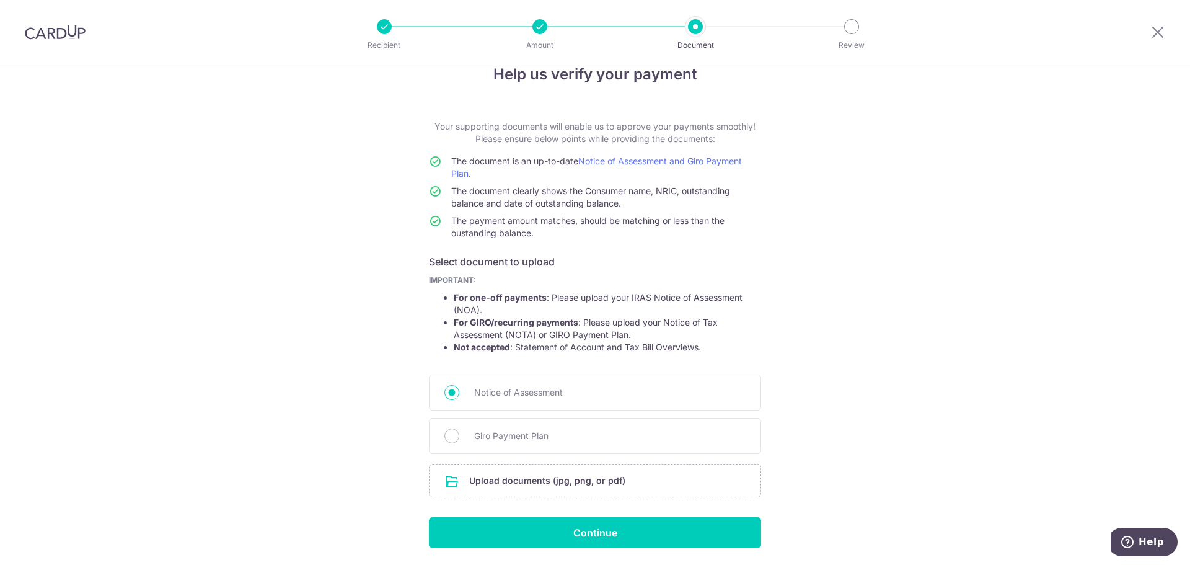
scroll to position [68, 0]
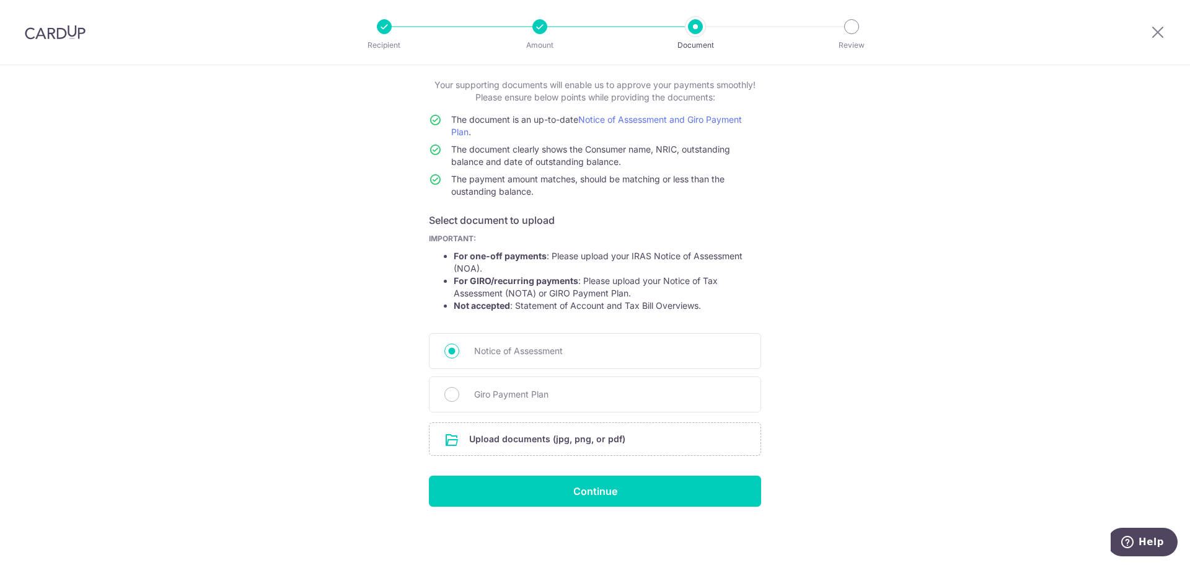
click at [583, 446] on input "file" at bounding box center [595, 439] width 331 height 32
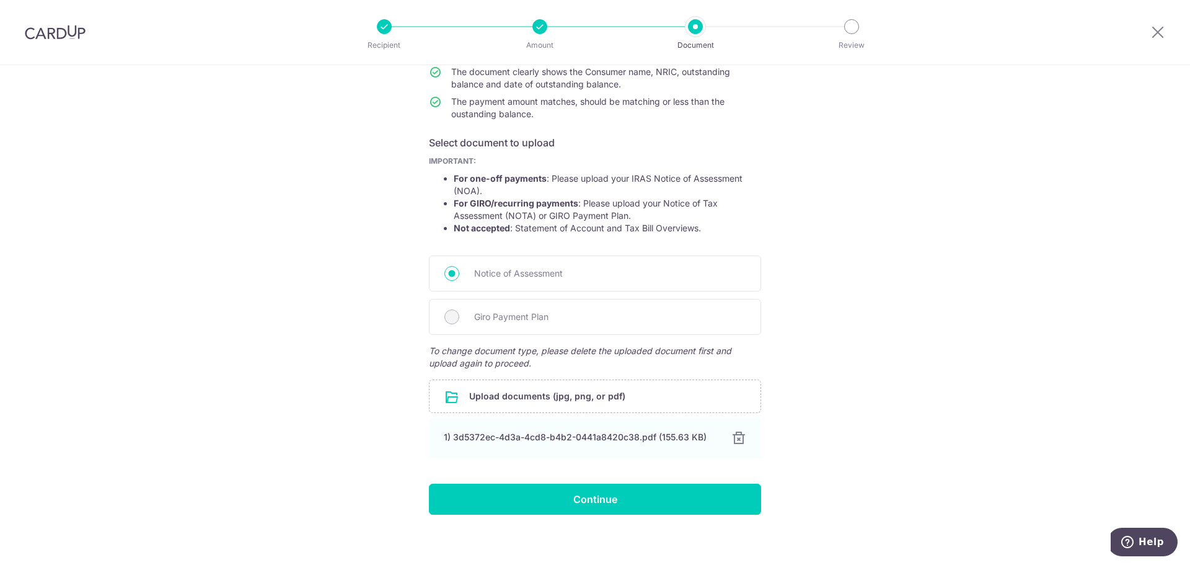
scroll to position [154, 0]
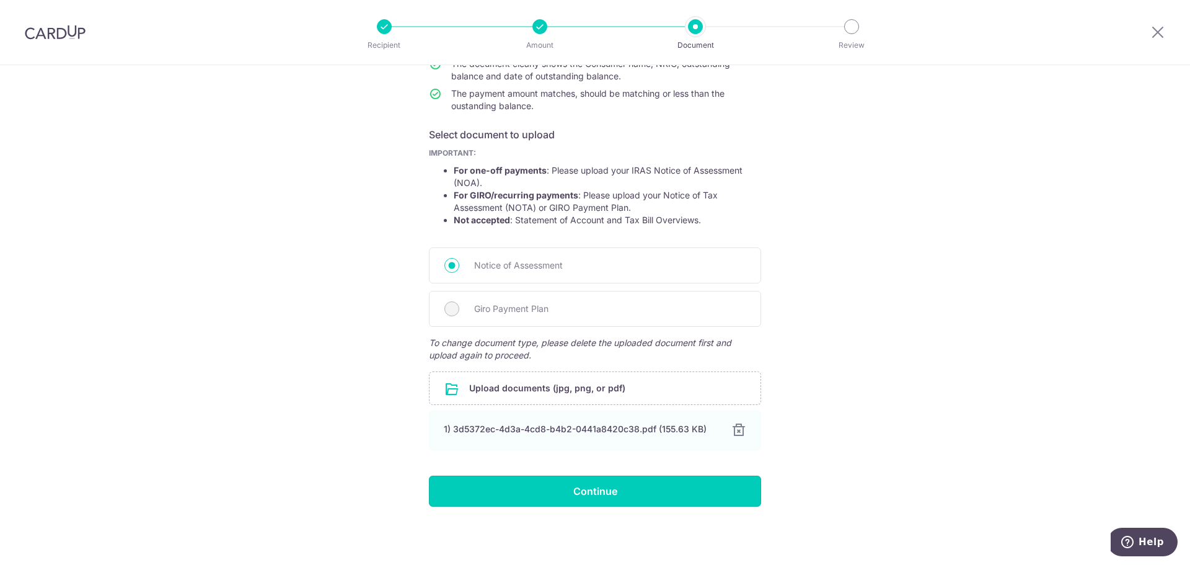
click at [594, 478] on input "Continue" at bounding box center [595, 490] width 332 height 31
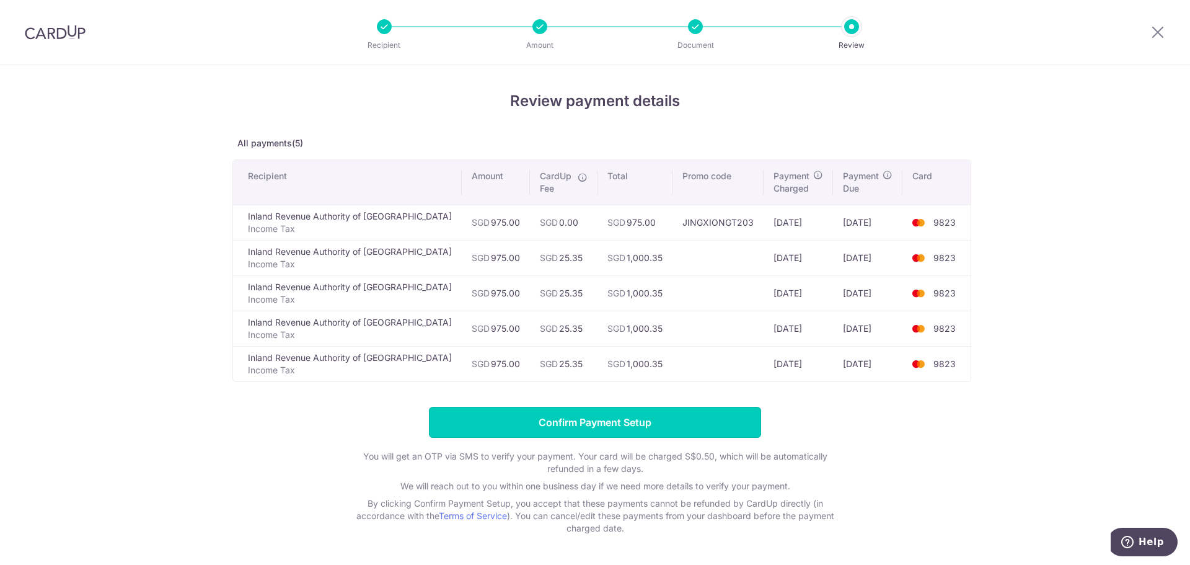
click at [630, 423] on input "Confirm Payment Setup" at bounding box center [595, 422] width 332 height 31
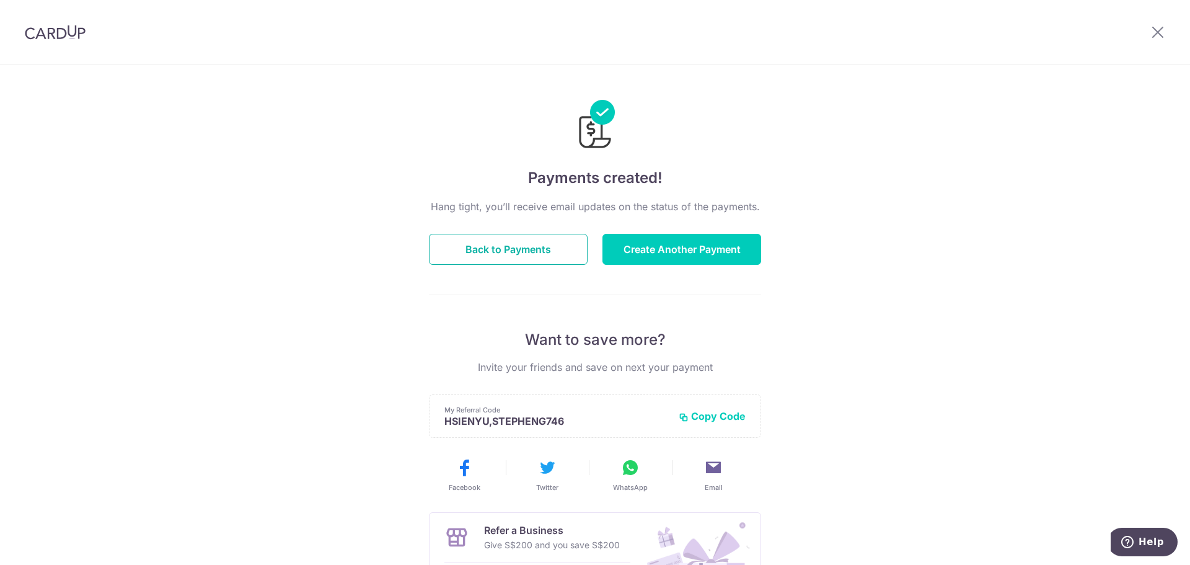
click at [490, 246] on button "Back to Payments" at bounding box center [508, 249] width 159 height 31
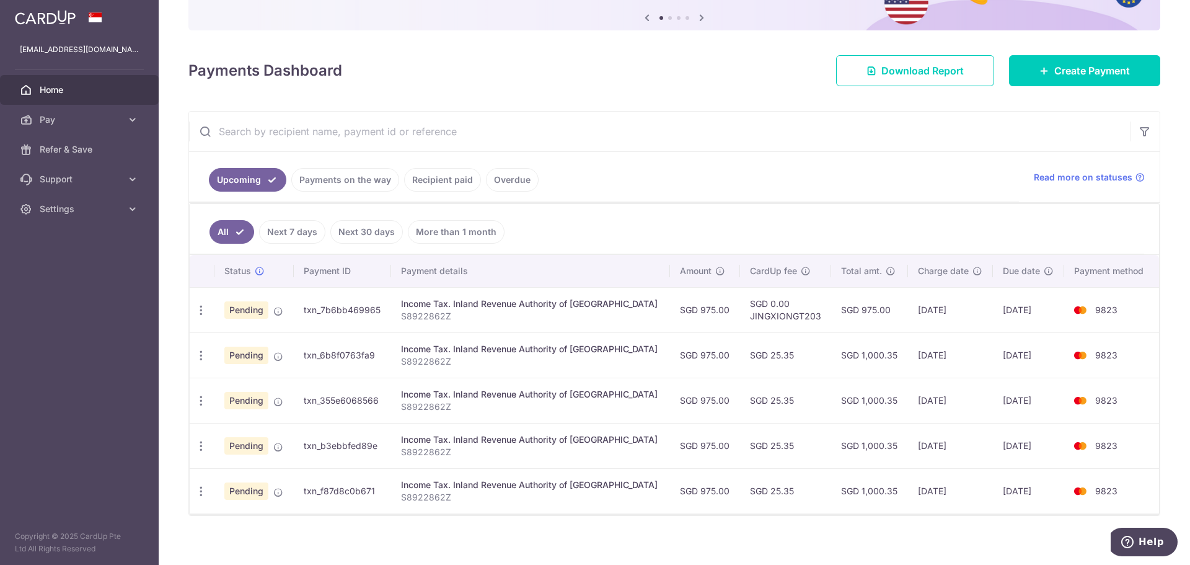
scroll to position [138, 0]
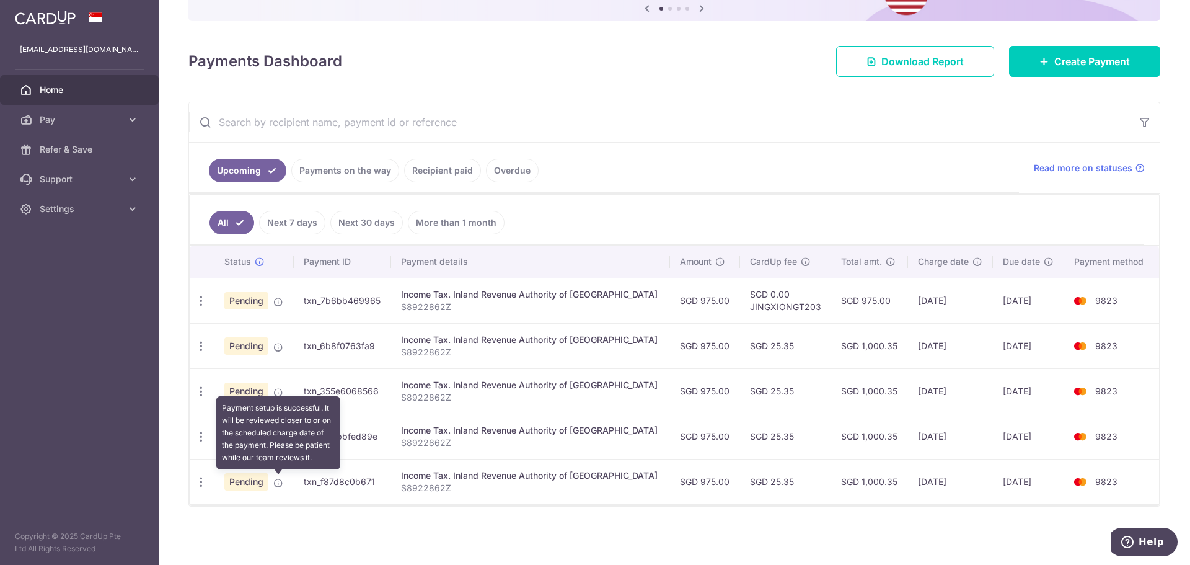
click at [278, 480] on icon at bounding box center [278, 483] width 10 height 10
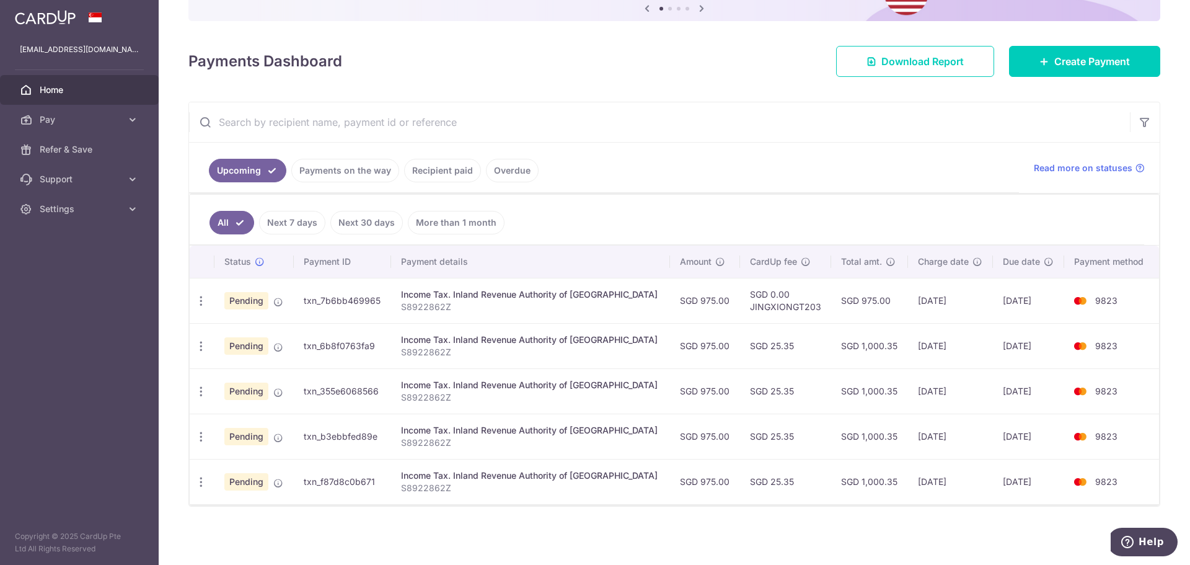
click at [245, 477] on span "Pending" at bounding box center [246, 481] width 44 height 17
click at [201, 480] on icon "button" at bounding box center [201, 481] width 13 height 13
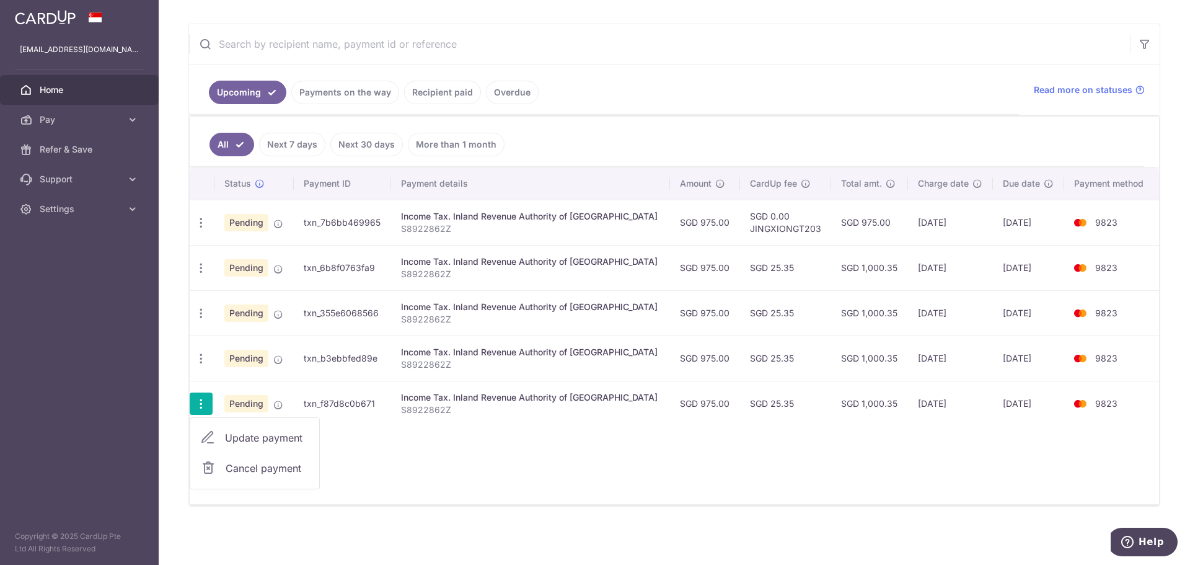
click at [638, 457] on div "Status Payment ID Payment details Amount CardUp fee Total amt. Charge date Due …" at bounding box center [674, 335] width 969 height 337
